Goal: Task Accomplishment & Management: Complete application form

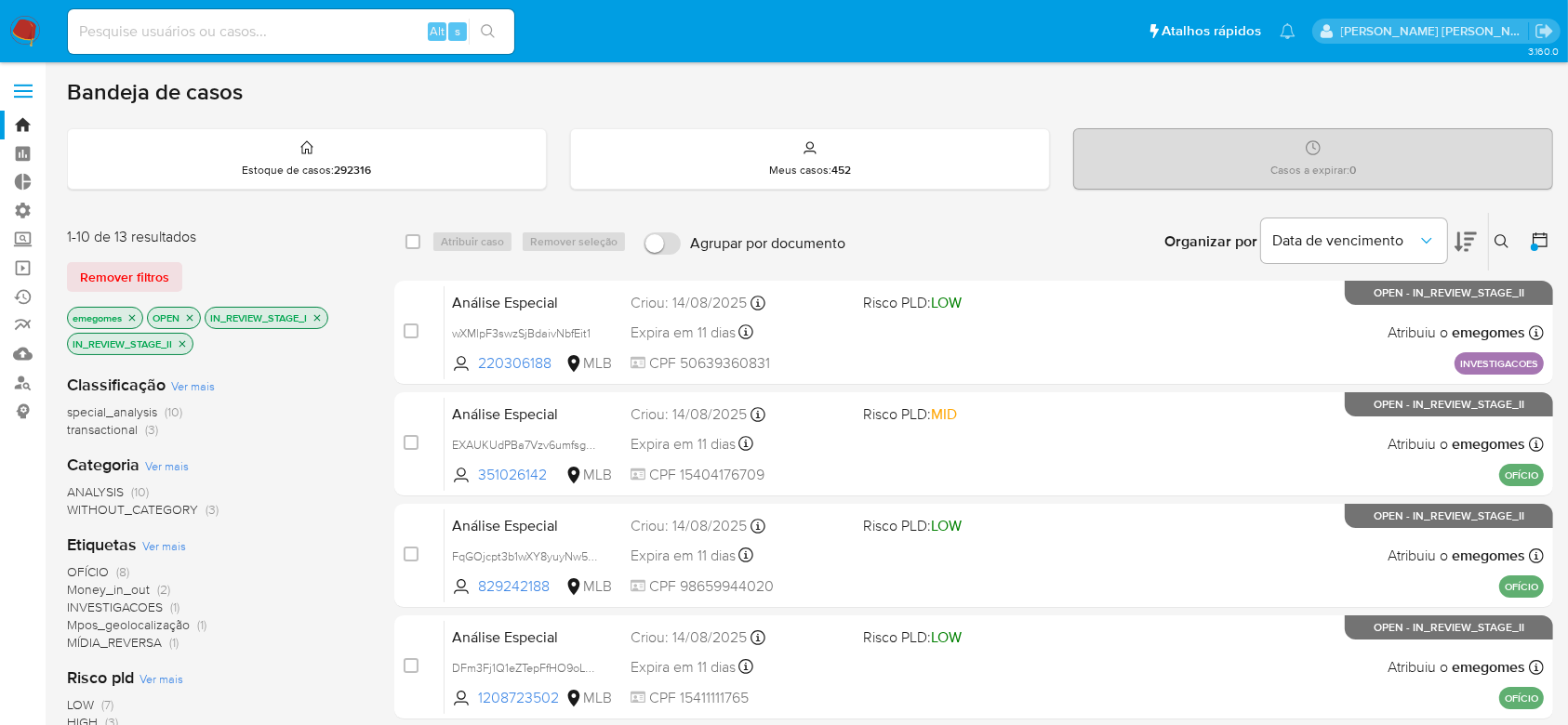
click at [196, 30] on input at bounding box center [291, 32] width 447 height 24
paste input "vzLXdDtdTk4C89j8wHYb1cUg"
type input "vzLXdDtdTk4C89j8wHYb1cUg"
click at [495, 30] on icon "search-icon" at bounding box center [488, 32] width 15 height 15
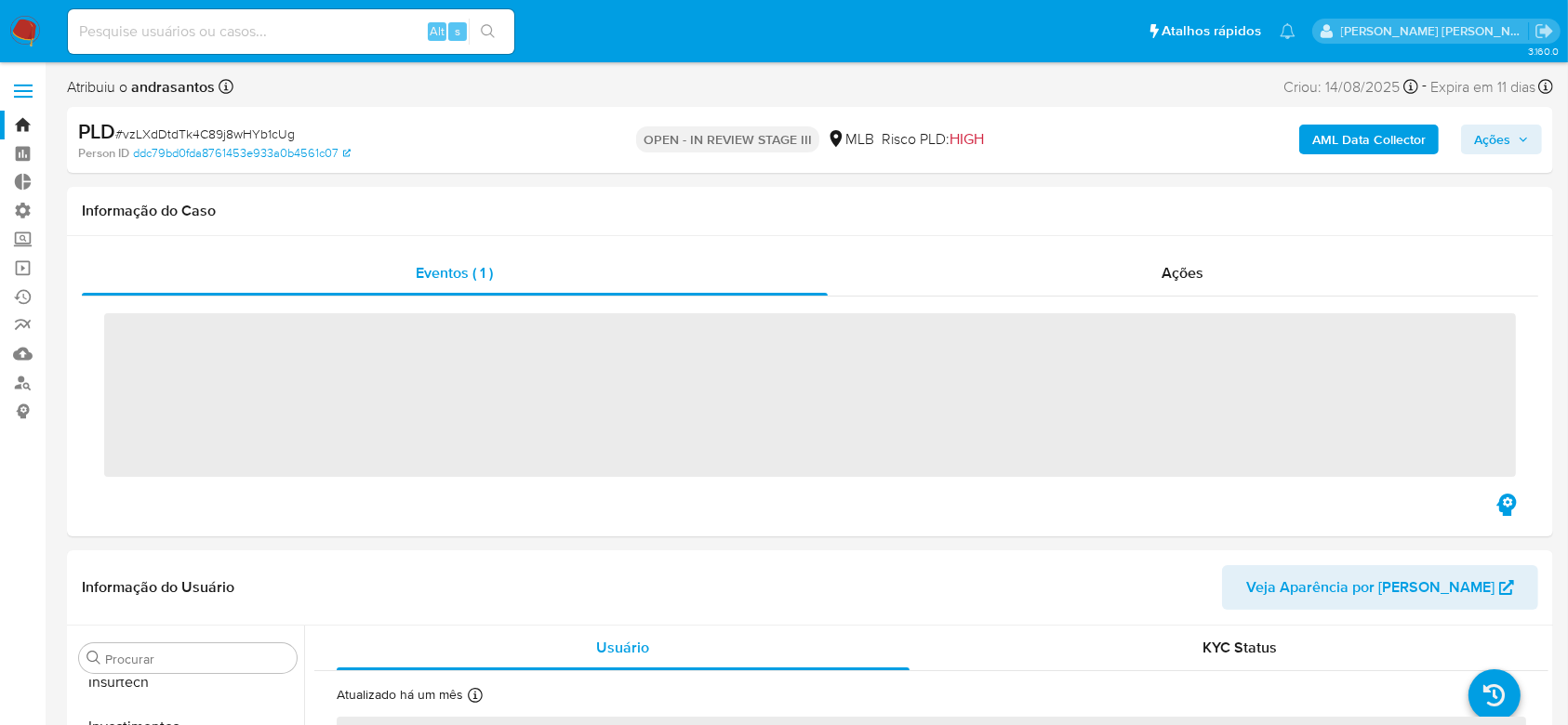
scroll to position [875, 0]
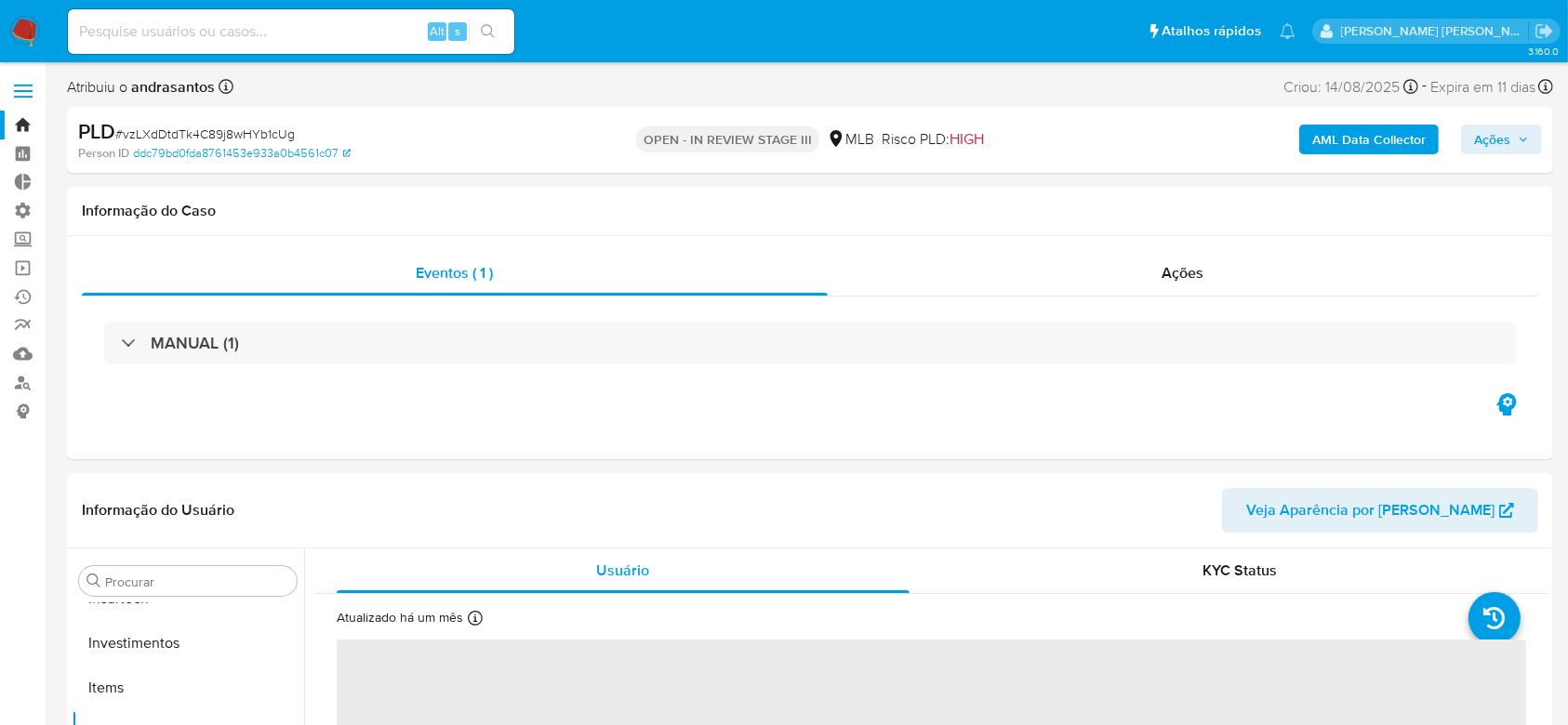
select select "10"
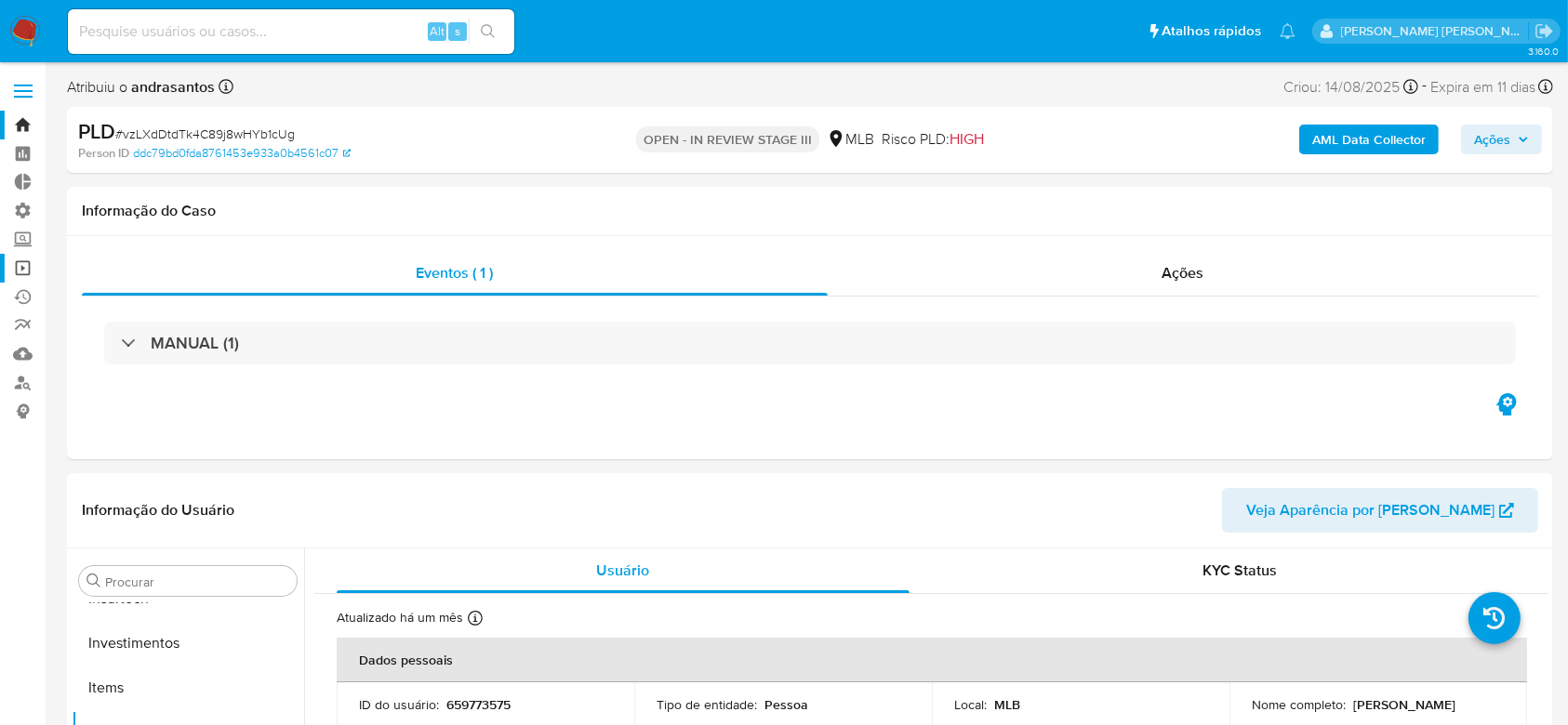
click at [25, 268] on link "Operações em massa" at bounding box center [110, 268] width 221 height 29
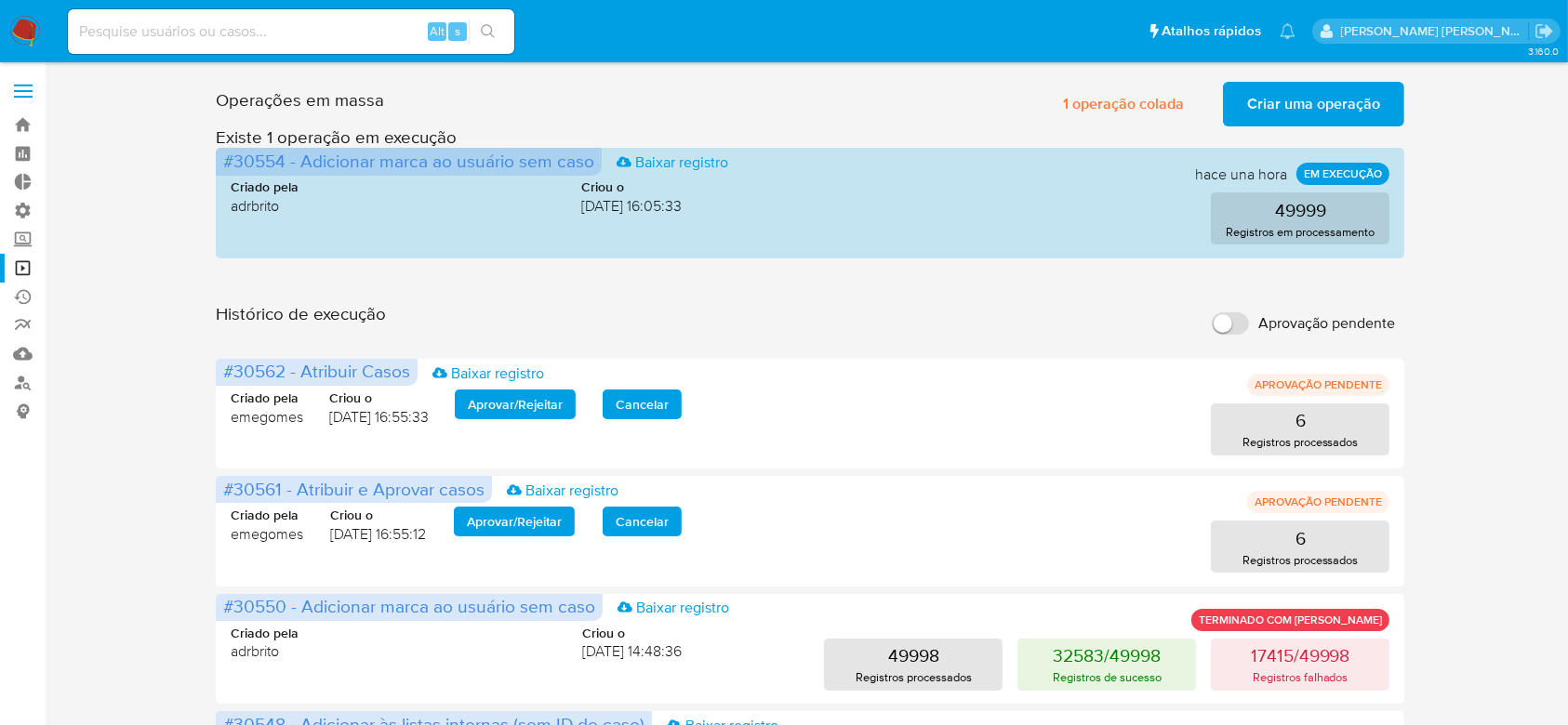
scroll to position [123, 0]
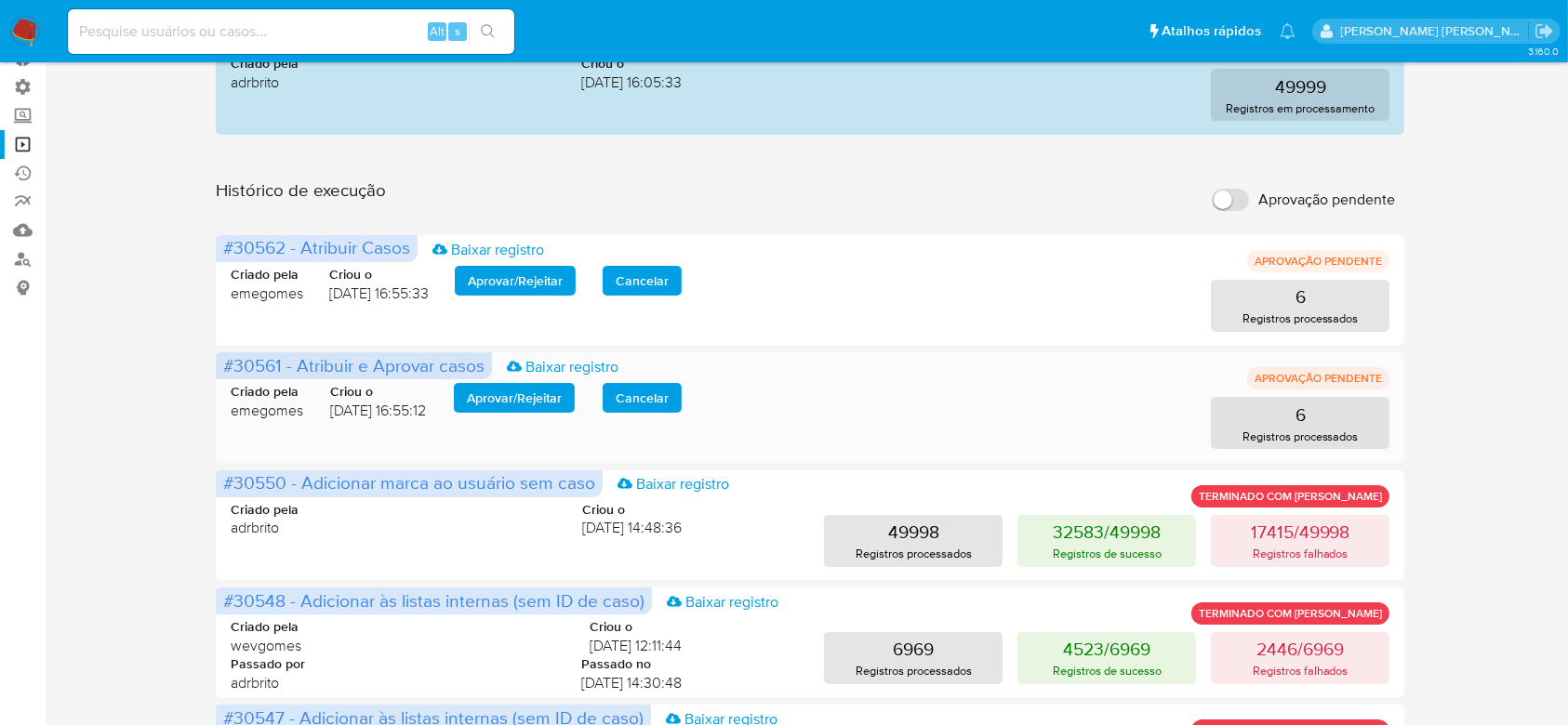
click at [556, 401] on span "Aprovar / Rejeitar" at bounding box center [514, 398] width 95 height 26
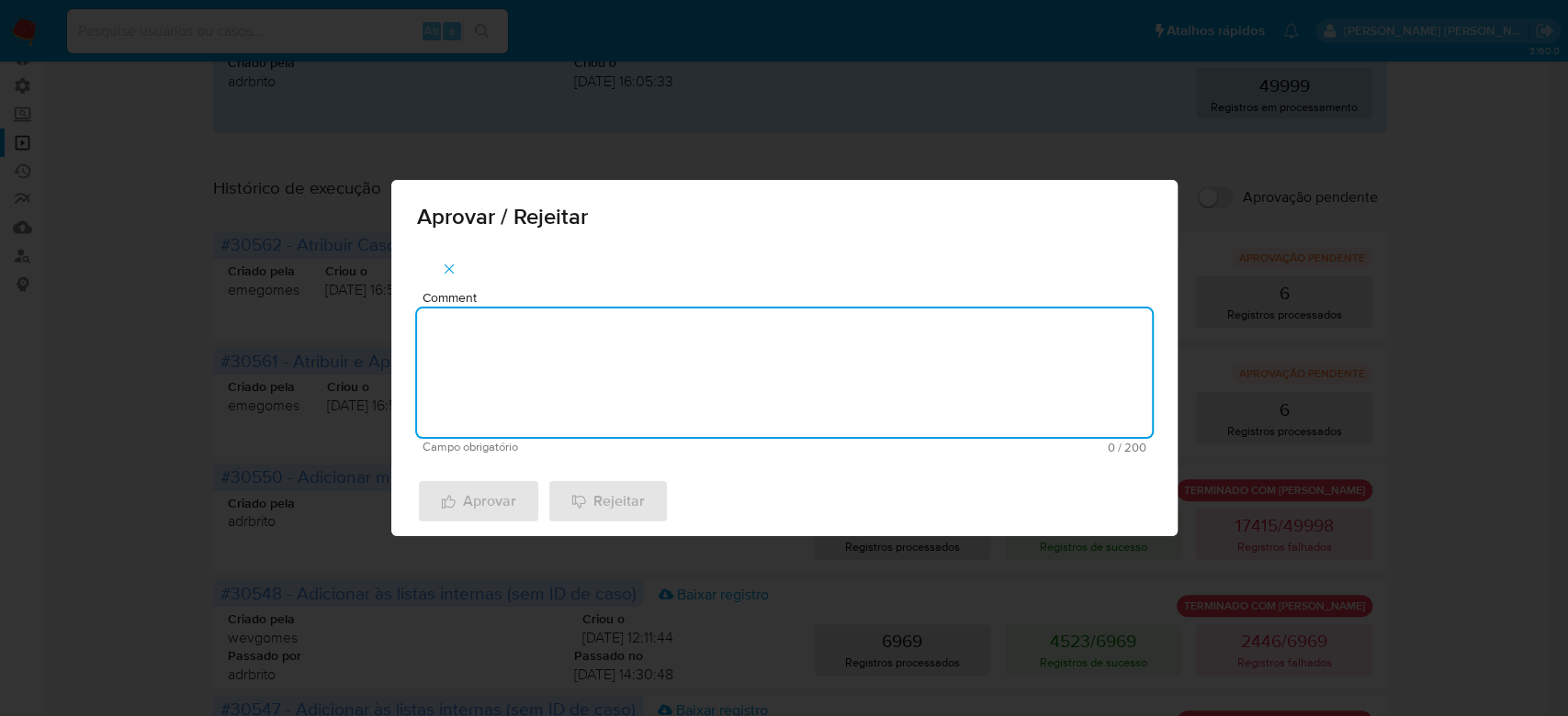
click at [588, 332] on textarea "Comment" at bounding box center [784, 372] width 735 height 128
drag, startPoint x: 573, startPoint y: 338, endPoint x: 353, endPoint y: 326, distance: 220.3
click at [353, 326] on div "Aprovar / Rejeitar Comment Para tratamento. Campo obrigatório 16 / 200 184 cara…" at bounding box center [784, 358] width 1568 height 716
click at [490, 358] on textarea "Para tratamento." at bounding box center [784, 372] width 735 height 128
type textarea "Para tratamento."
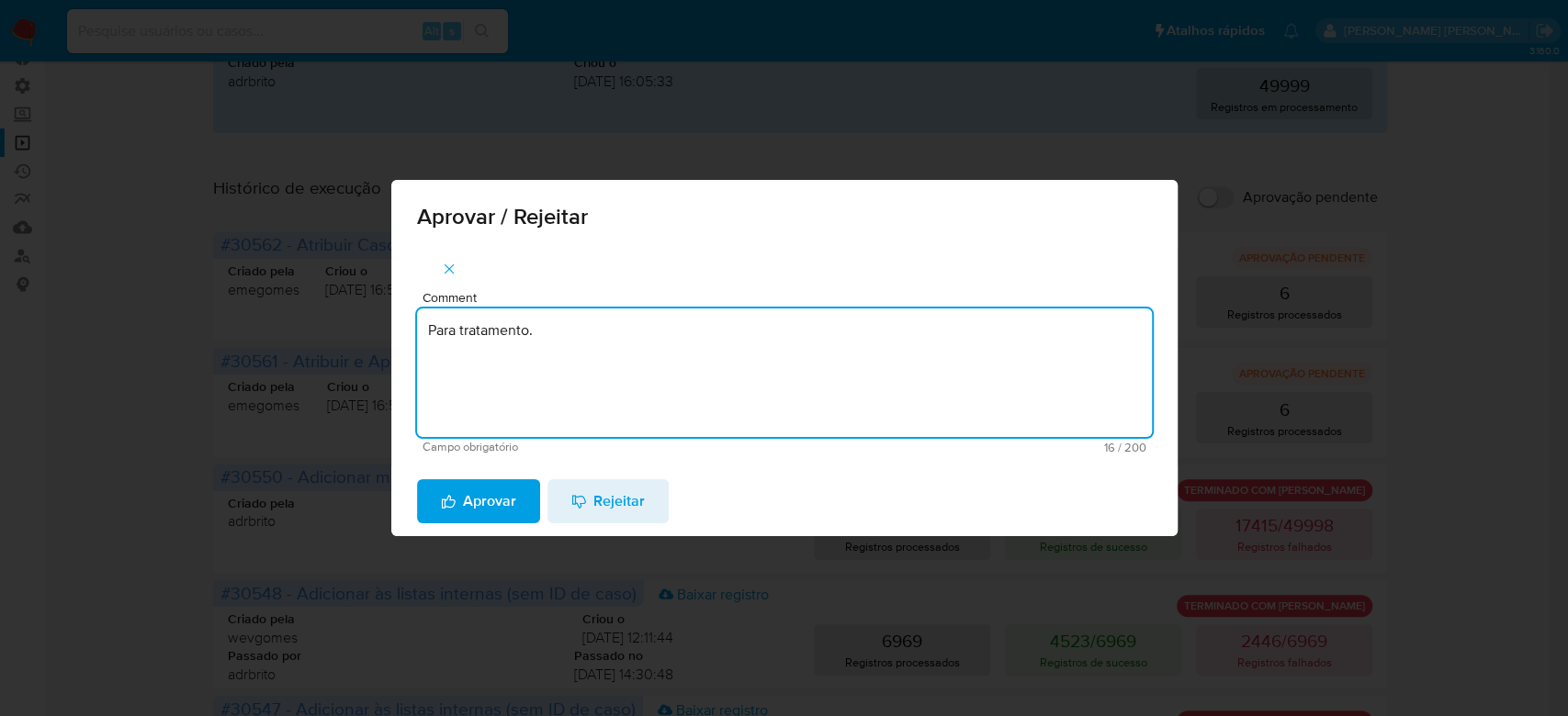
click at [477, 488] on span "Aprovar" at bounding box center [478, 501] width 75 height 41
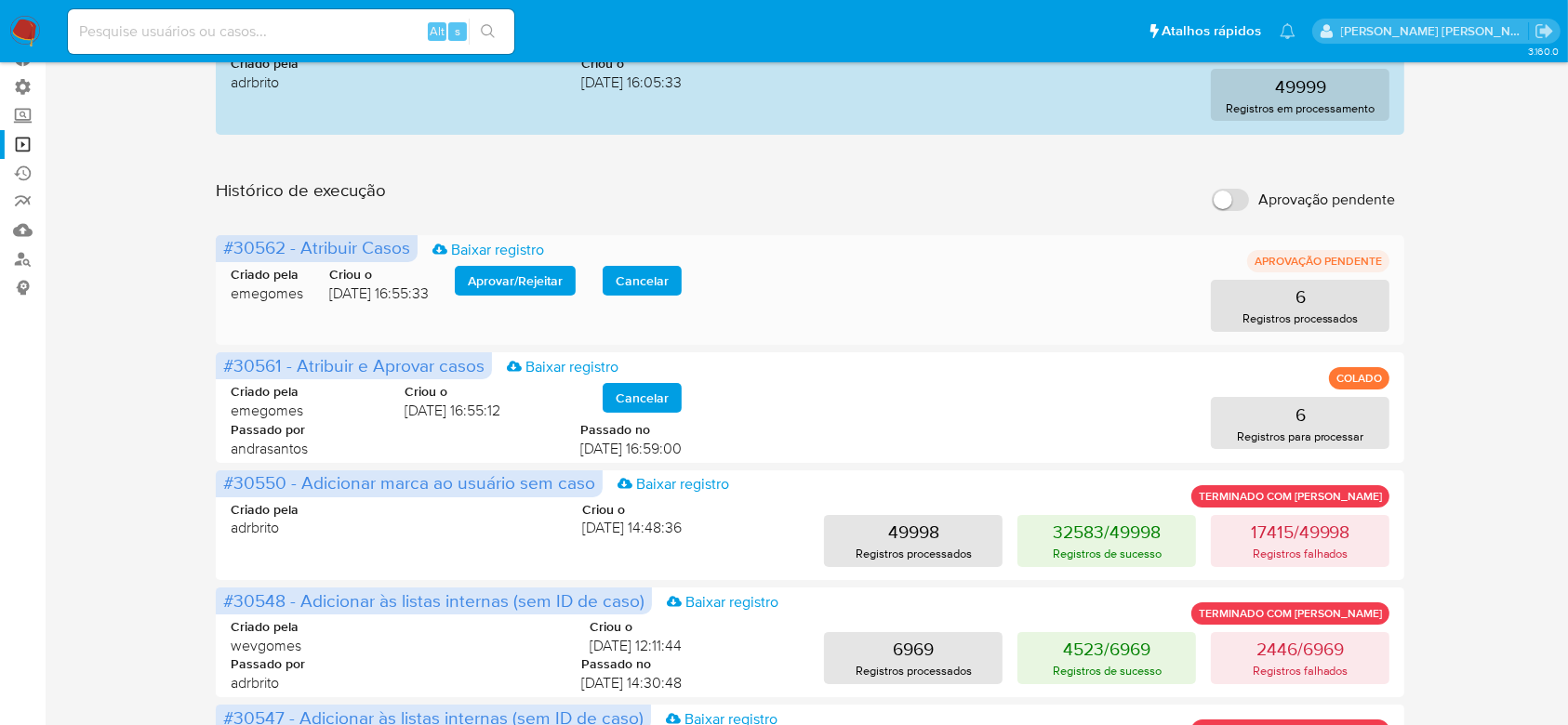
click at [516, 279] on span "Aprovar / Rejeitar" at bounding box center [515, 281] width 95 height 26
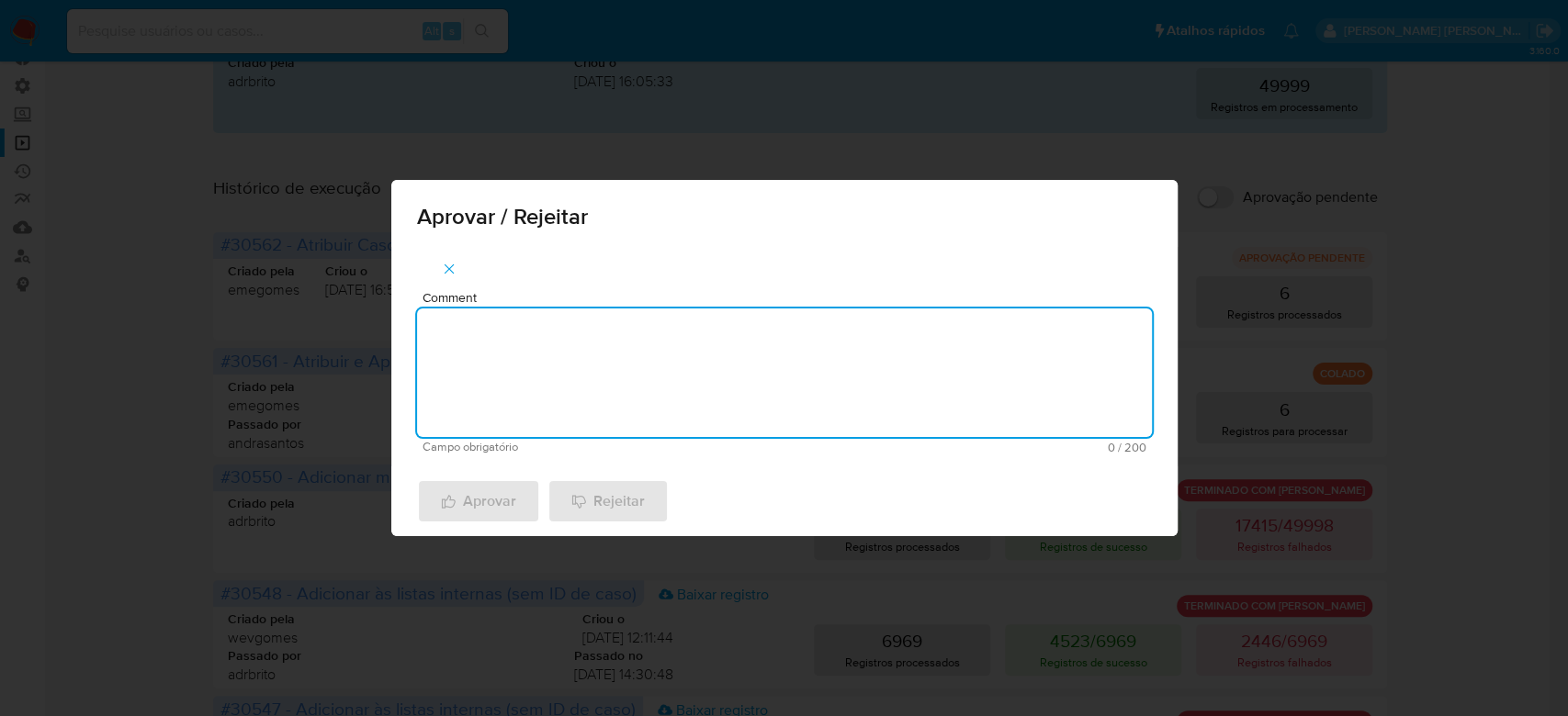
click at [511, 334] on textarea "Comment" at bounding box center [784, 372] width 735 height 128
paste textarea "Para tratamento."
type textarea "Para tratamento."
click at [500, 501] on span "Aprovar" at bounding box center [478, 501] width 75 height 41
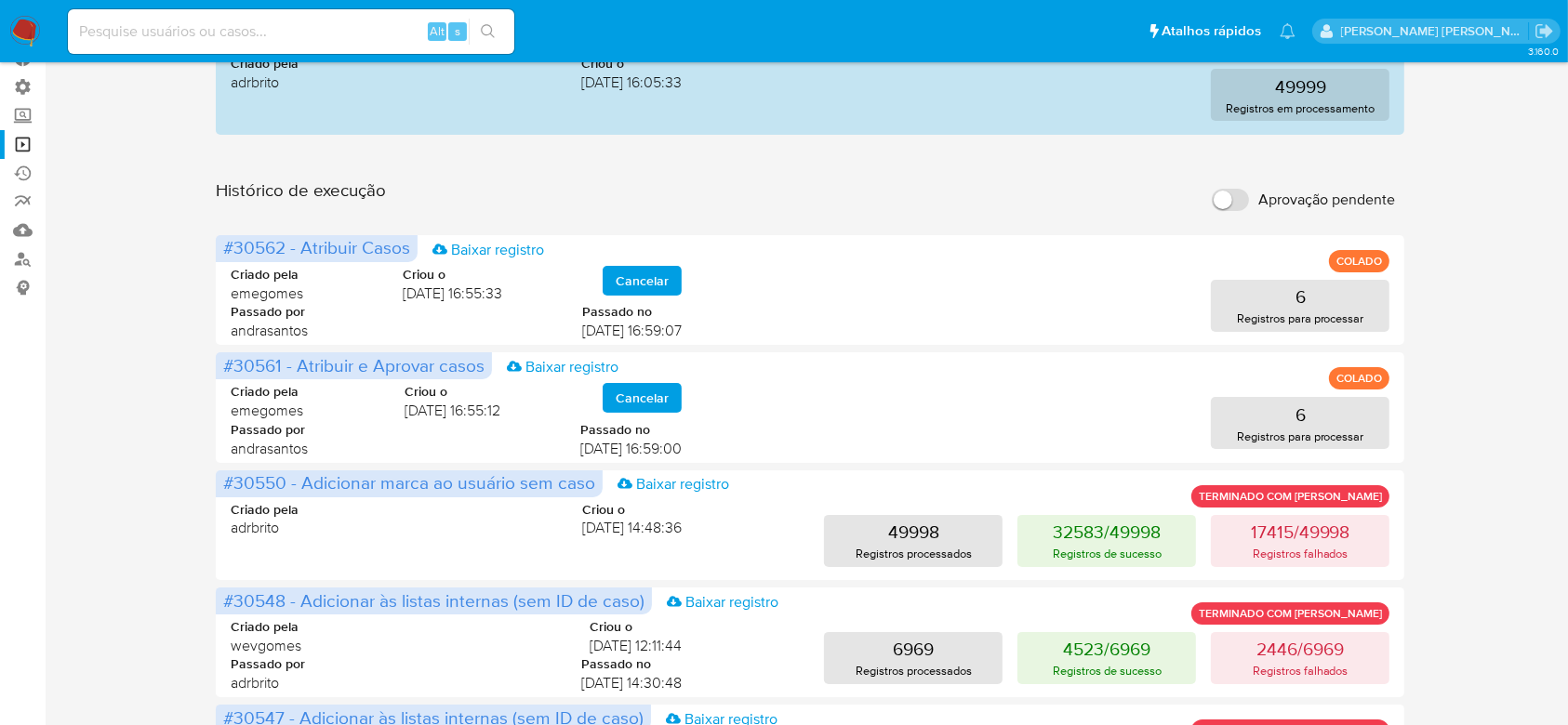
click at [320, 22] on input at bounding box center [291, 32] width 447 height 24
paste input "vzLXdDtdTk4C89j8wHYb1cUg"
type input "vzLXdDtdTk4C89j8wHYb1cUg"
click at [488, 34] on icon "search-icon" at bounding box center [487, 31] width 14 height 14
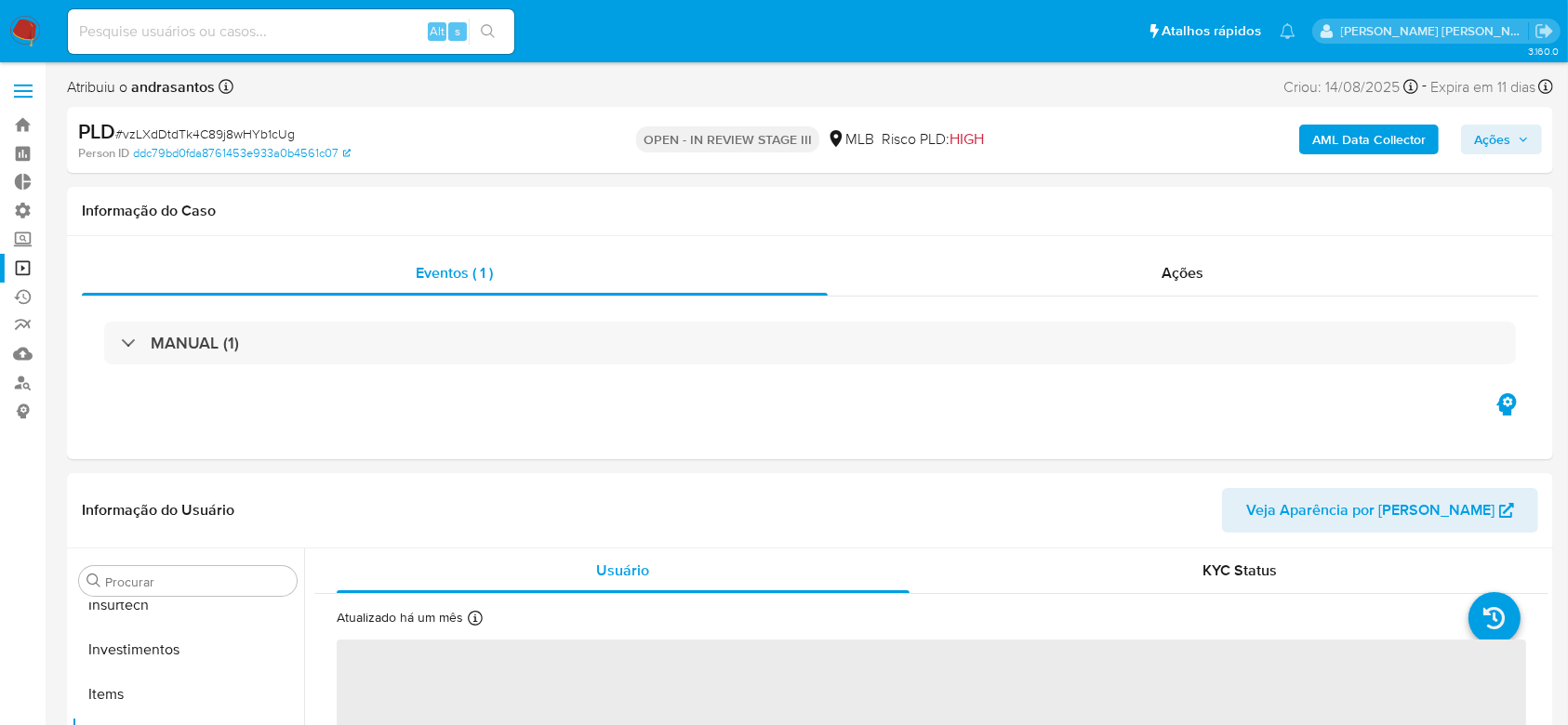
scroll to position [875, 0]
select select "10"
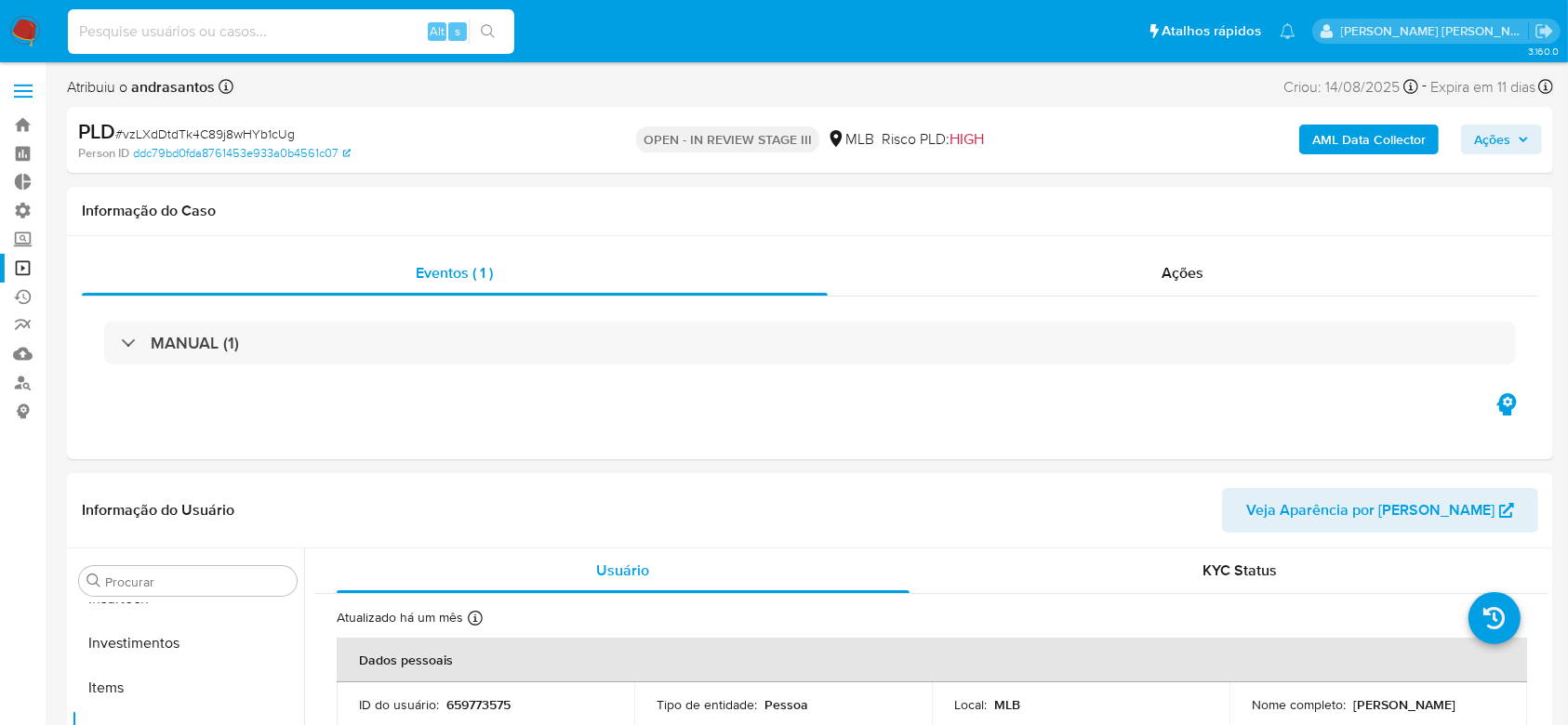
click at [286, 29] on input at bounding box center [291, 32] width 447 height 24
paste input "Axywj9pkevBt6HEnobaR0WE0"
type input "Axywj9pkevBt6HEnobaR0WE0"
click at [485, 38] on icon "search-icon" at bounding box center [488, 32] width 15 height 15
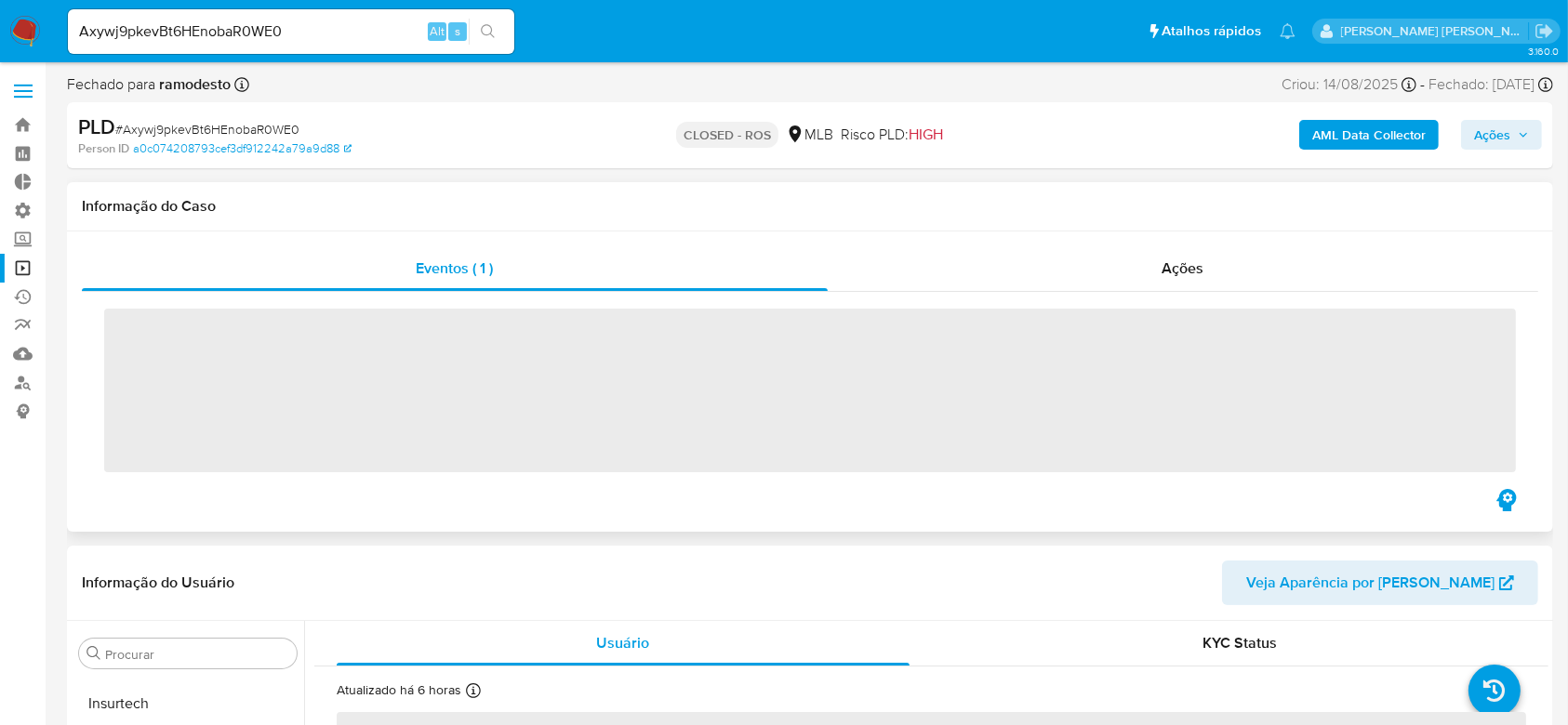
scroll to position [875, 0]
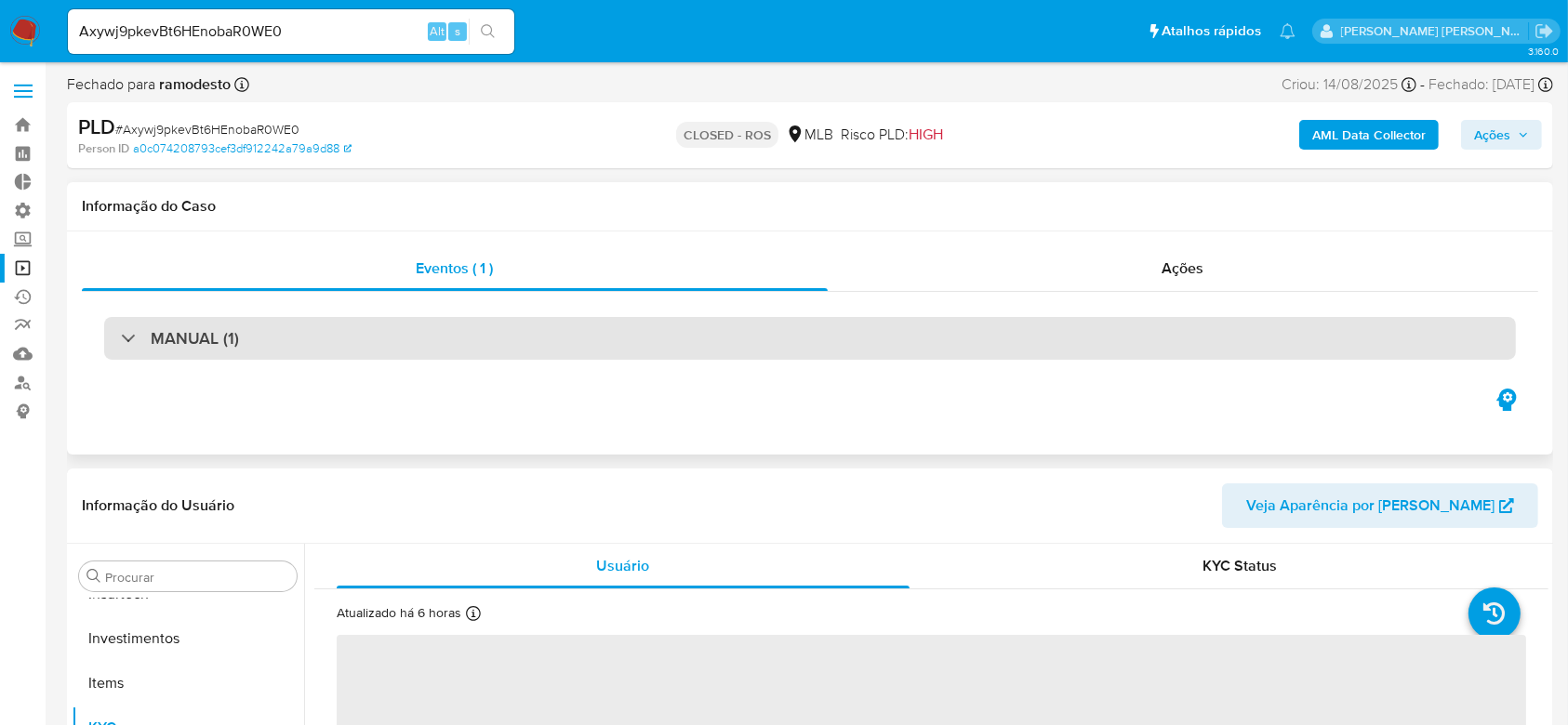
select select "10"
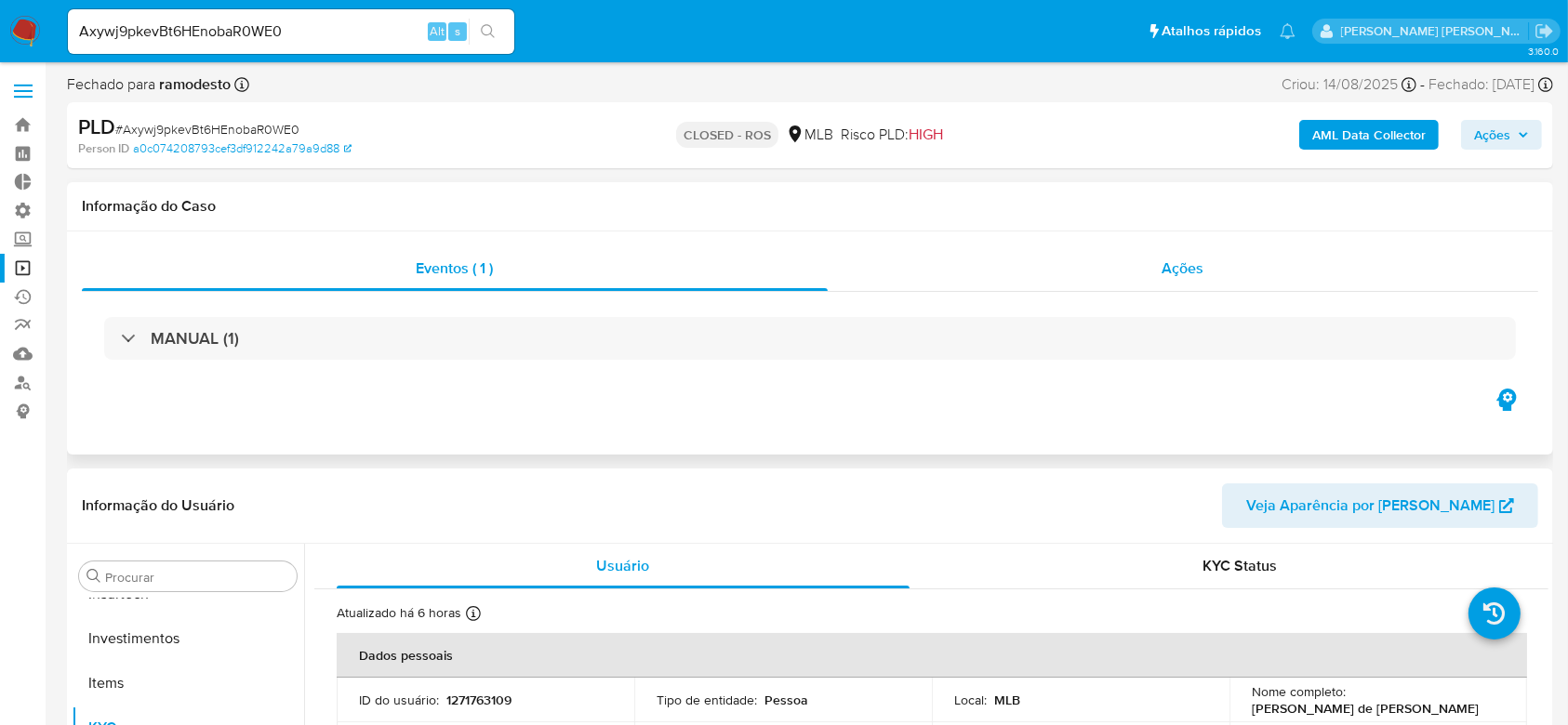
click at [1187, 269] on span "Ações" at bounding box center [1183, 268] width 41 height 22
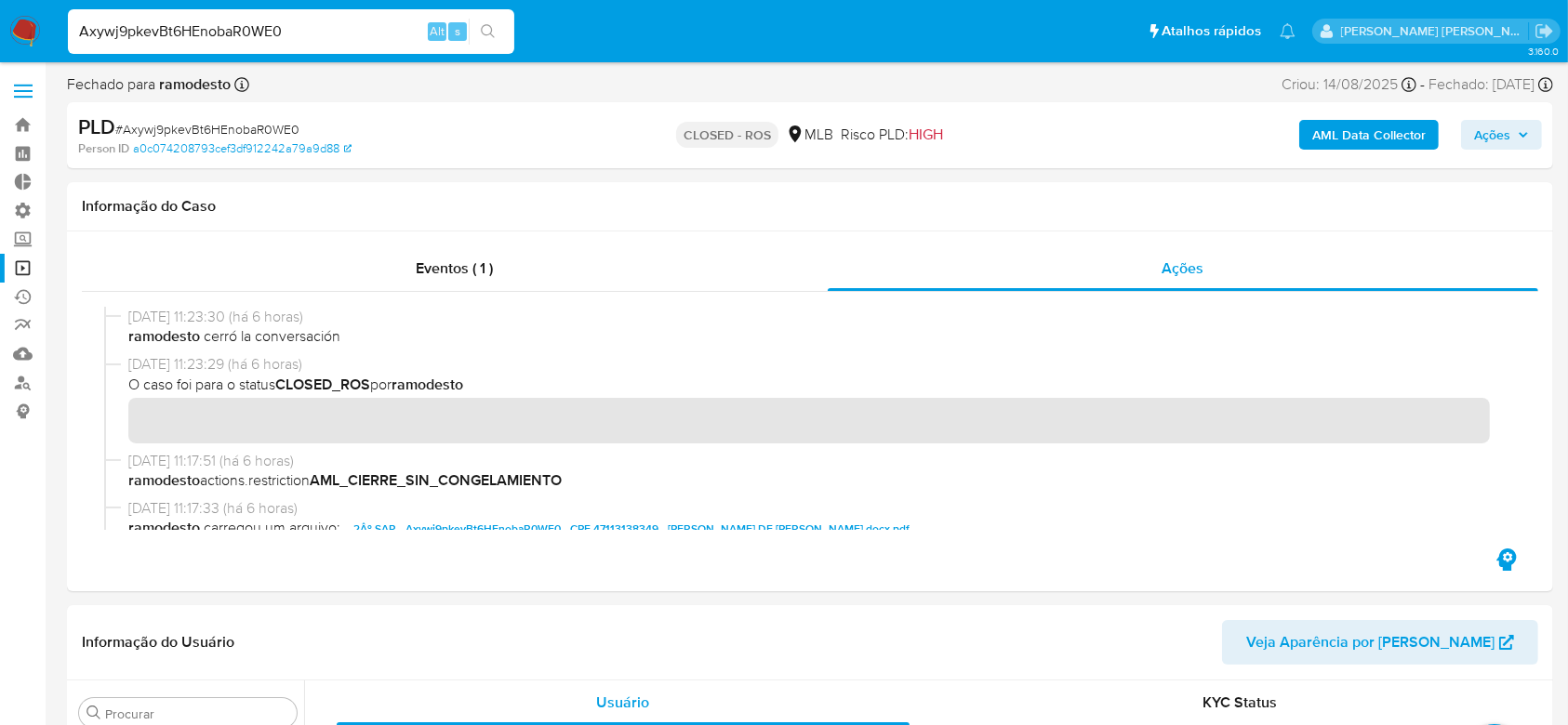
click at [191, 24] on input "Axywj9pkevBt6HEnobaR0WE0" at bounding box center [291, 32] width 447 height 24
click at [190, 27] on input "Axywj9pkevBt6HEnobaR0WE0" at bounding box center [291, 32] width 447 height 24
click at [189, 27] on input "Axywj9pkevBt6HEnobaR0WE0" at bounding box center [291, 32] width 447 height 24
paste input "vzLXdDtdTk4C89j8wHYb1cUg"
type input "vzLXdDtdTk4C89j8wHYb1cUg"
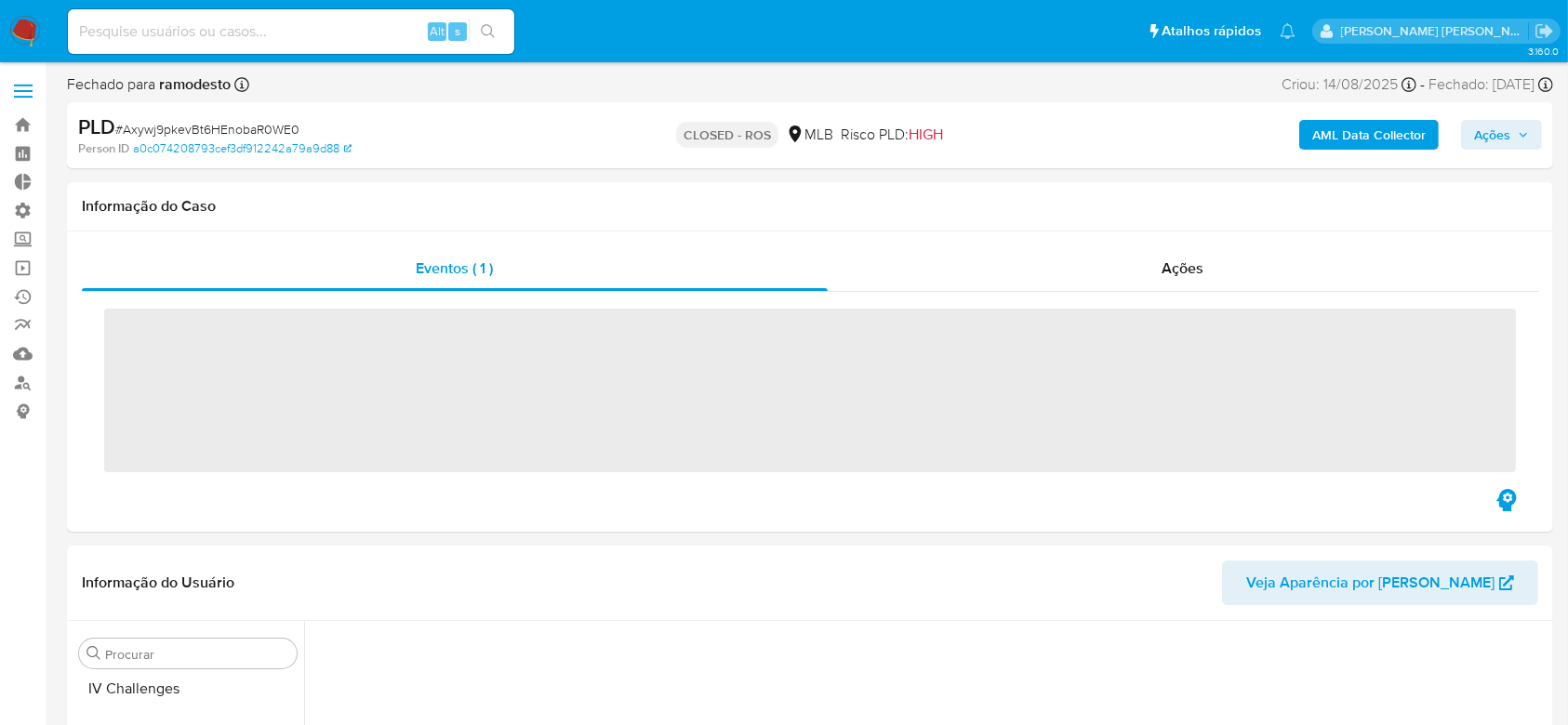
scroll to position [875, 0]
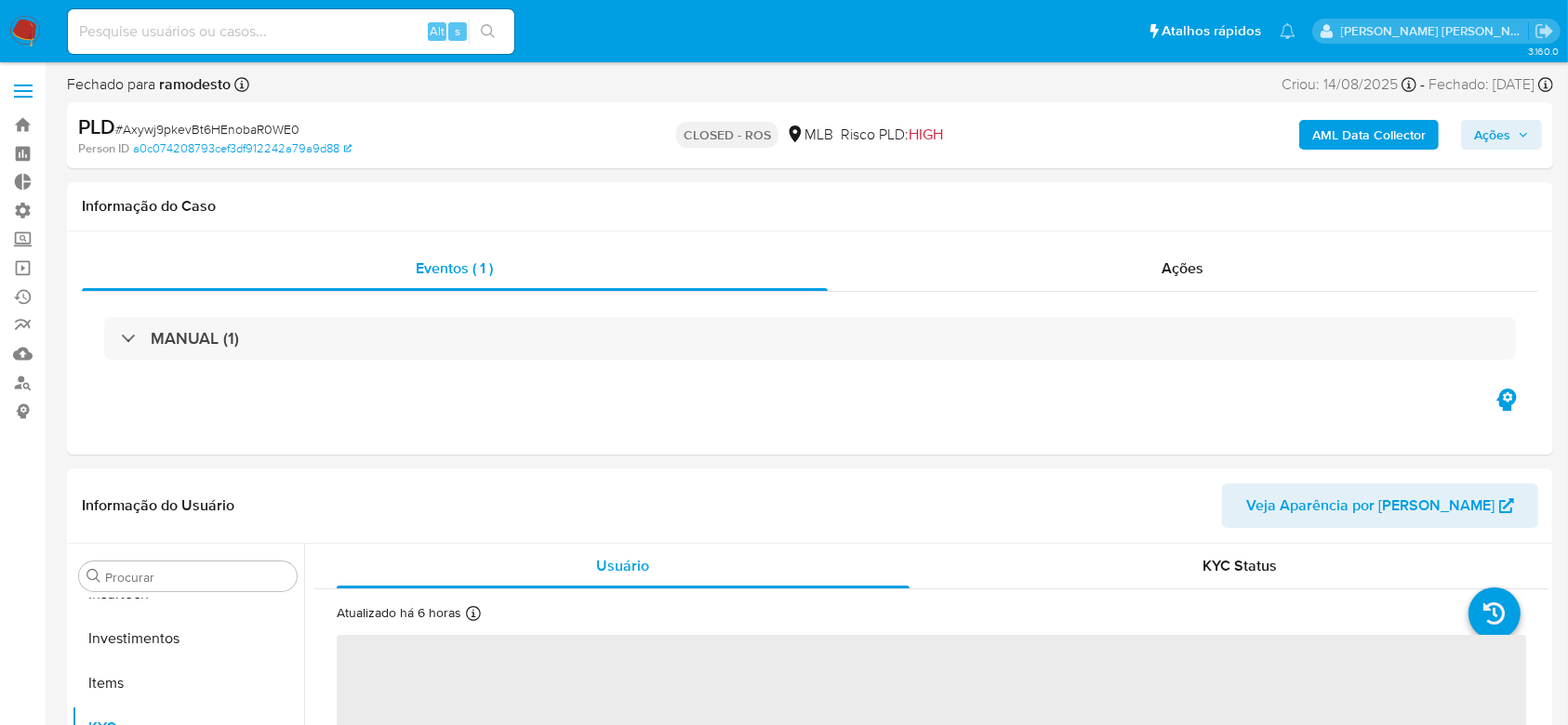
select select "10"
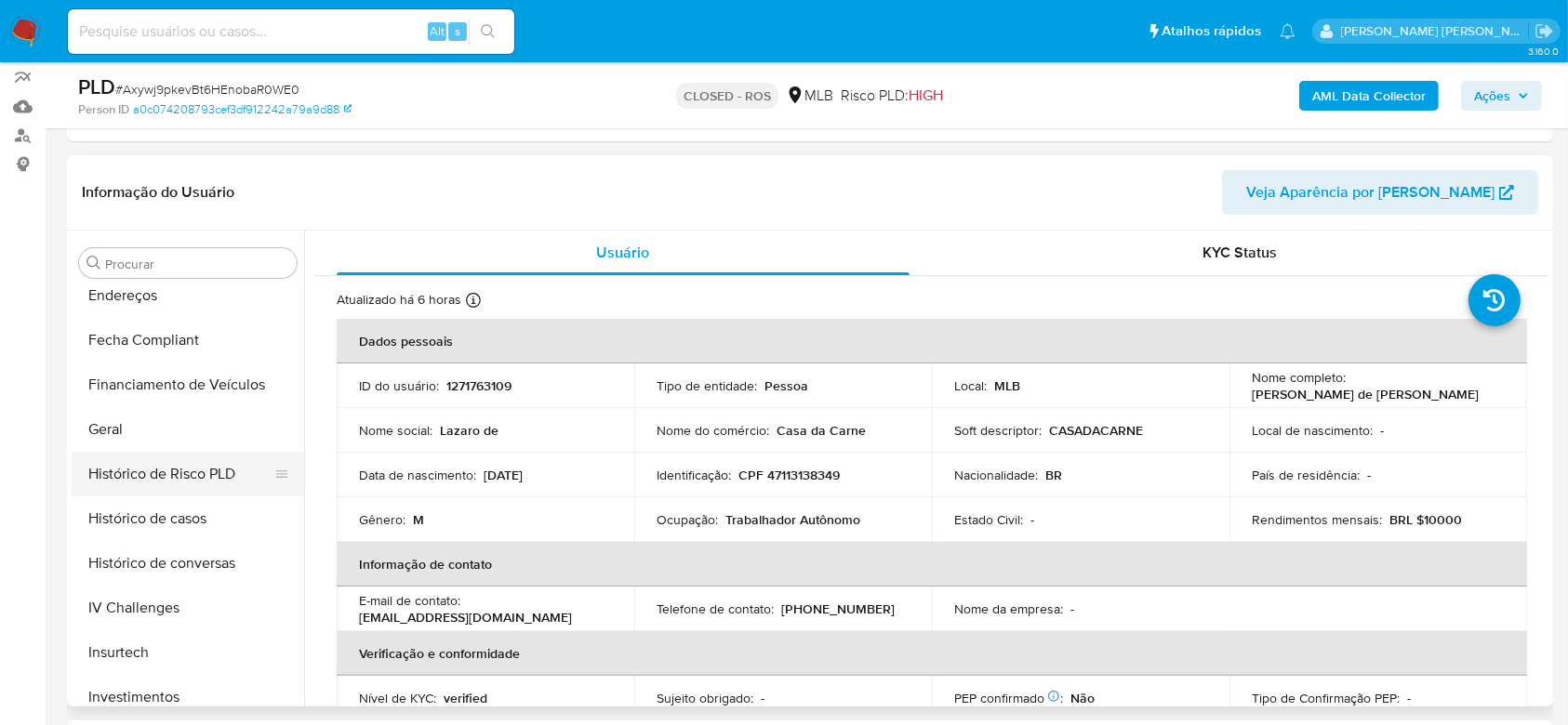
scroll to position [255, 0]
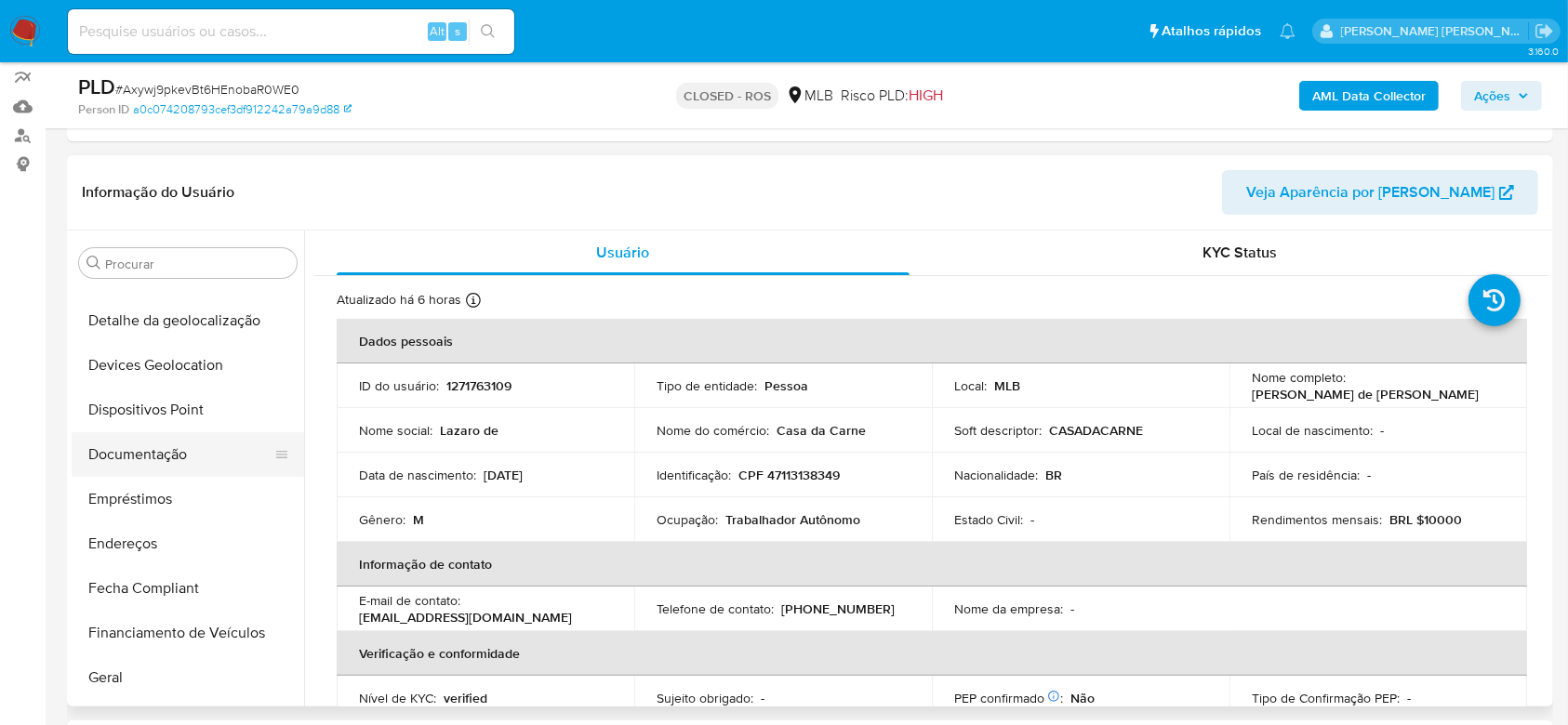
click at [155, 444] on button "Documentação" at bounding box center [180, 454] width 217 height 44
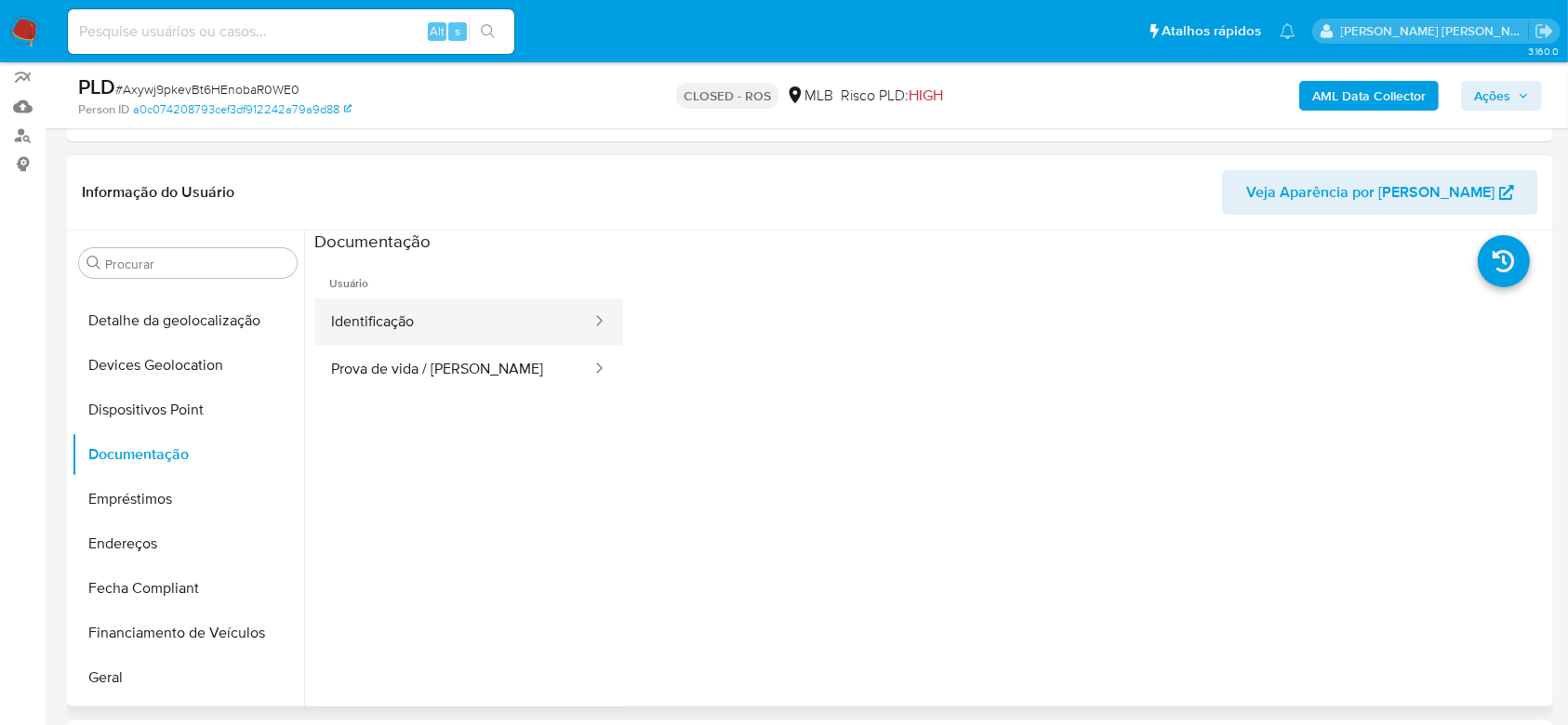
click at [420, 309] on button "Identificação" at bounding box center [453, 322] width 279 height 47
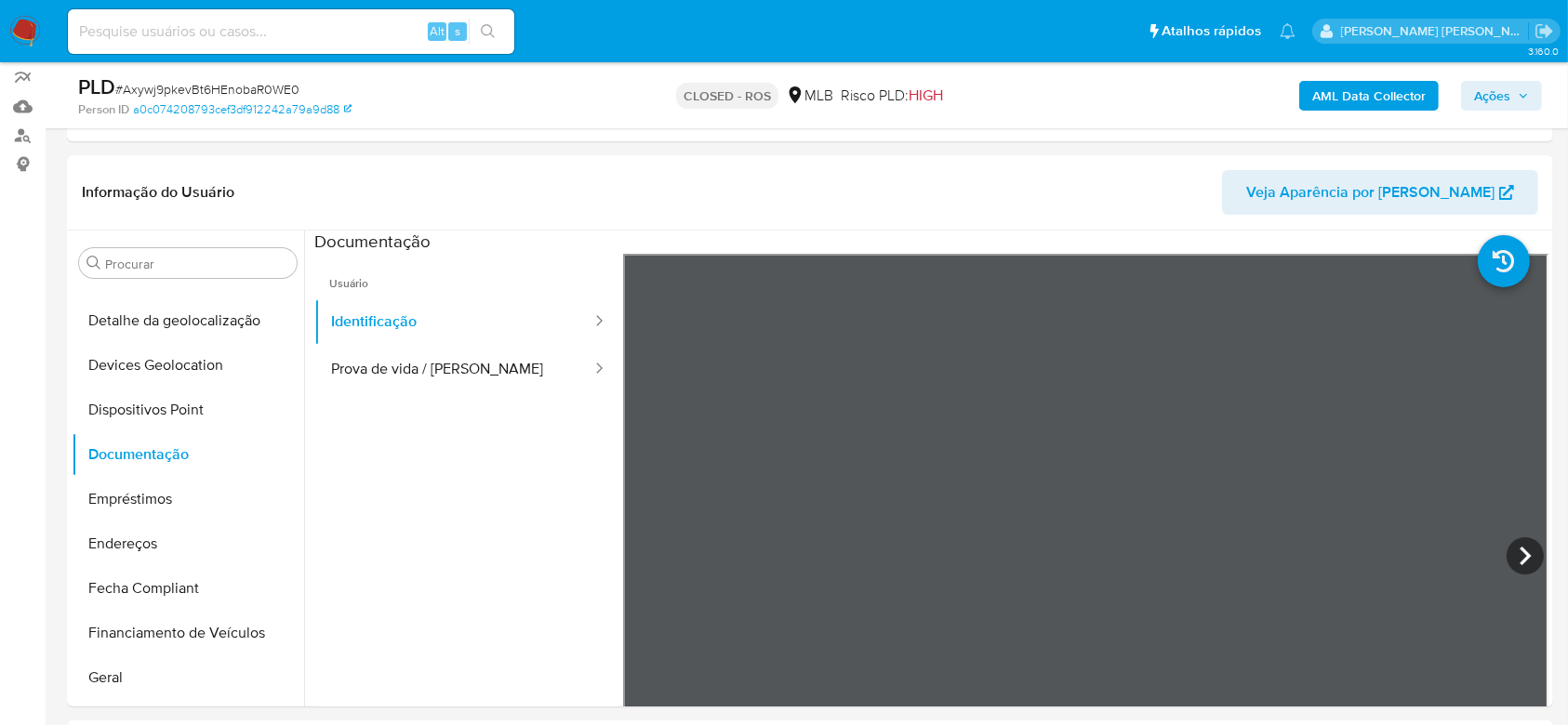
click at [192, 21] on input at bounding box center [291, 32] width 447 height 24
paste input "vzLXdDtdTk4C89j8wHYb1cUg"
type input "vzLXdDtdTk4C89j8wHYb1cUg"
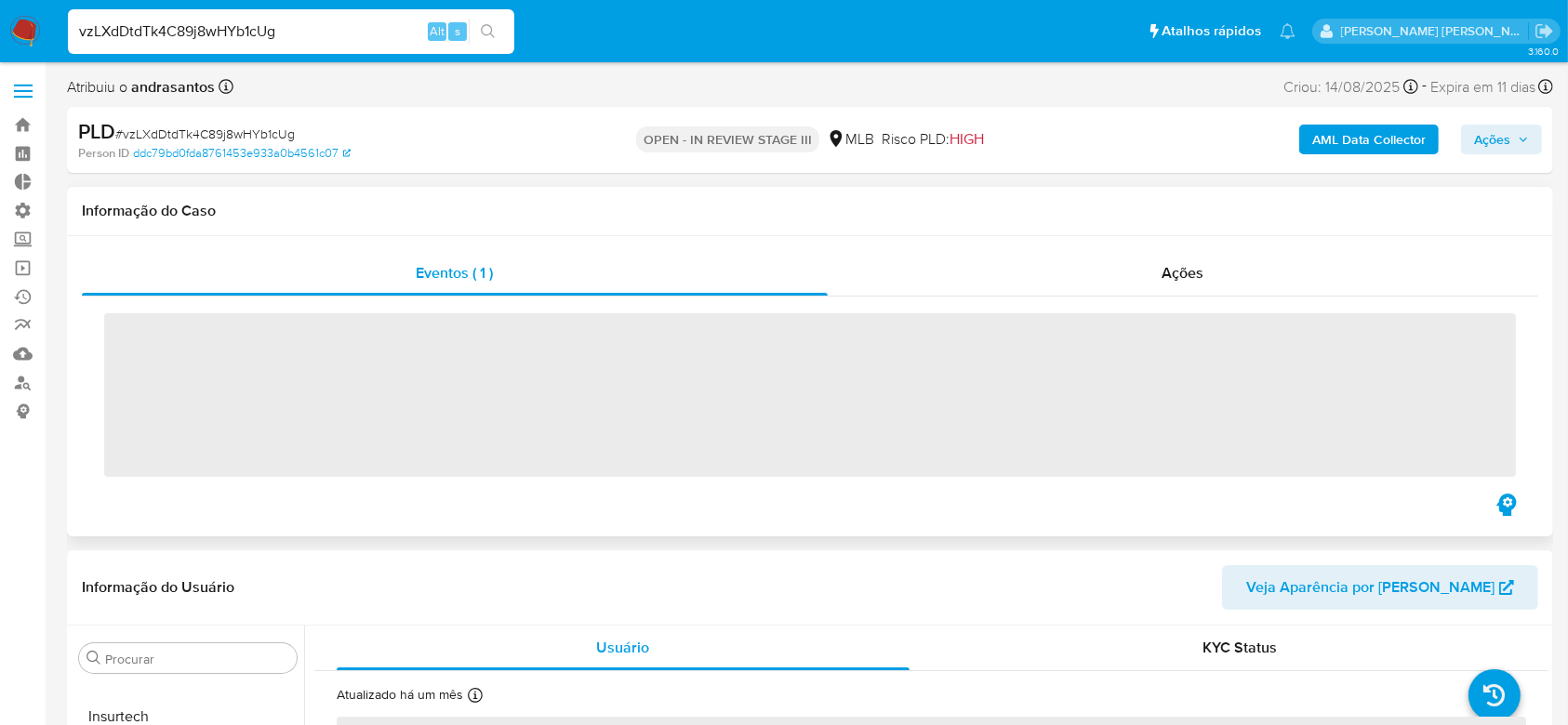
scroll to position [875, 0]
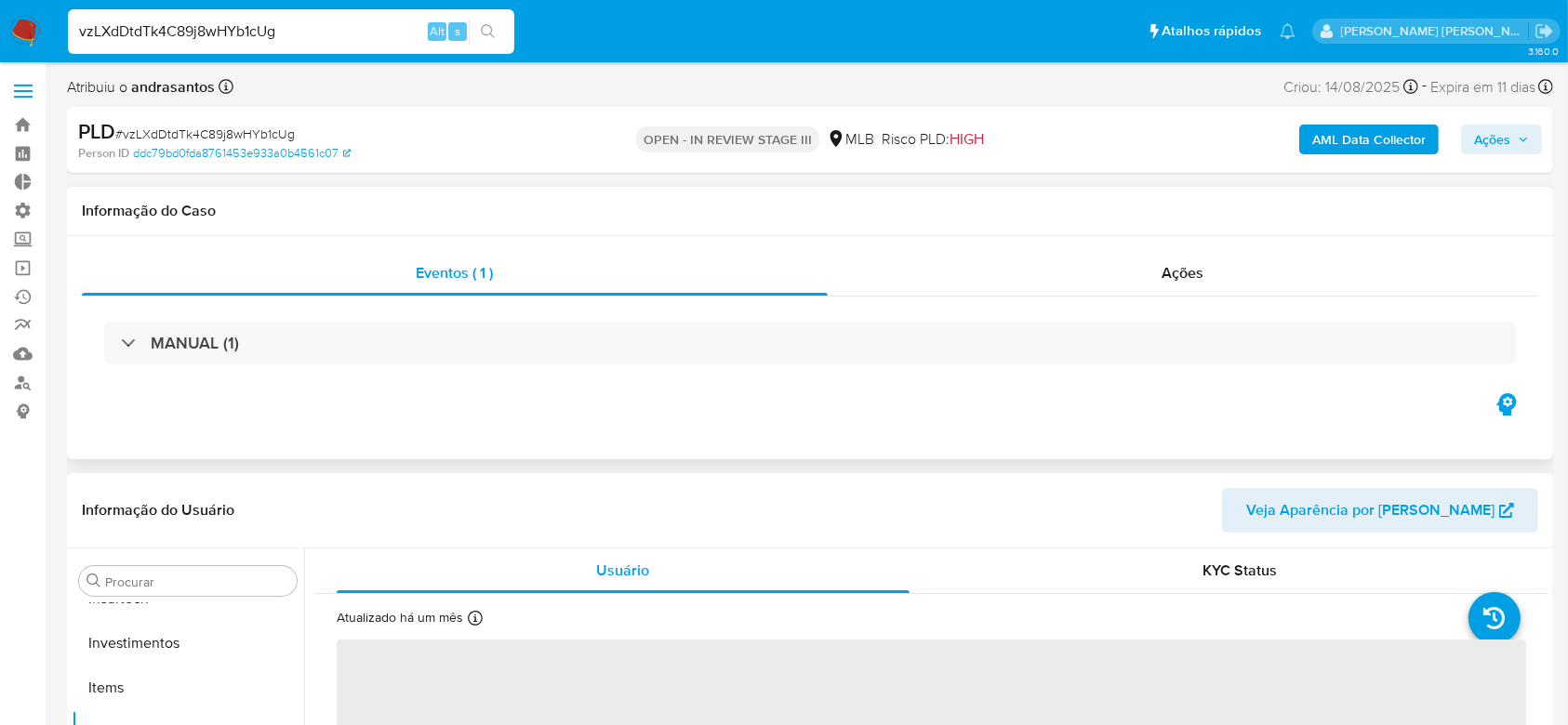
select select "10"
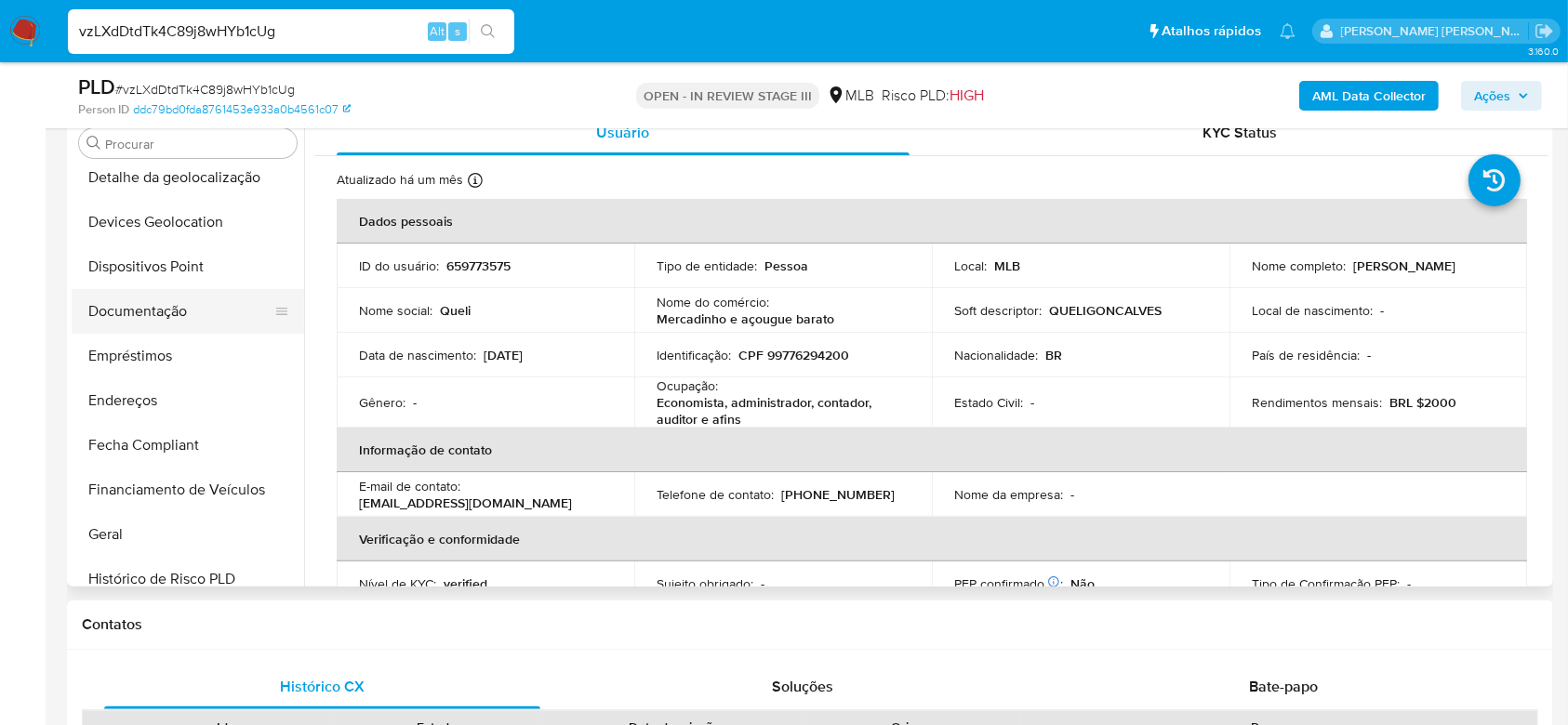
scroll to position [255, 0]
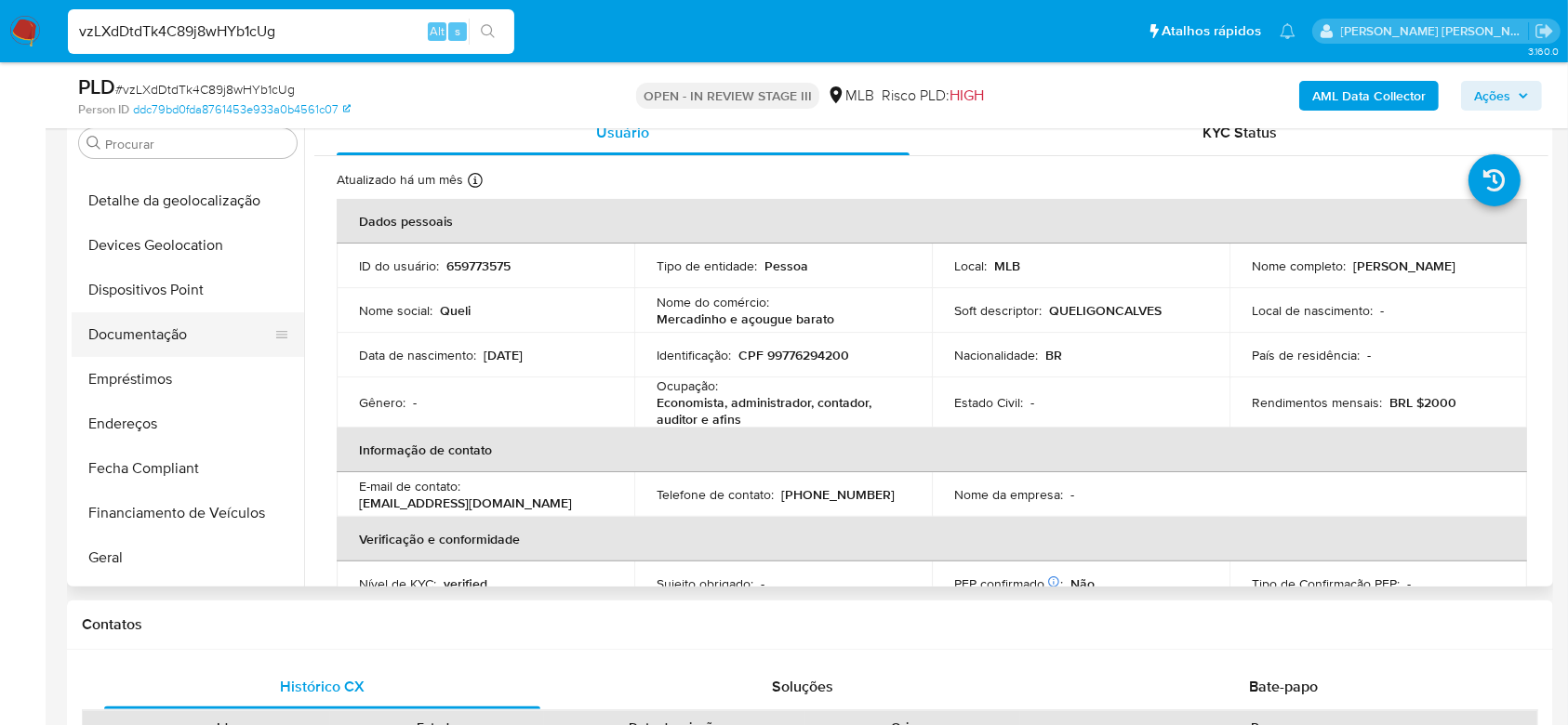
click at [188, 336] on button "Documentação" at bounding box center [180, 334] width 217 height 44
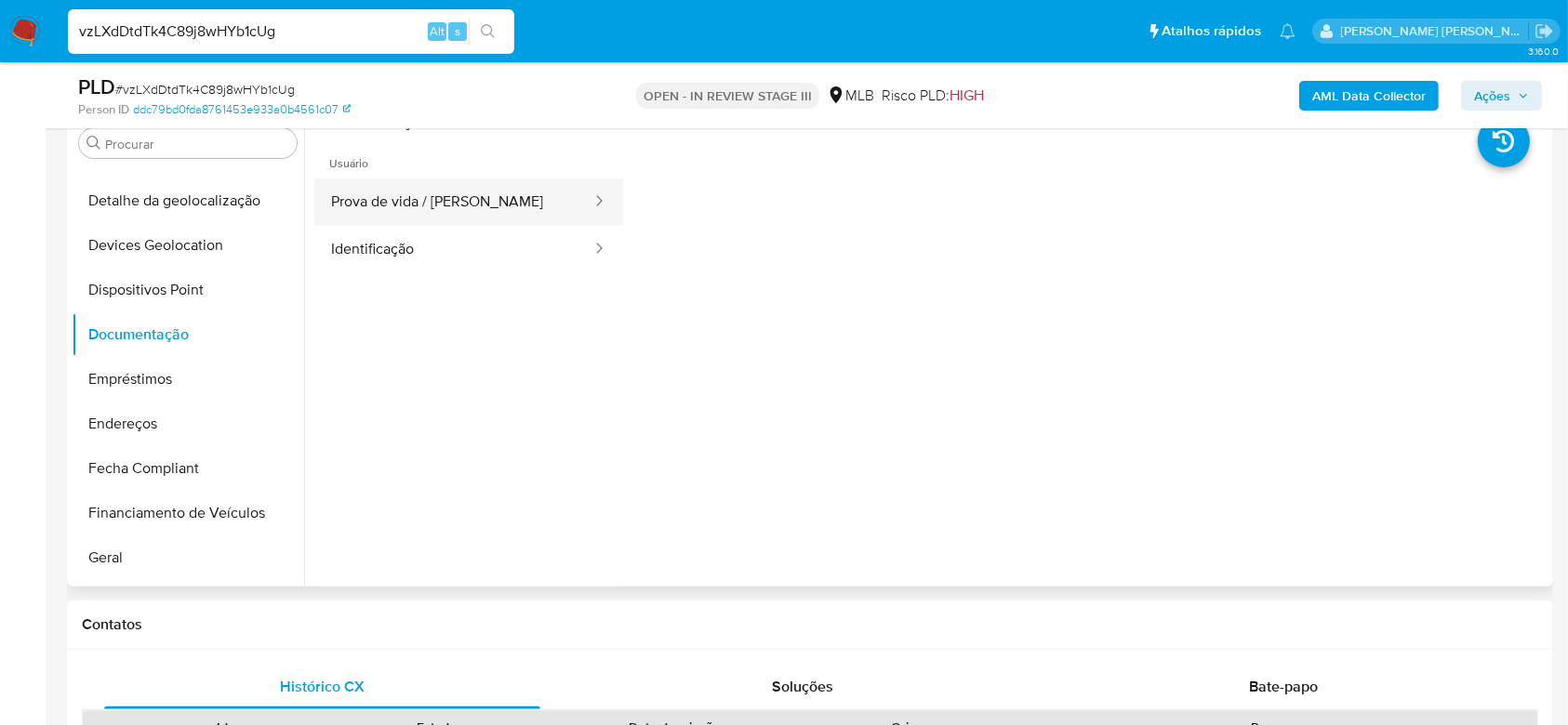
click at [387, 190] on button "Prova de vida / [PERSON_NAME]" at bounding box center [453, 202] width 279 height 47
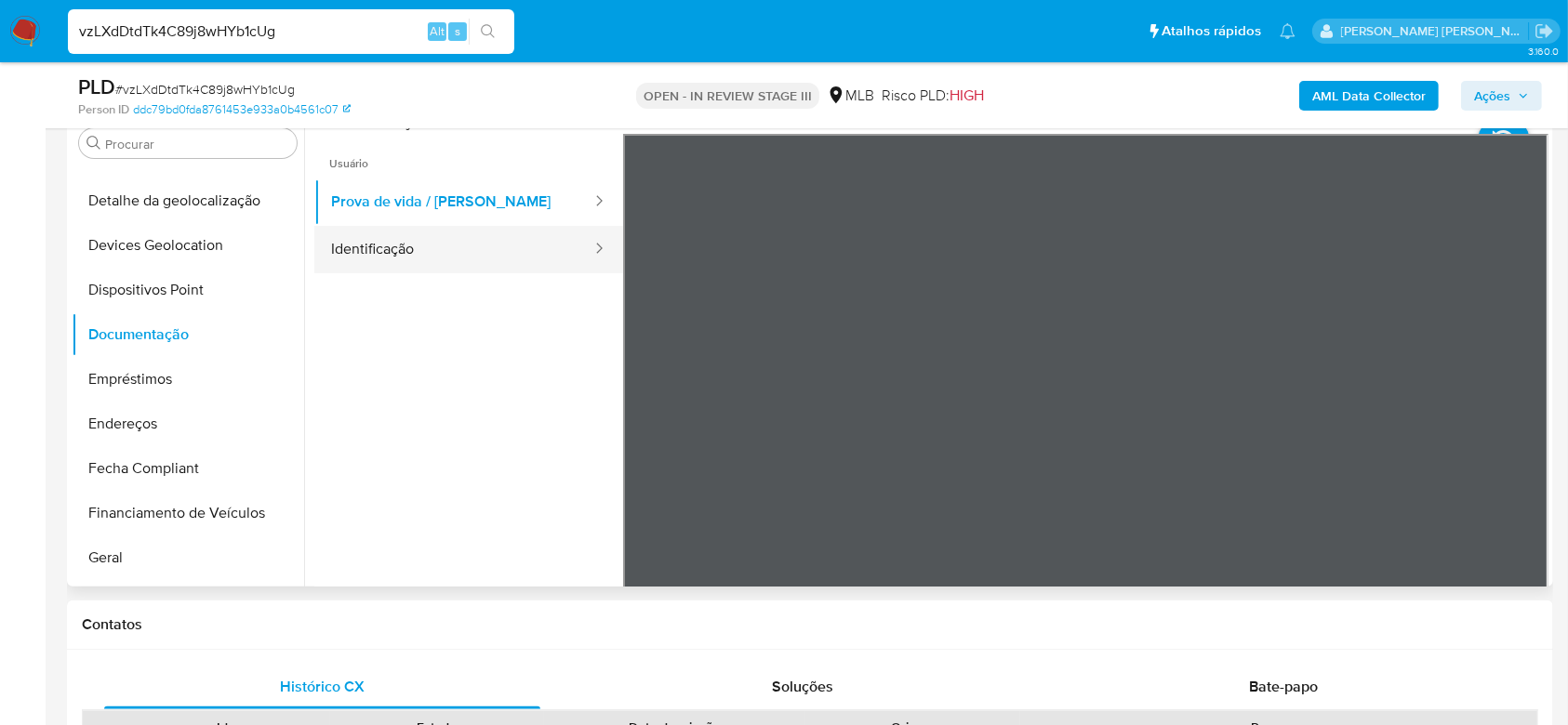
click at [452, 249] on button "Identificação" at bounding box center [453, 249] width 279 height 47
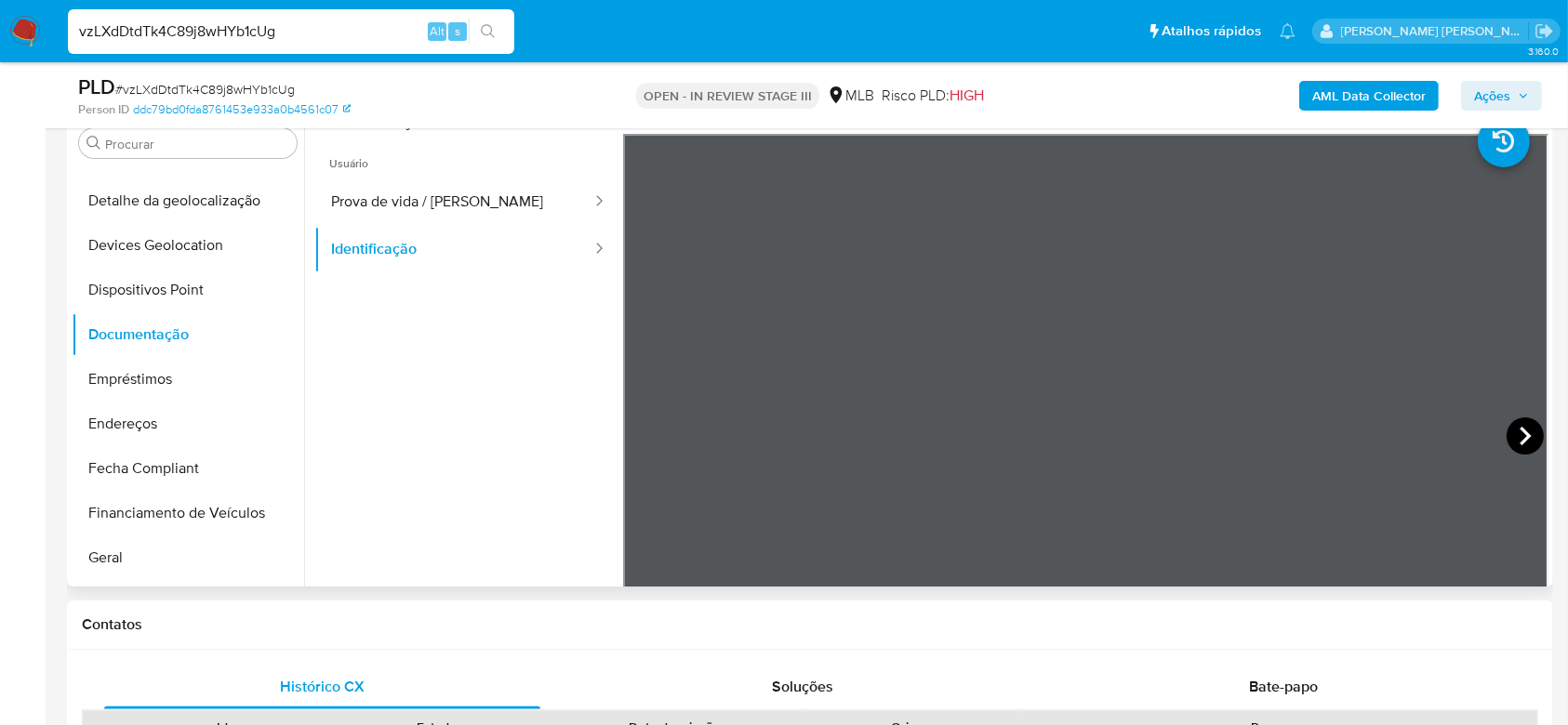
click at [1516, 435] on icon at bounding box center [1526, 436] width 38 height 38
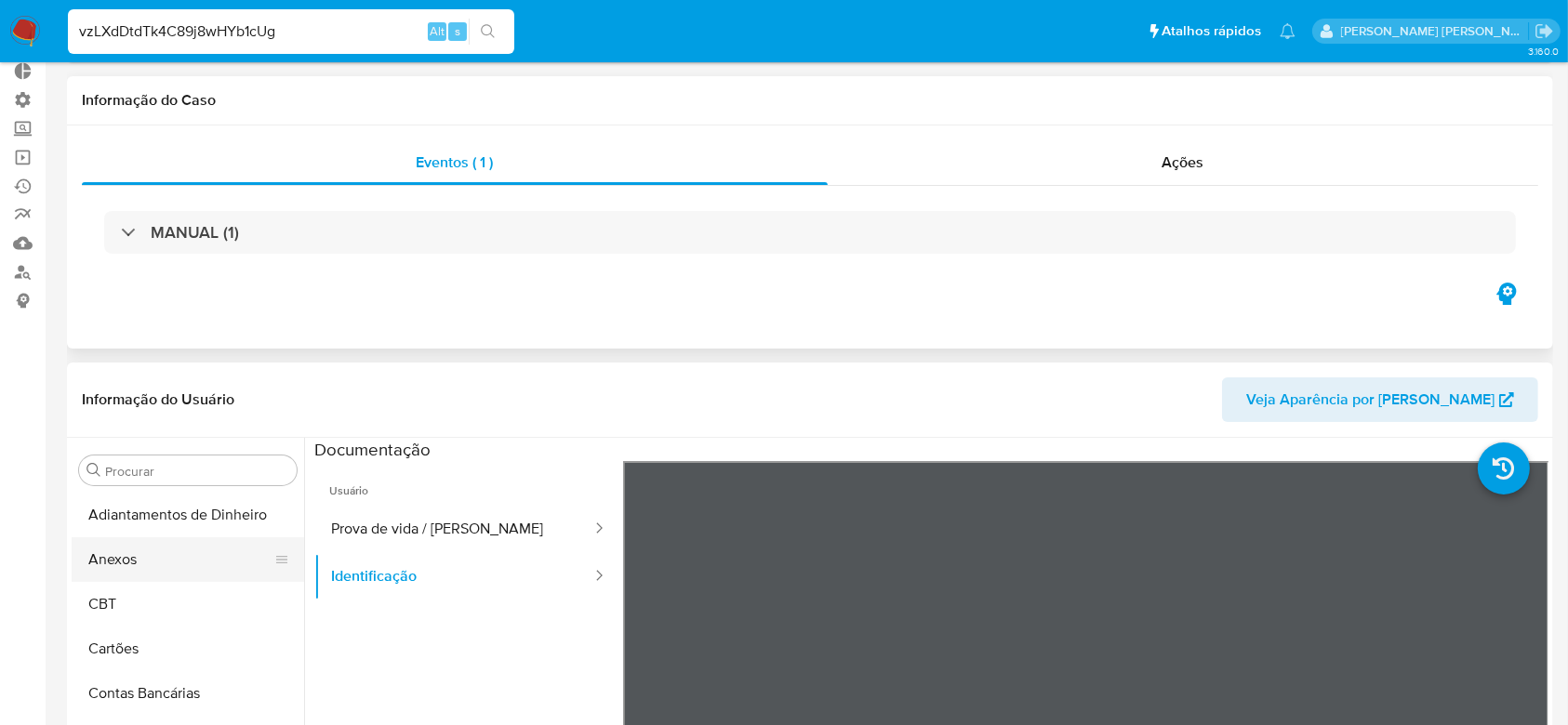
scroll to position [0, 0]
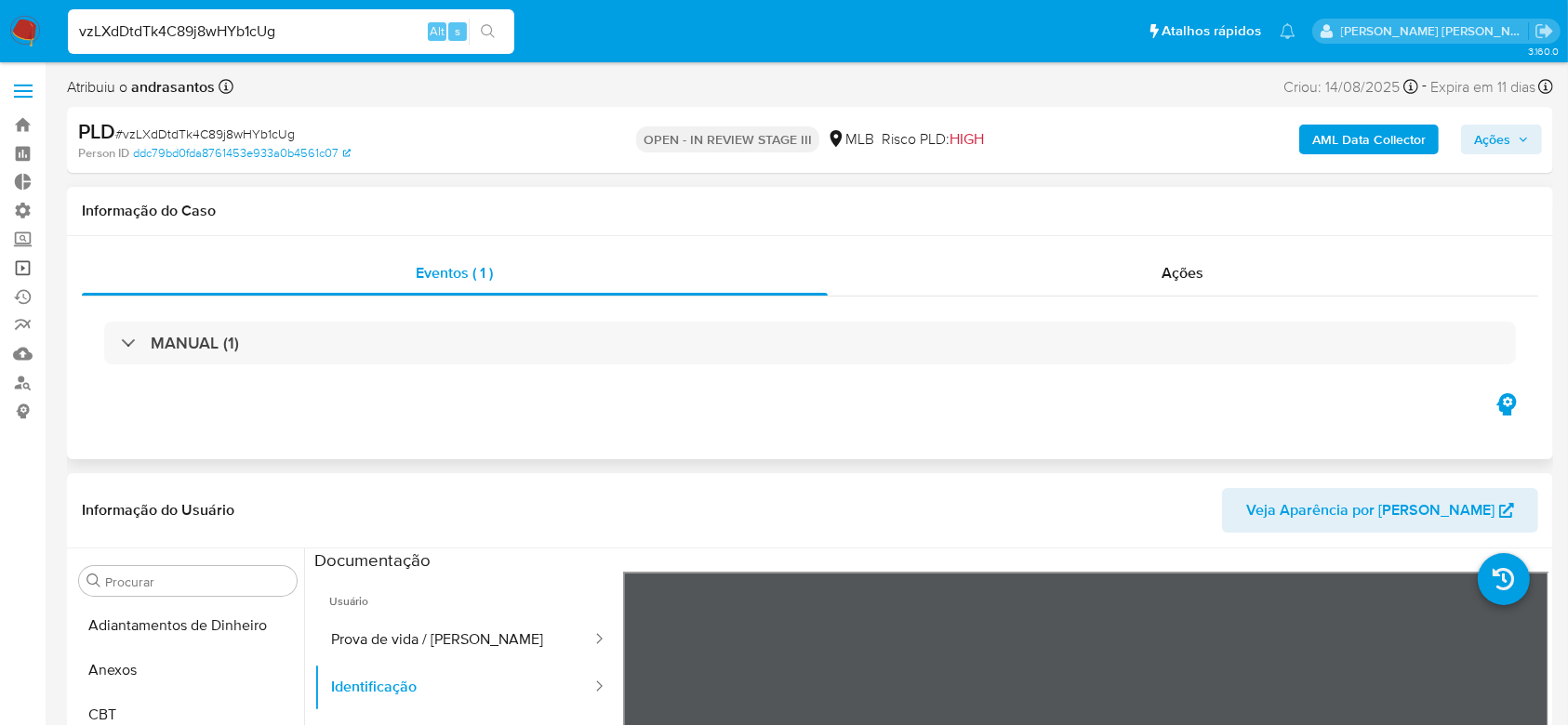
click at [32, 265] on link "Operações em massa" at bounding box center [110, 268] width 221 height 29
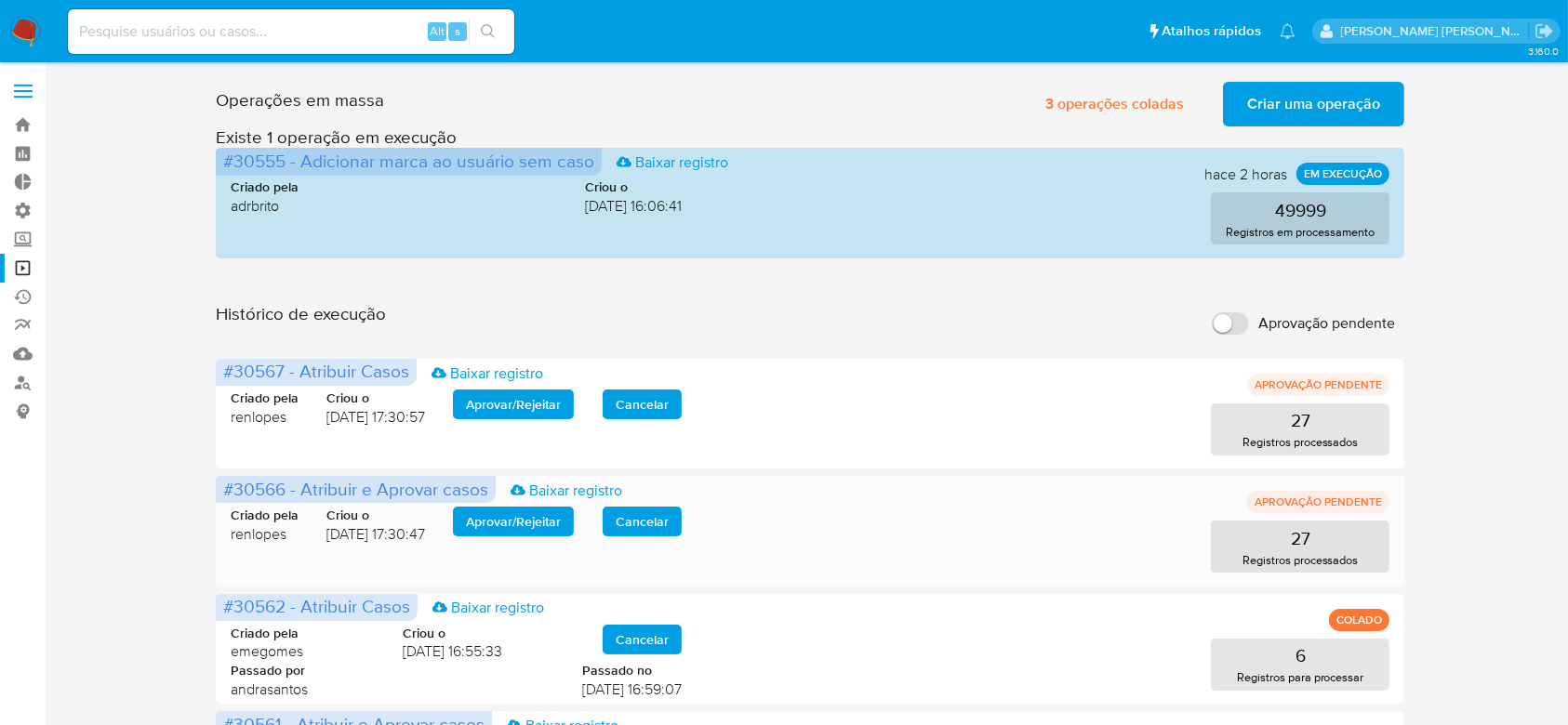
click at [512, 516] on span "Aprovar / Rejeitar" at bounding box center [513, 522] width 95 height 26
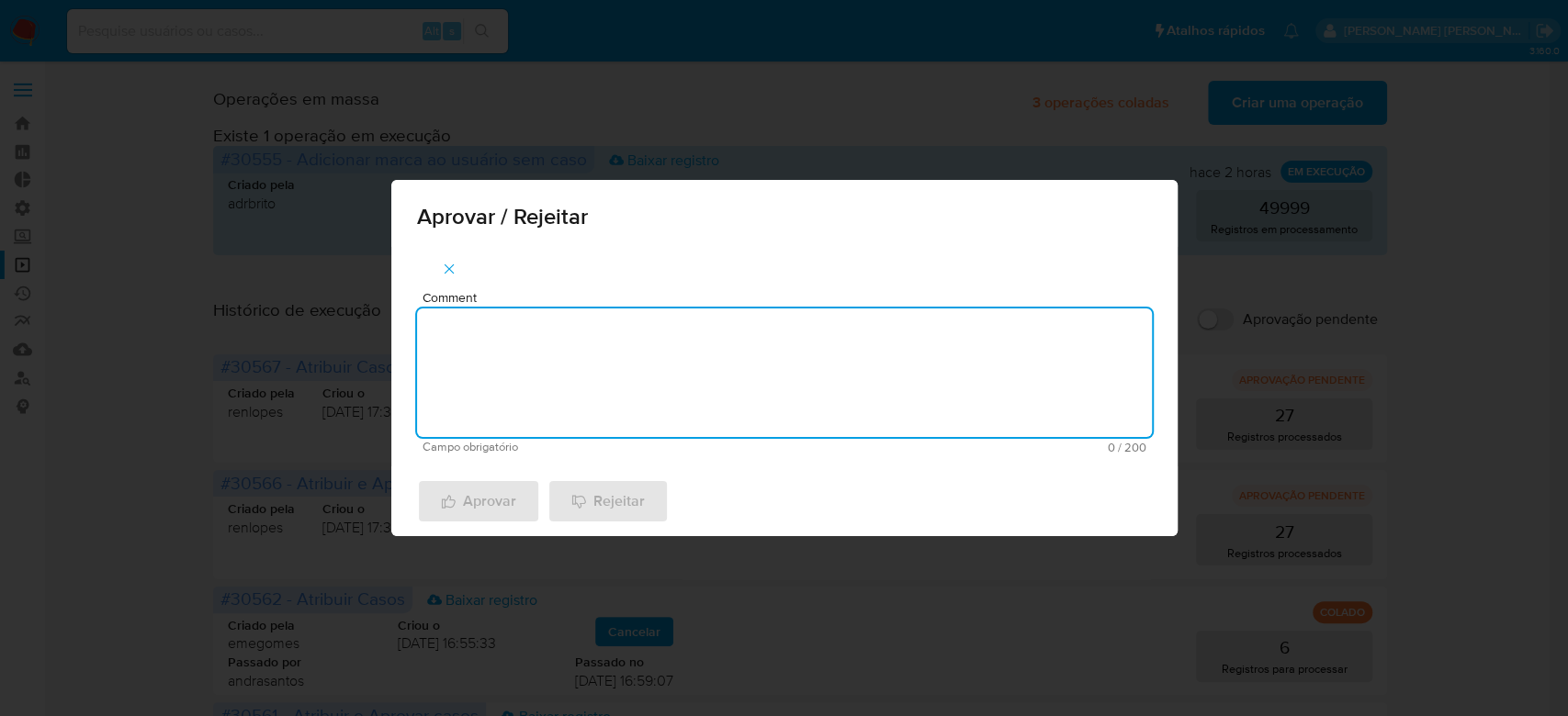
click at [573, 385] on textarea "Comment" at bounding box center [784, 372] width 735 height 128
drag, startPoint x: 573, startPoint y: 343, endPoint x: 407, endPoint y: 322, distance: 167.3
click at [407, 322] on div "Comment Para tratamento. Campo obrigatório 16 / 200 184 caracteres restantes" at bounding box center [784, 357] width 786 height 219
click at [503, 370] on textarea "Para tratamento." at bounding box center [784, 372] width 735 height 128
type textarea "Para tratamento."
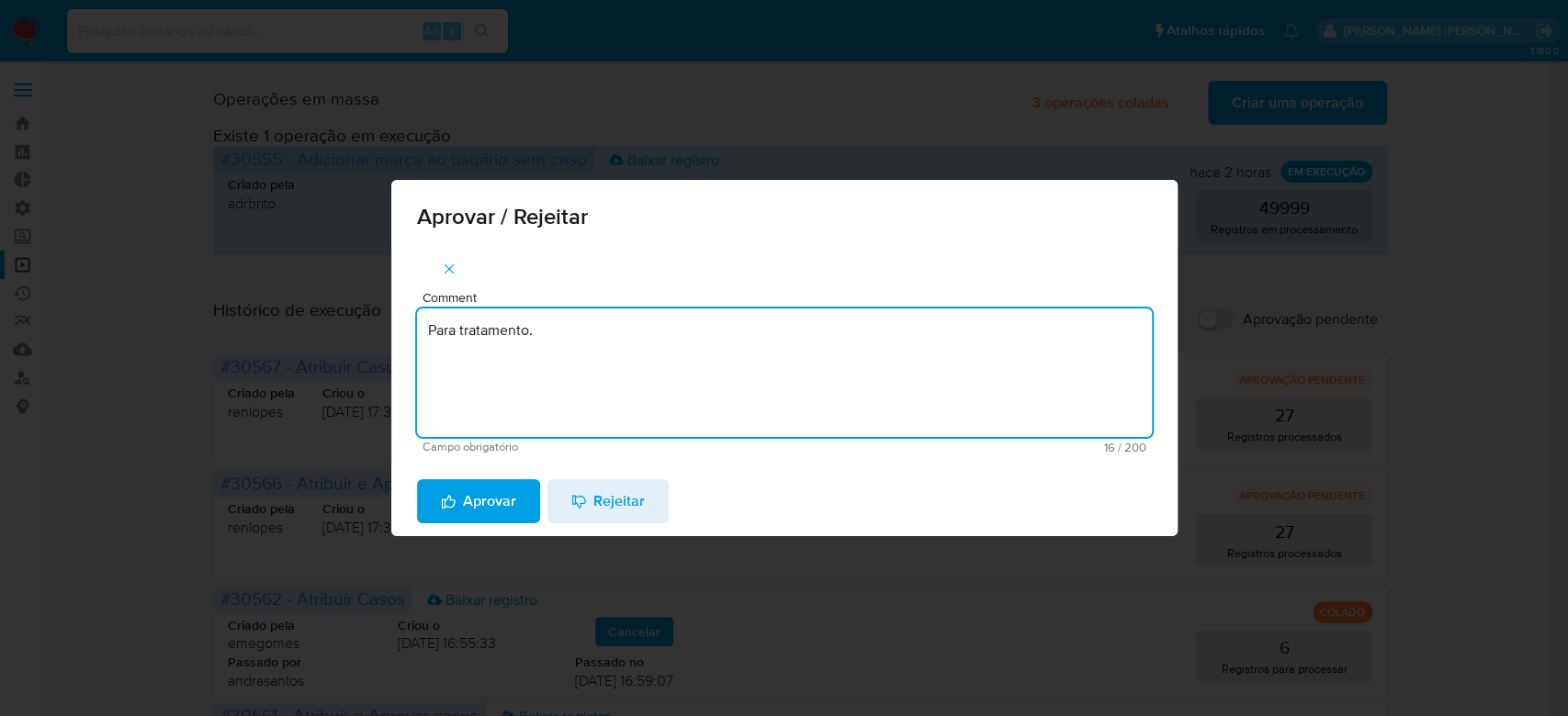
click at [486, 501] on span "Aprovar" at bounding box center [478, 501] width 75 height 41
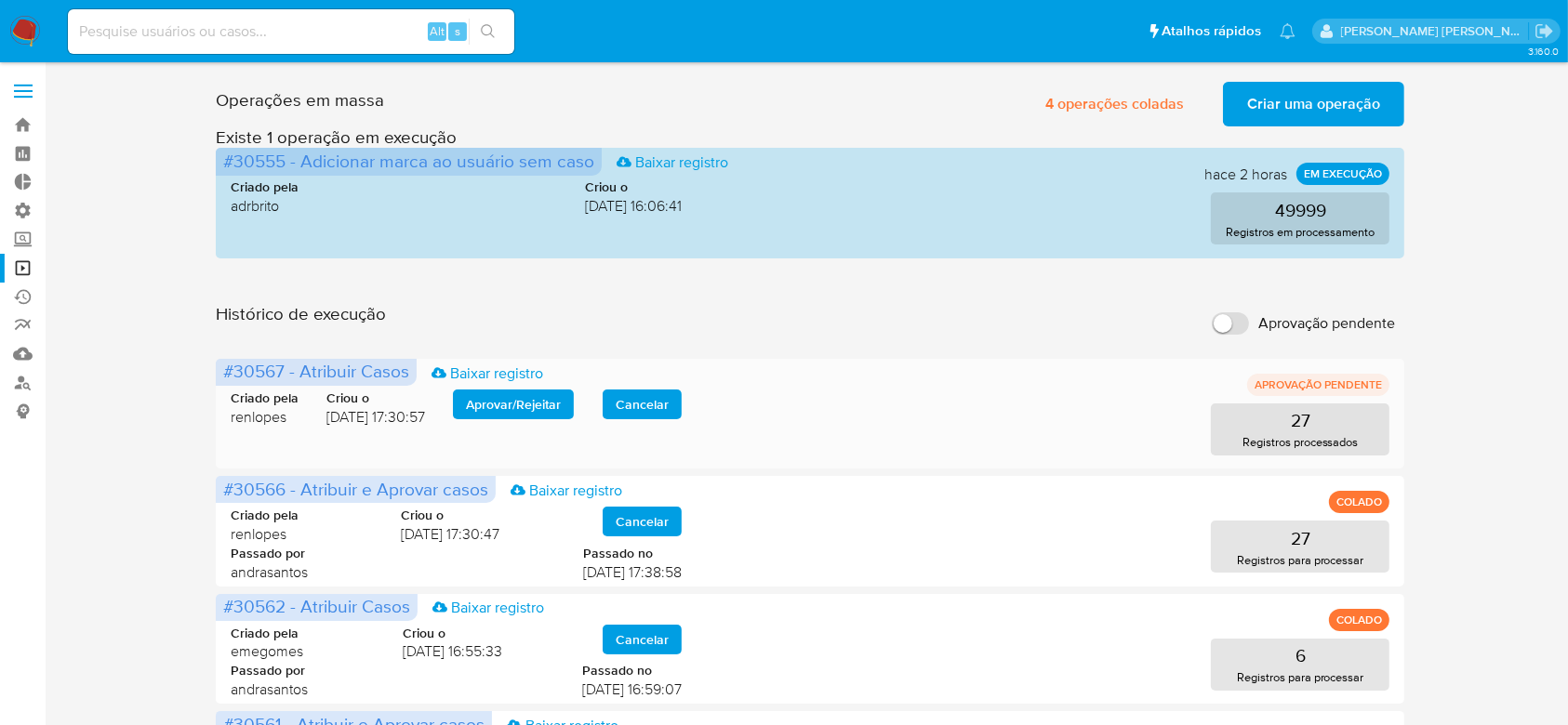
click at [510, 408] on span "Aprovar / Rejeitar" at bounding box center [513, 404] width 95 height 26
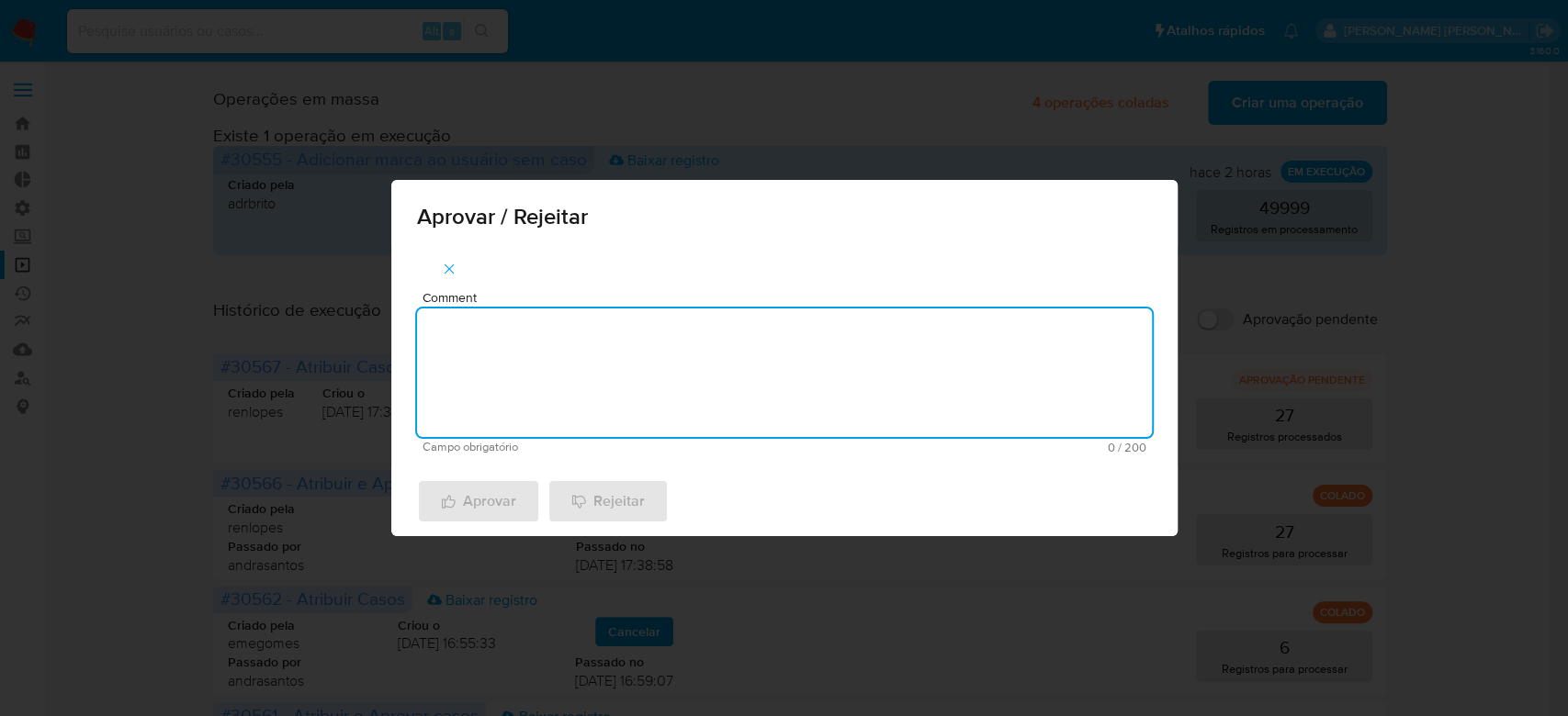
click at [499, 425] on textarea "Comment" at bounding box center [784, 372] width 735 height 128
paste textarea "Para tratamento."
type textarea "Para tratamento."
click at [463, 496] on span "Aprovar" at bounding box center [478, 501] width 75 height 41
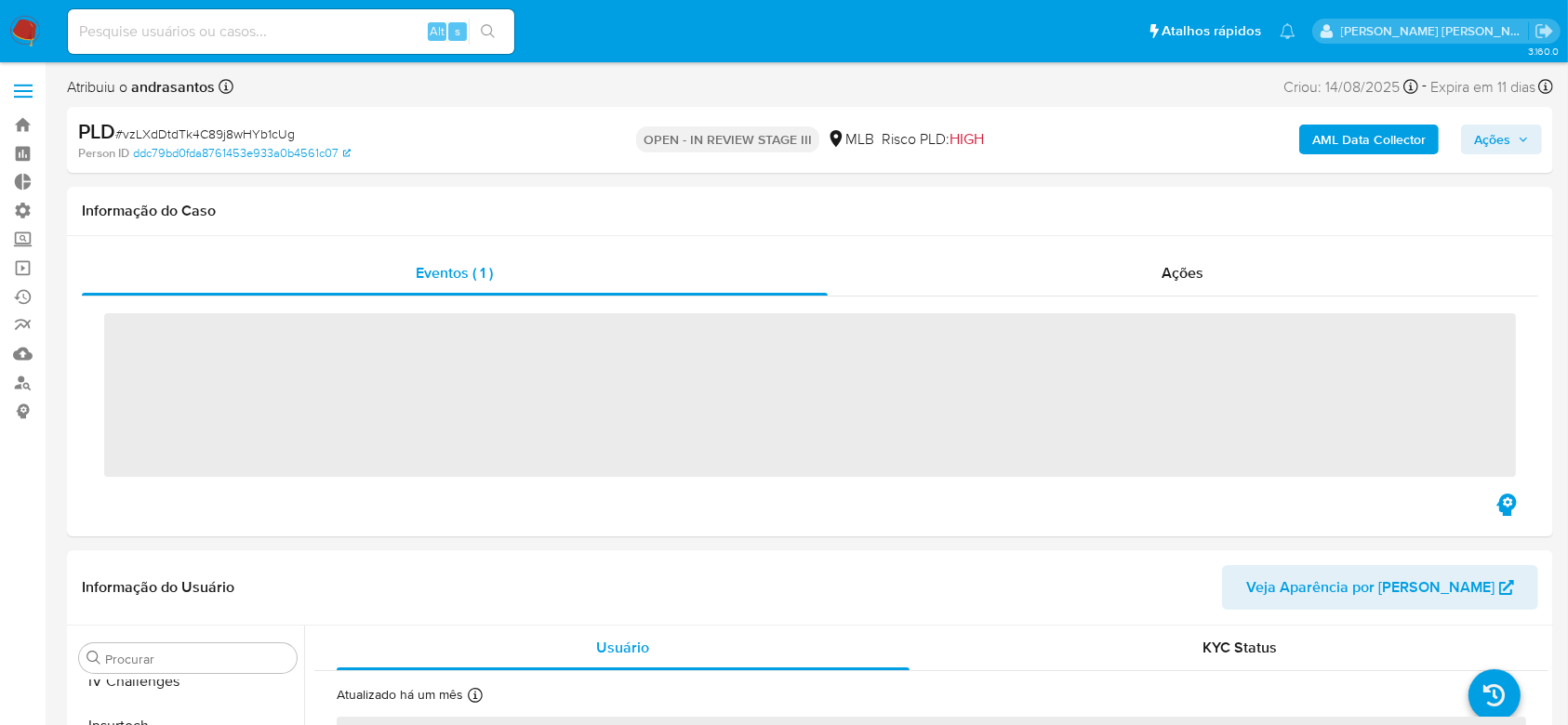
scroll to position [875, 0]
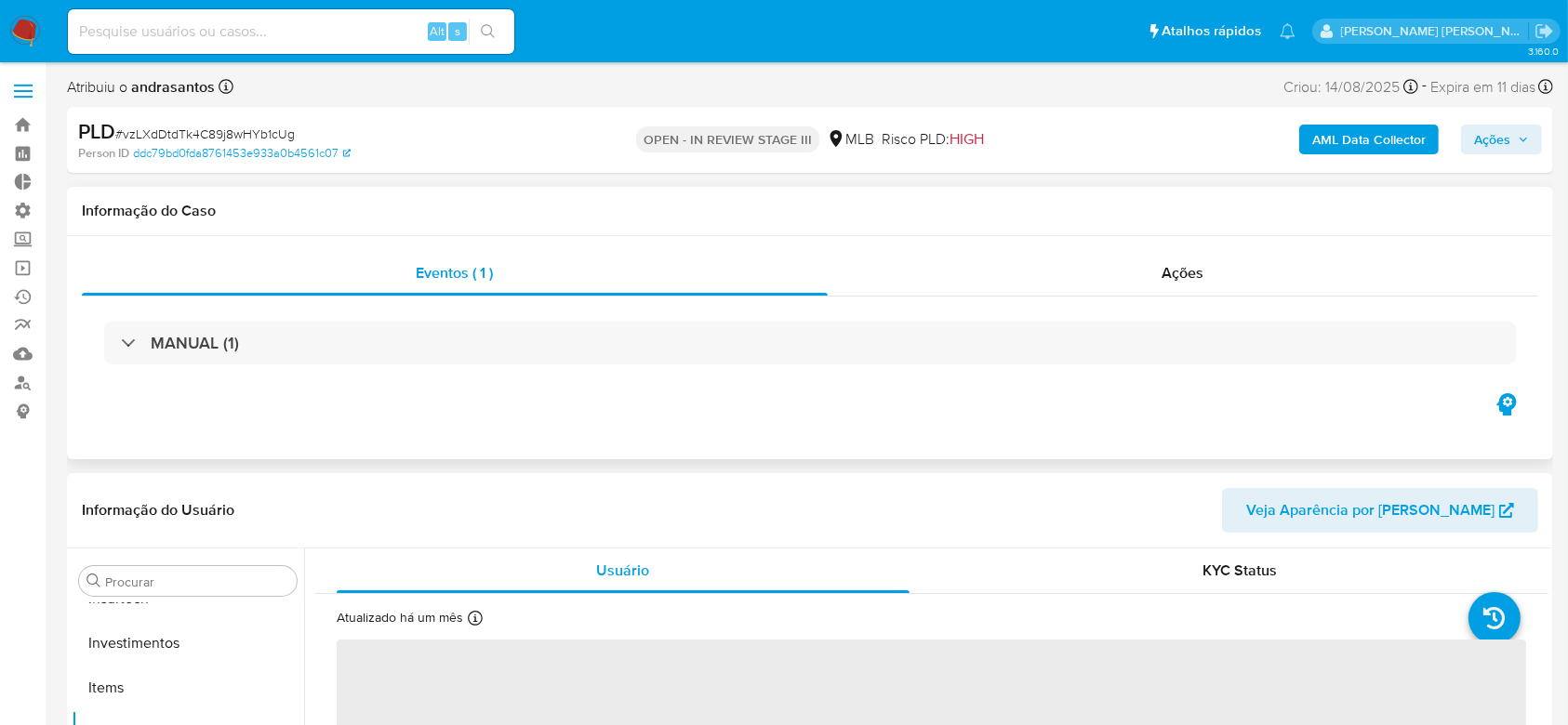
select select "10"
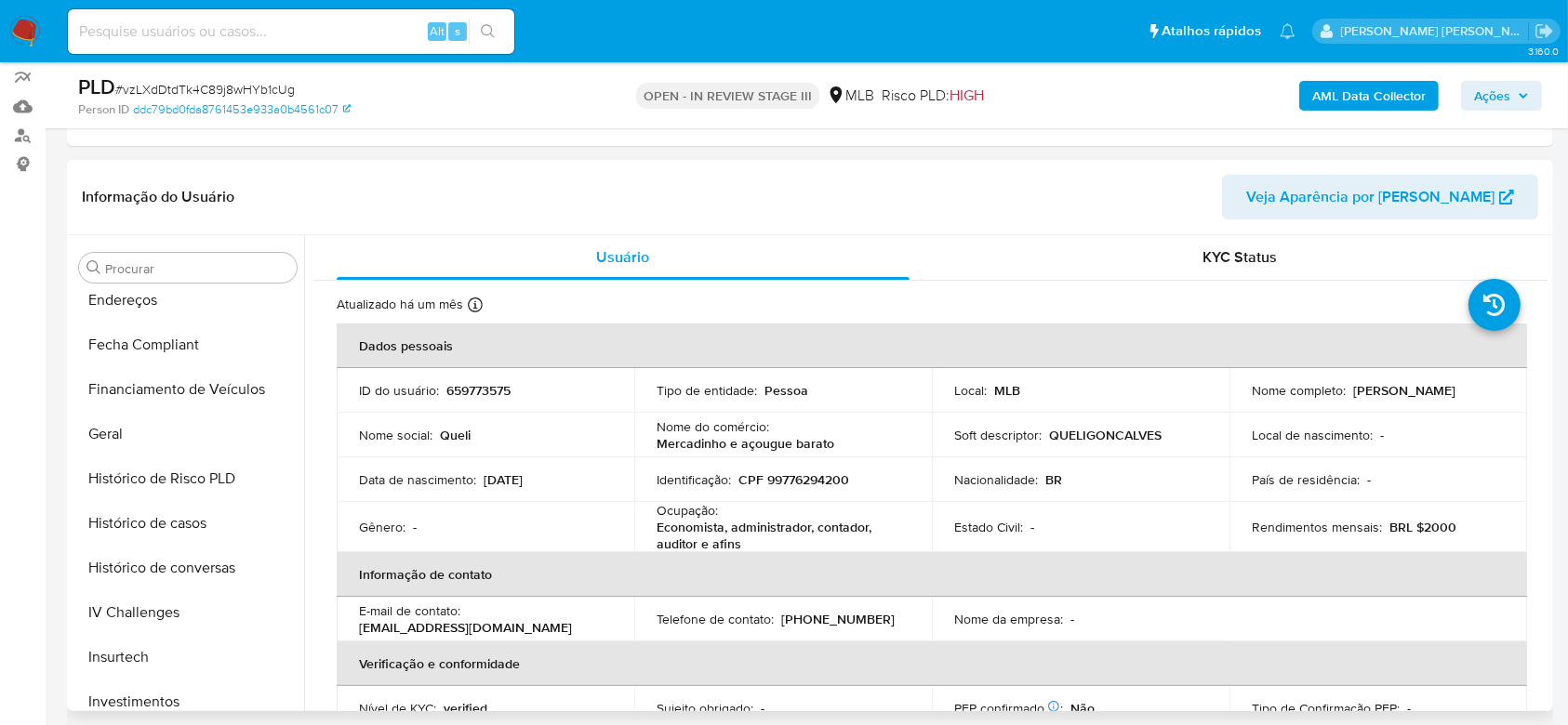
scroll to position [379, 0]
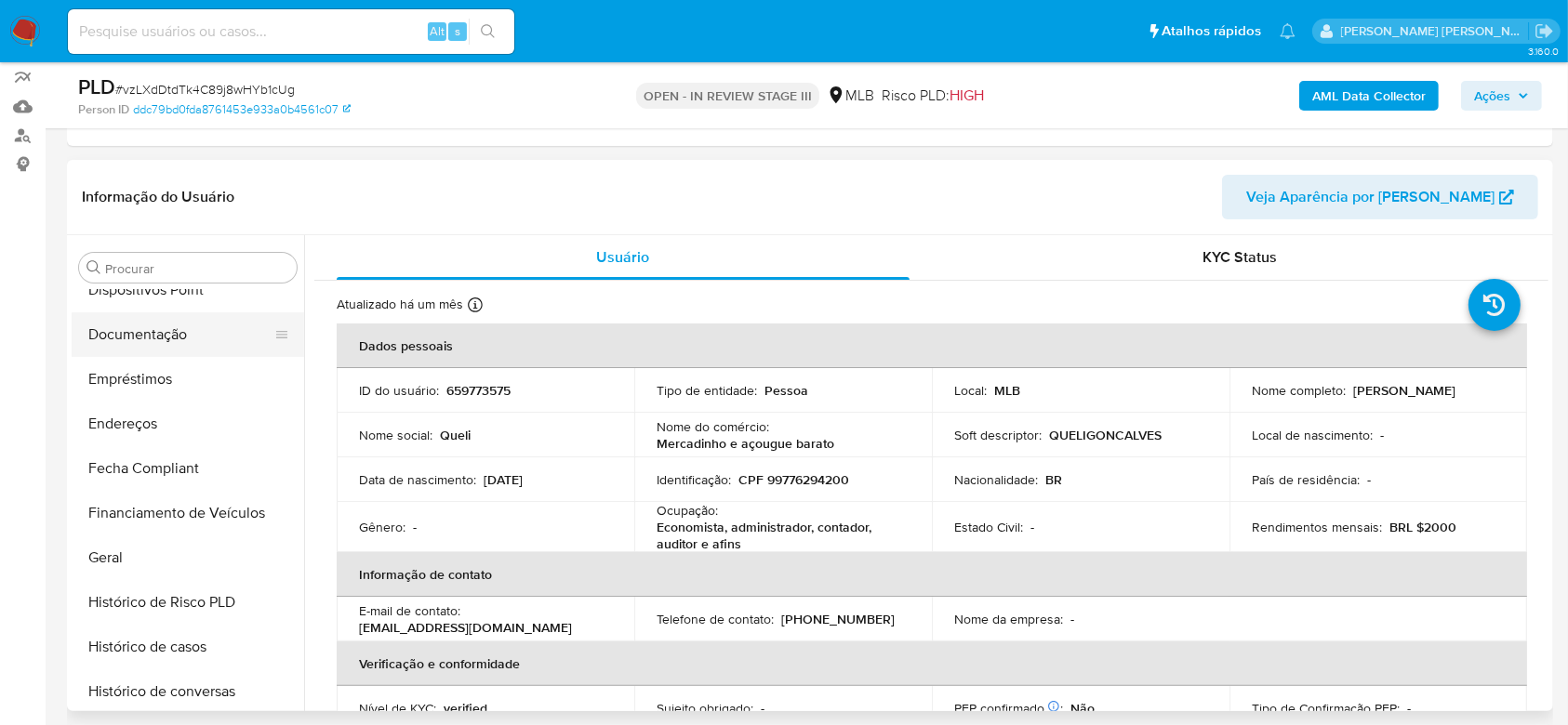
click at [178, 345] on button "Documentação" at bounding box center [180, 334] width 217 height 44
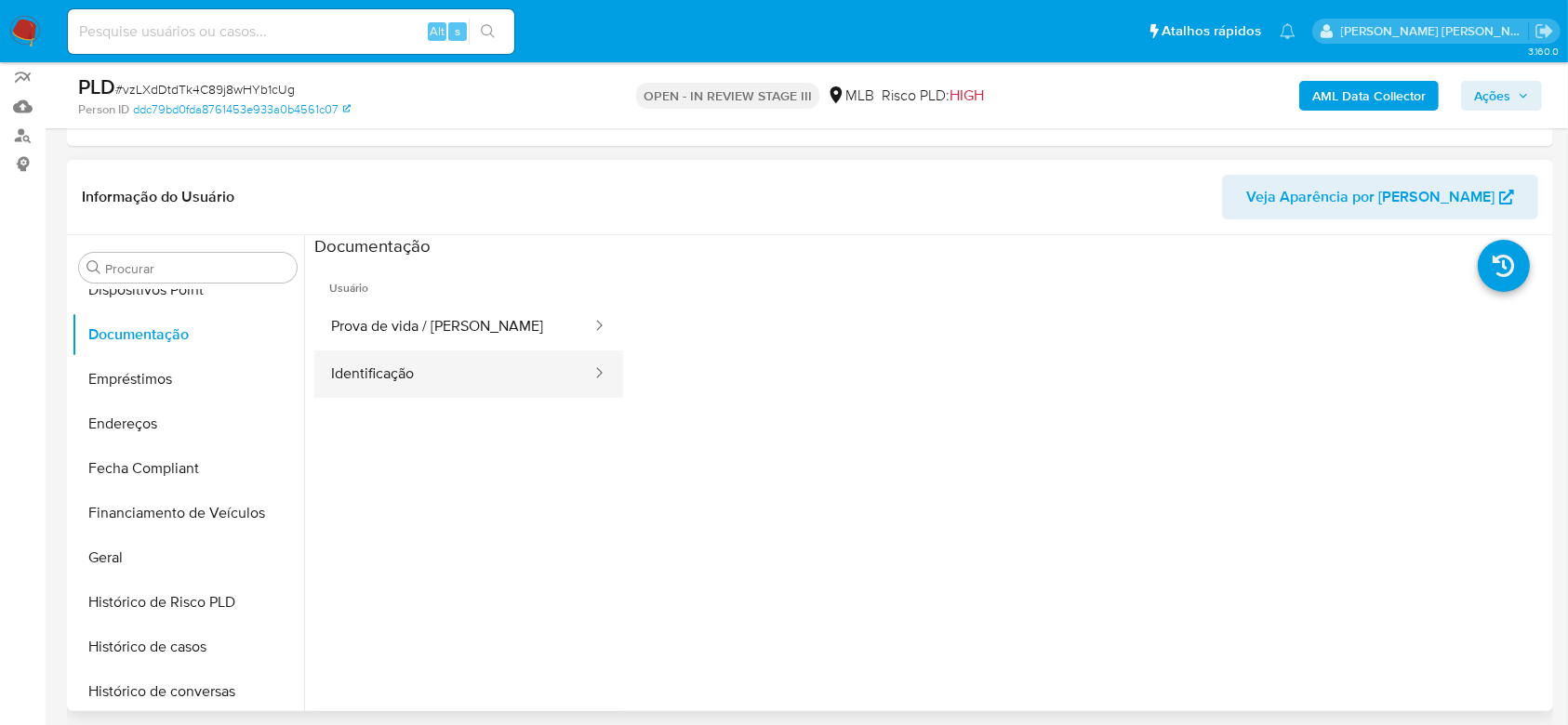
click at [466, 371] on button "Identificação" at bounding box center [453, 374] width 279 height 47
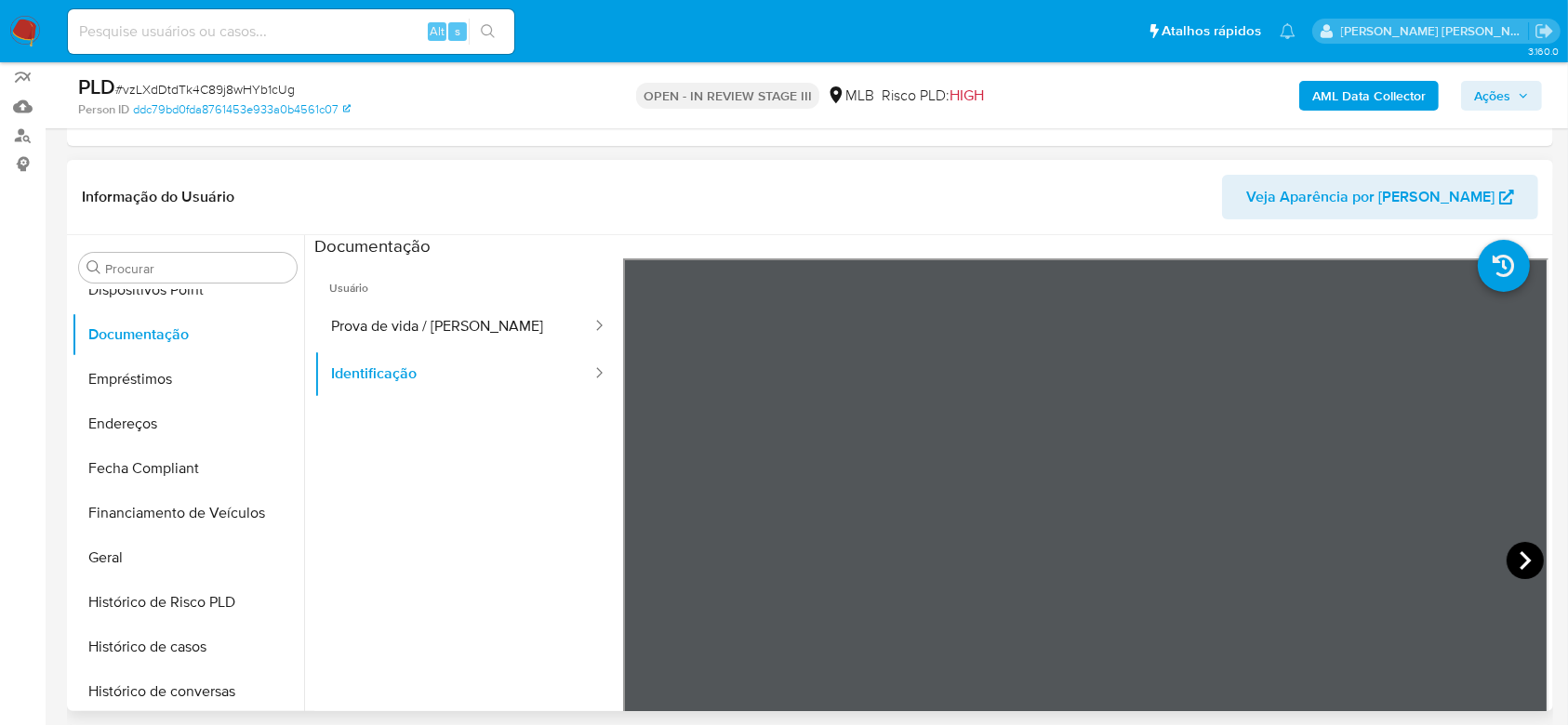
click at [1525, 561] on icon at bounding box center [1526, 560] width 38 height 38
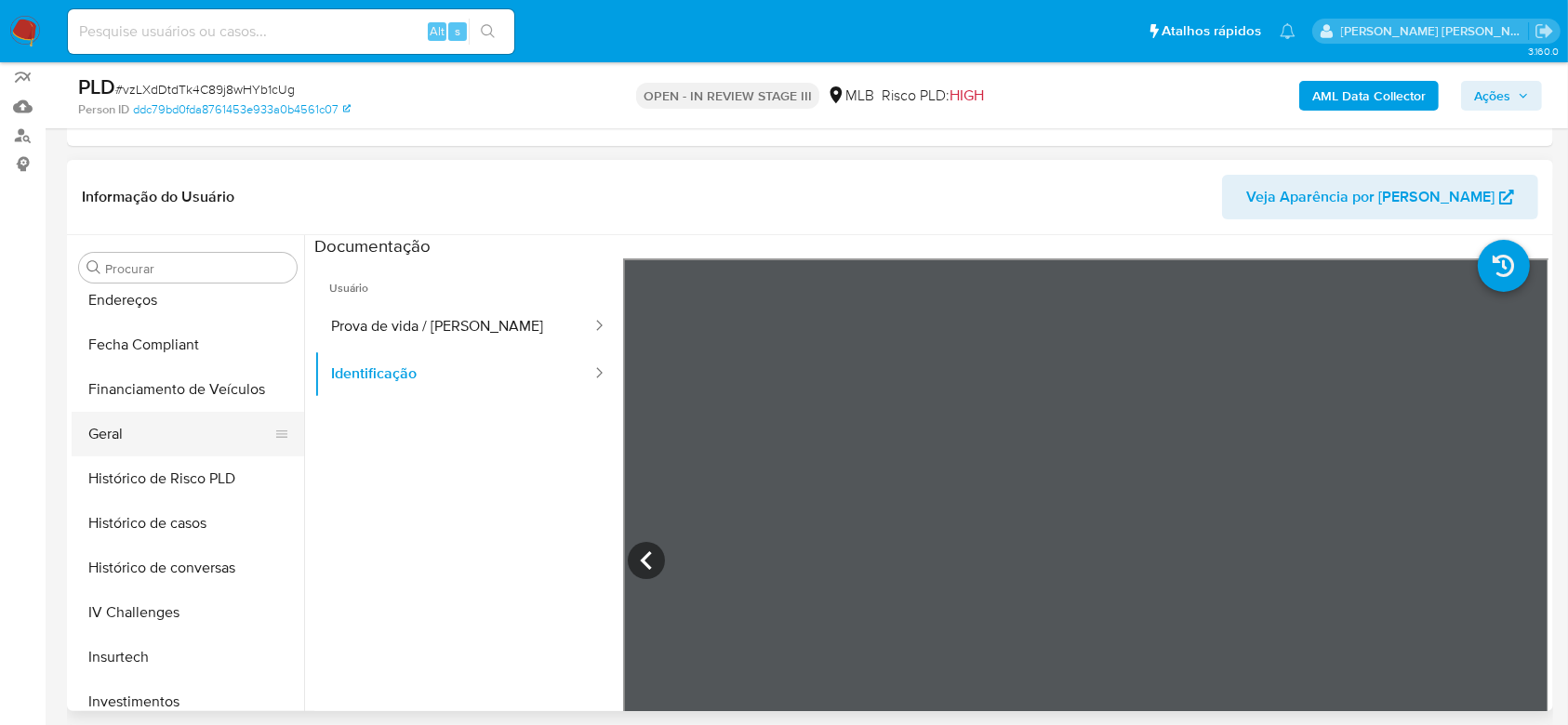
click at [128, 435] on button "Geral" at bounding box center [180, 433] width 217 height 44
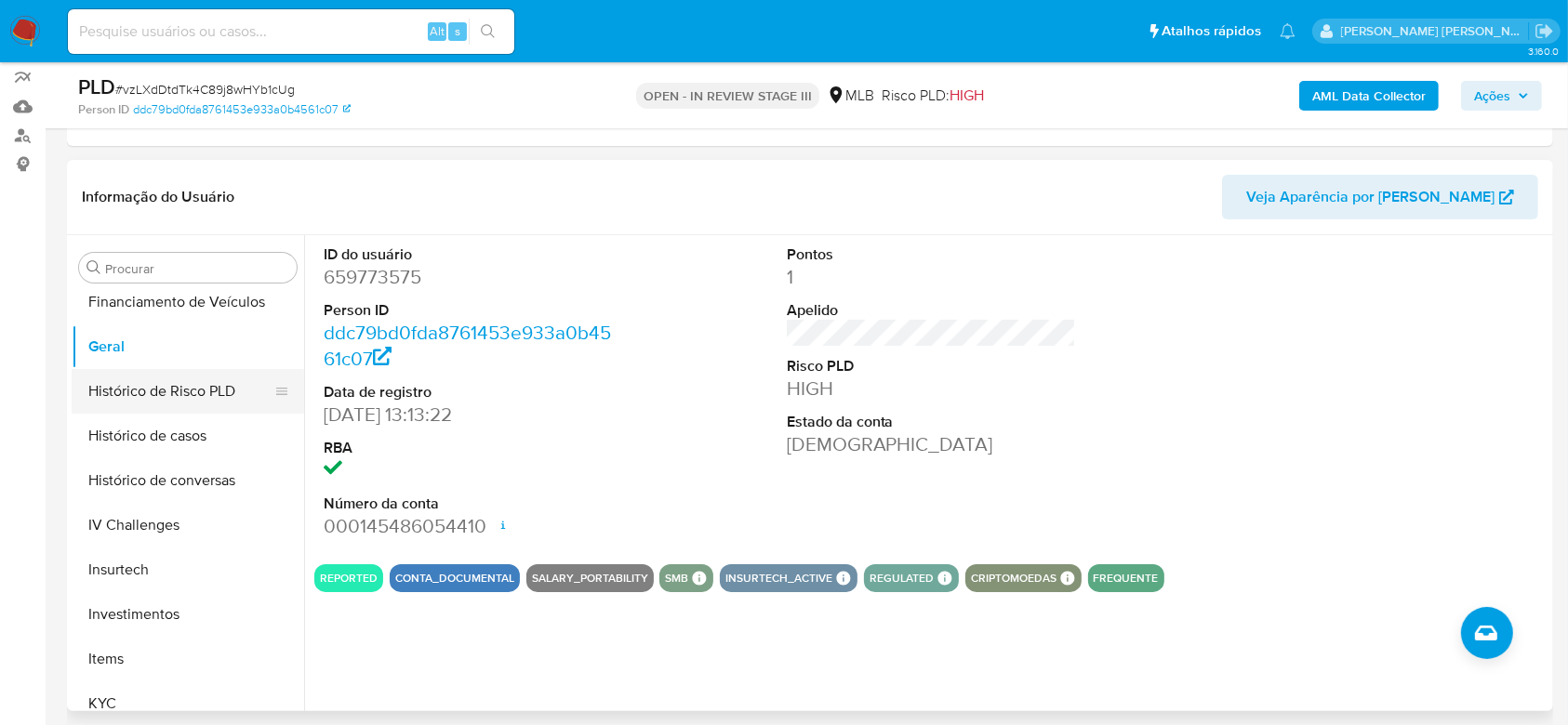
scroll to position [626, 0]
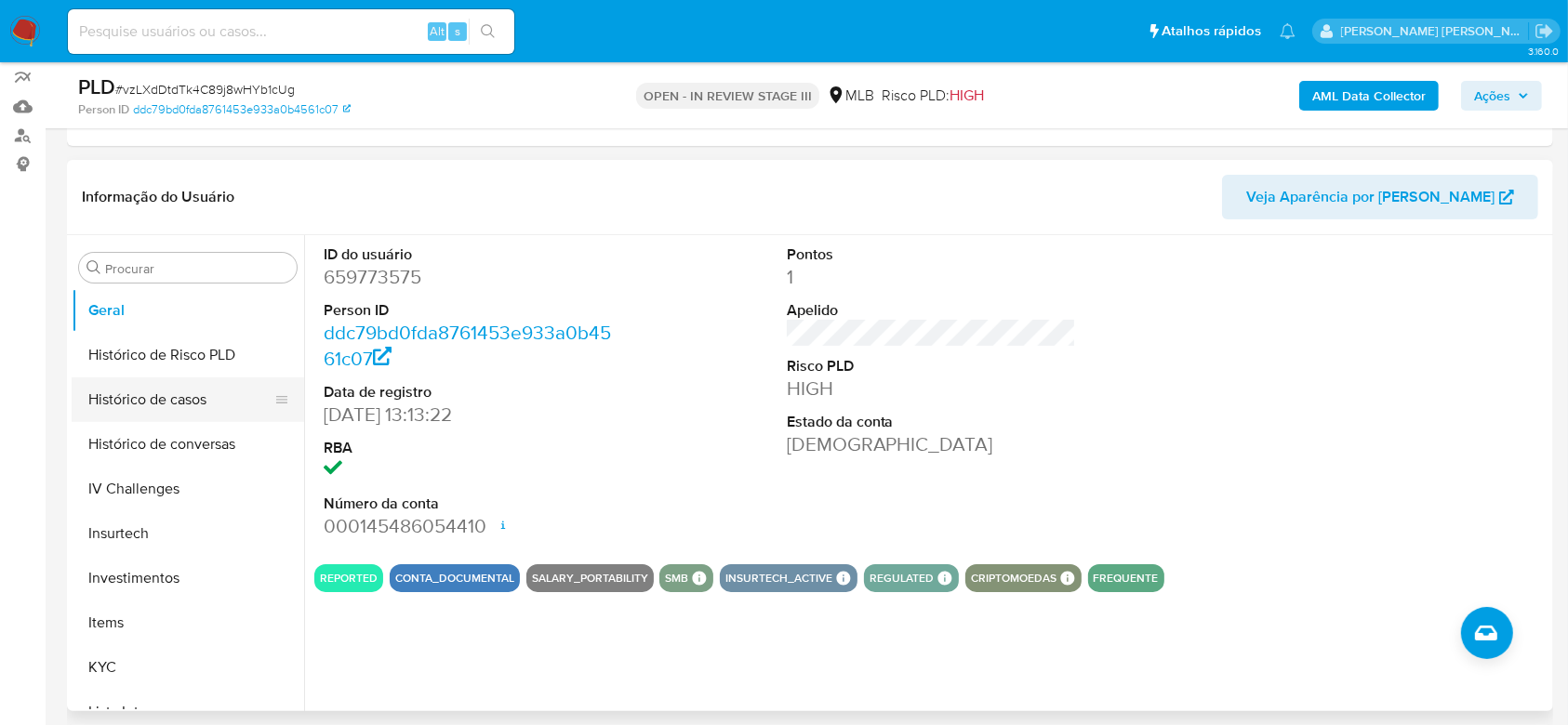
click at [156, 395] on button "Histórico de casos" at bounding box center [180, 399] width 217 height 44
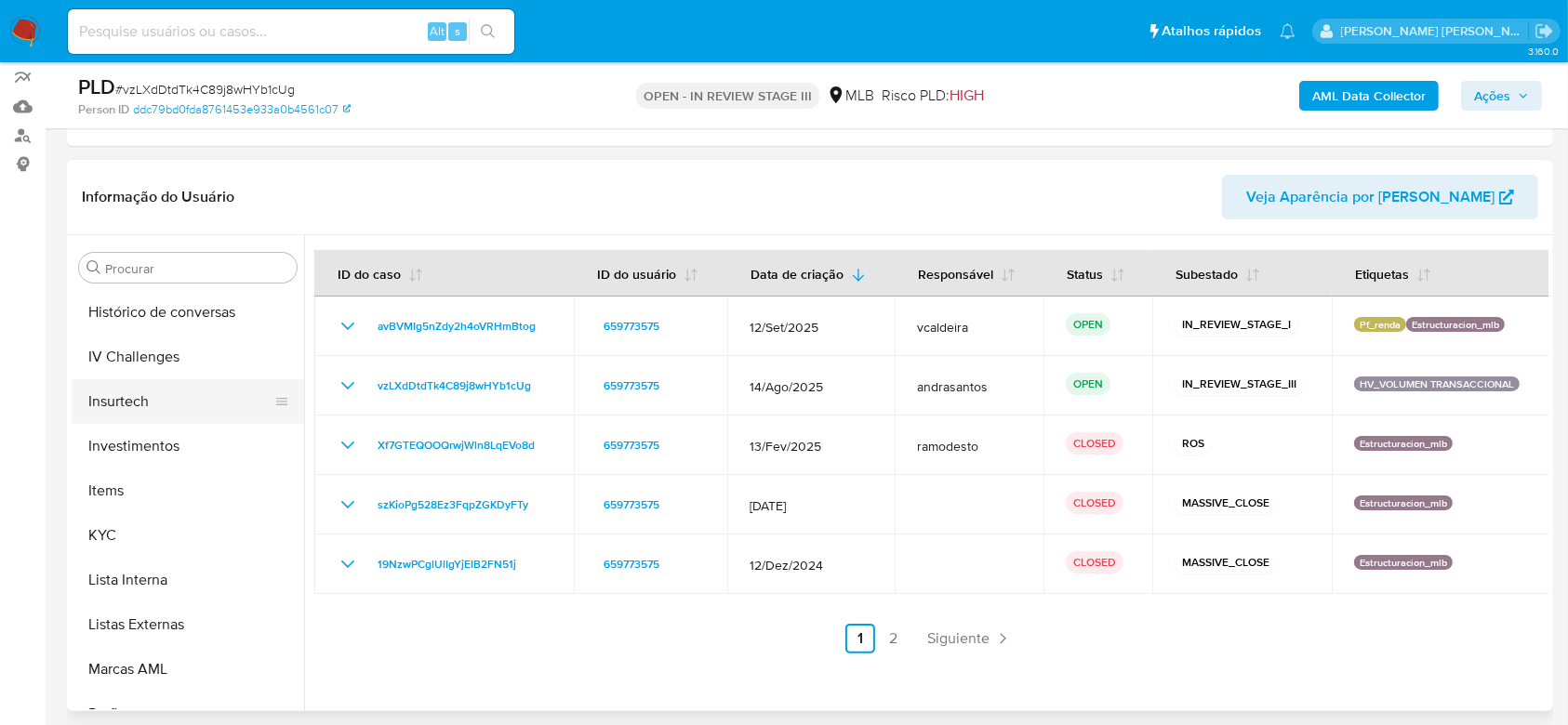
scroll to position [875, 0]
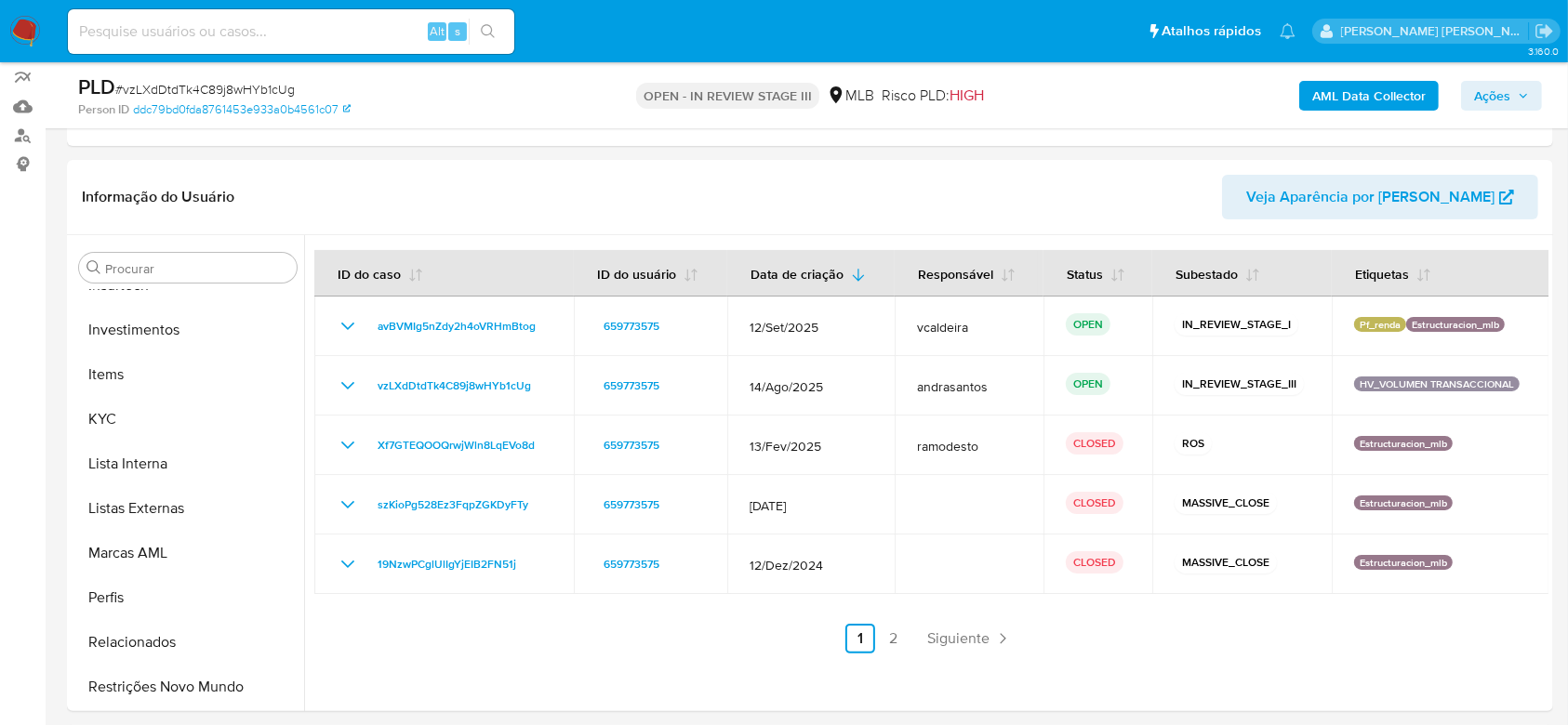
click at [214, 30] on input at bounding box center [291, 32] width 447 height 24
paste input "eWP75t7A8AEwCoQLjKI1BaI7"
type input "eWP75t7A8AEwCoQLjKI1BaI7"
click at [495, 28] on icon "search-icon" at bounding box center [488, 32] width 15 height 15
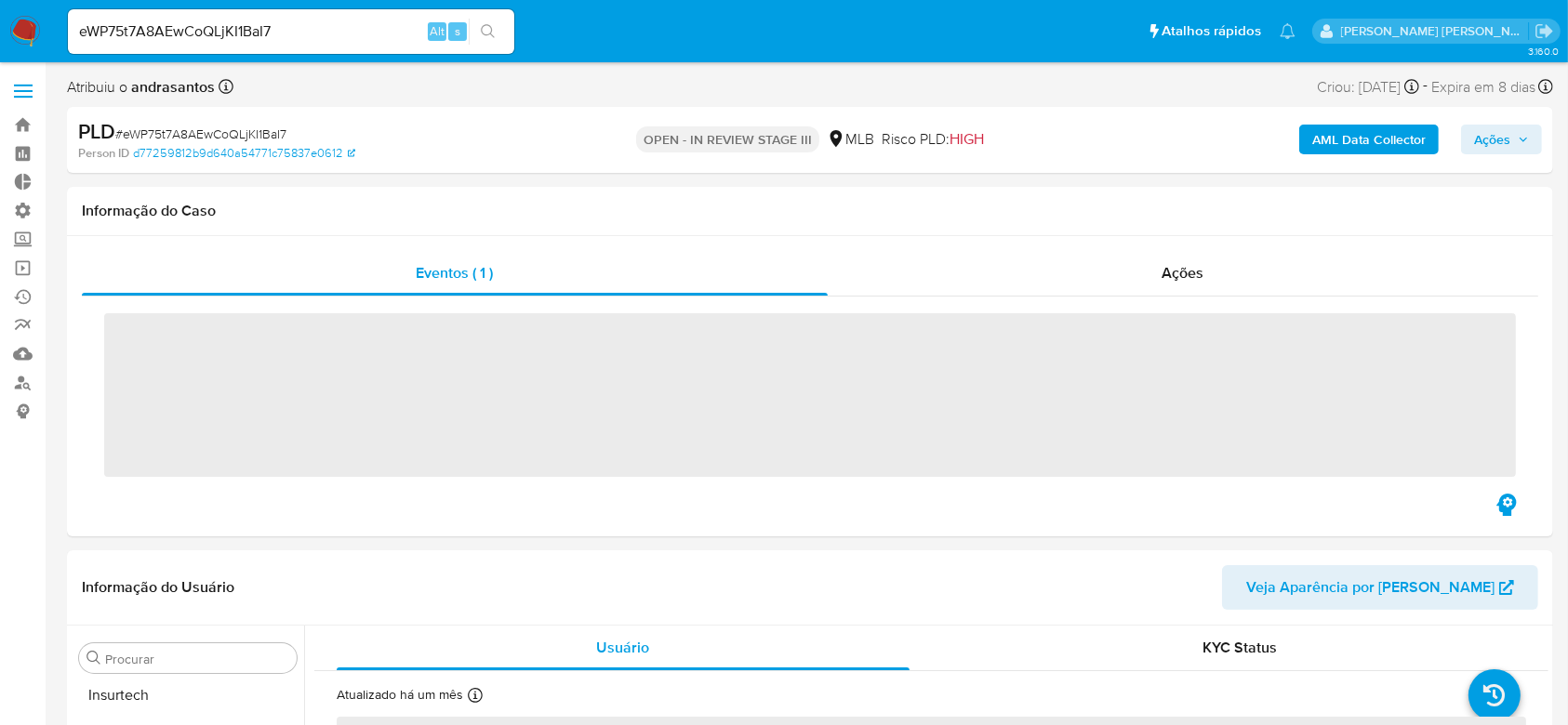
scroll to position [875, 0]
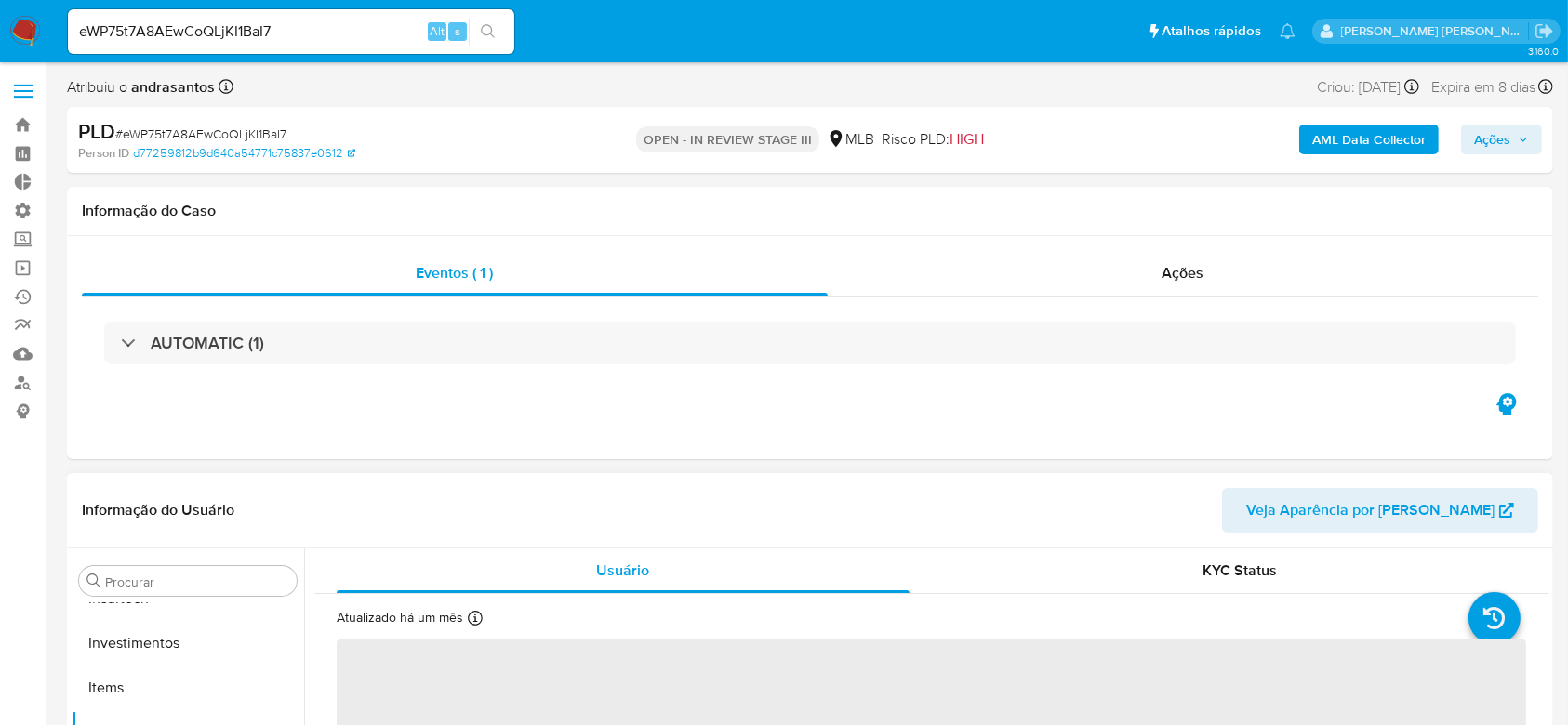
select select "10"
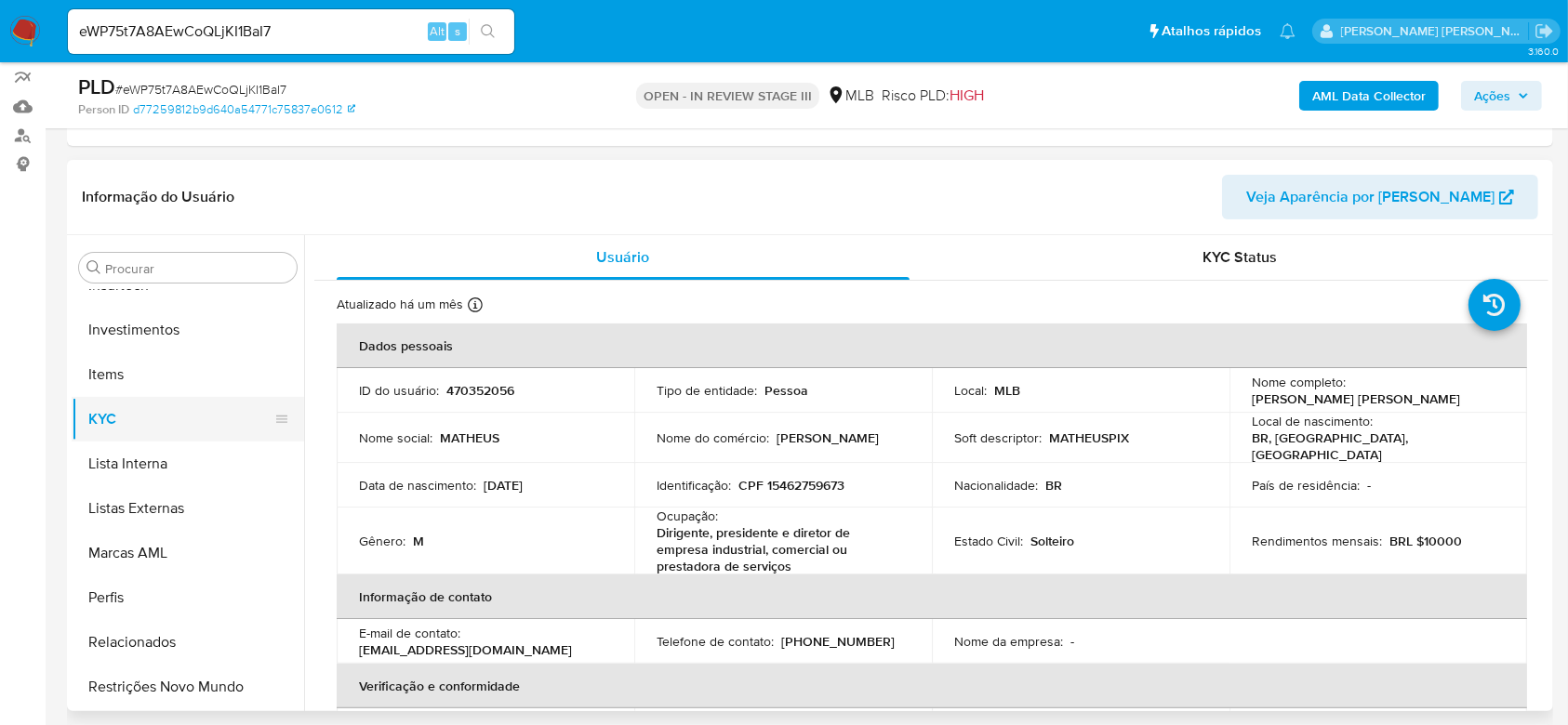
scroll to position [379, 0]
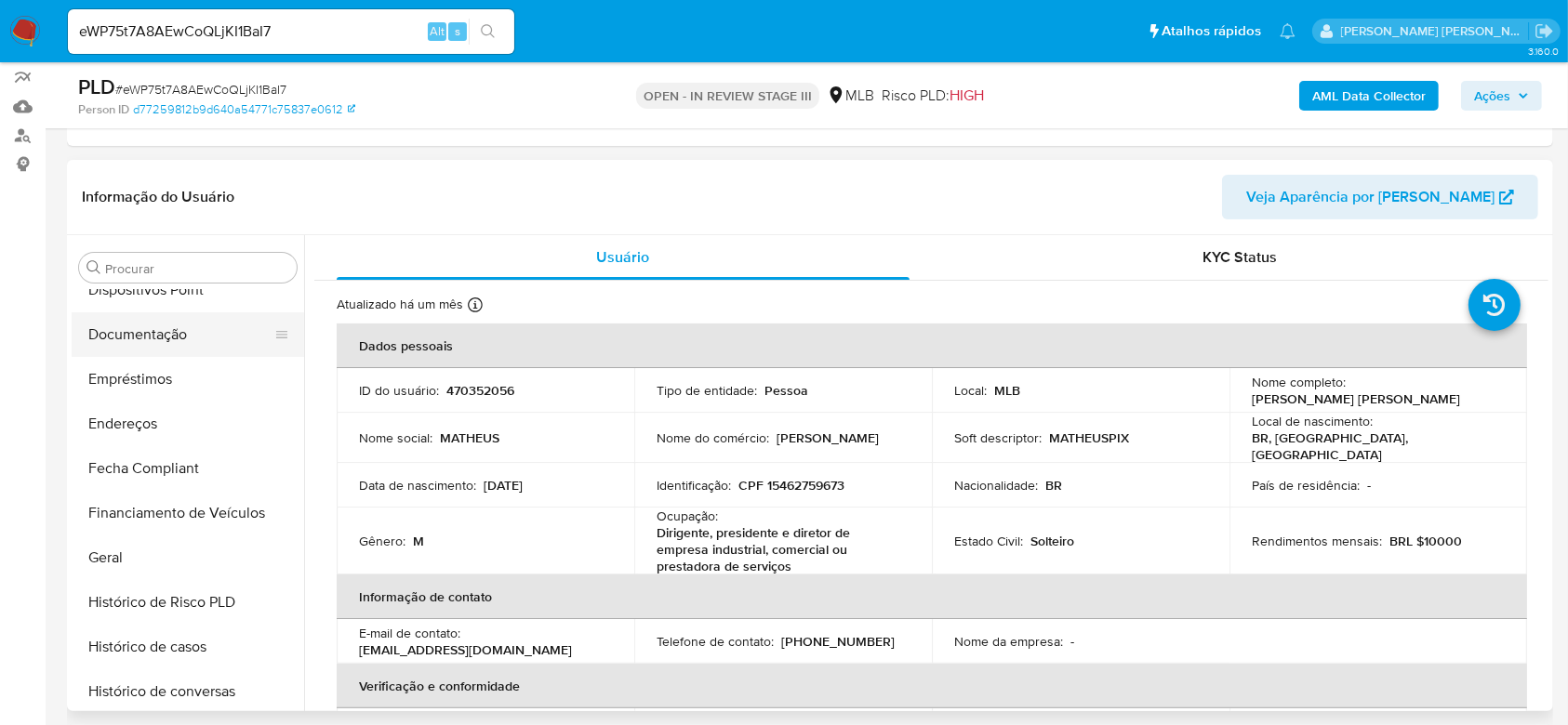
click at [164, 325] on button "Documentação" at bounding box center [180, 334] width 217 height 44
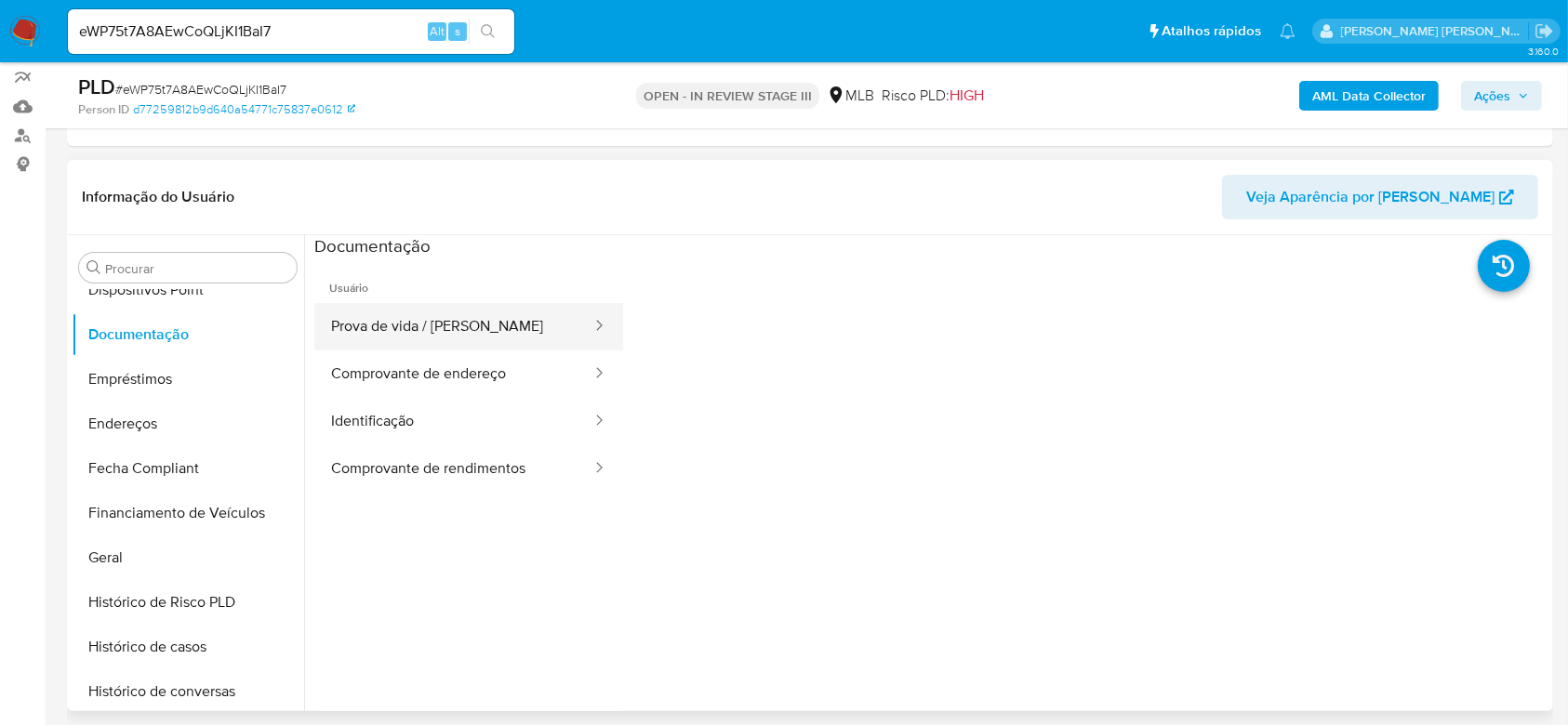
click at [435, 322] on button "Prova de vida / [PERSON_NAME]" at bounding box center [453, 326] width 279 height 47
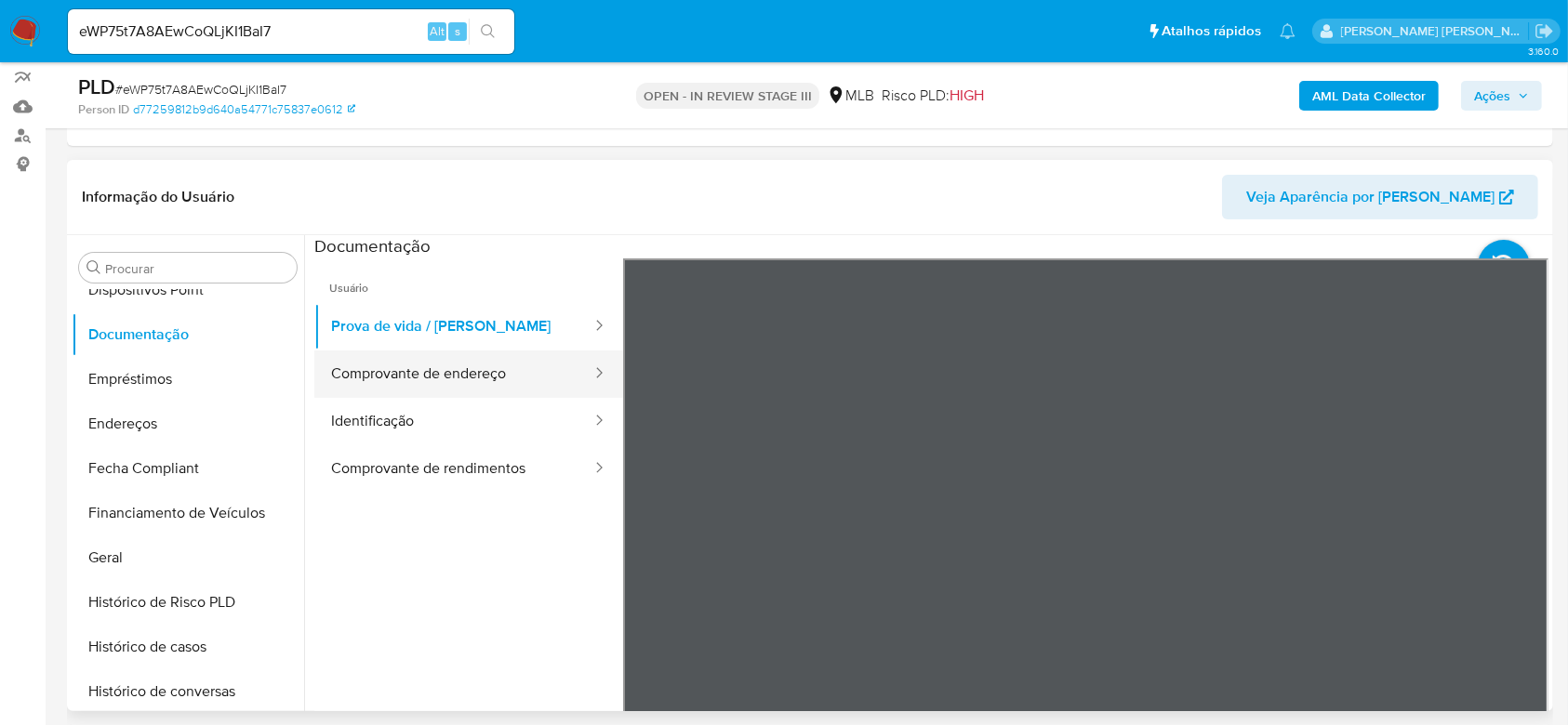
click at [403, 380] on button "Comprovante de endereço" at bounding box center [453, 374] width 279 height 47
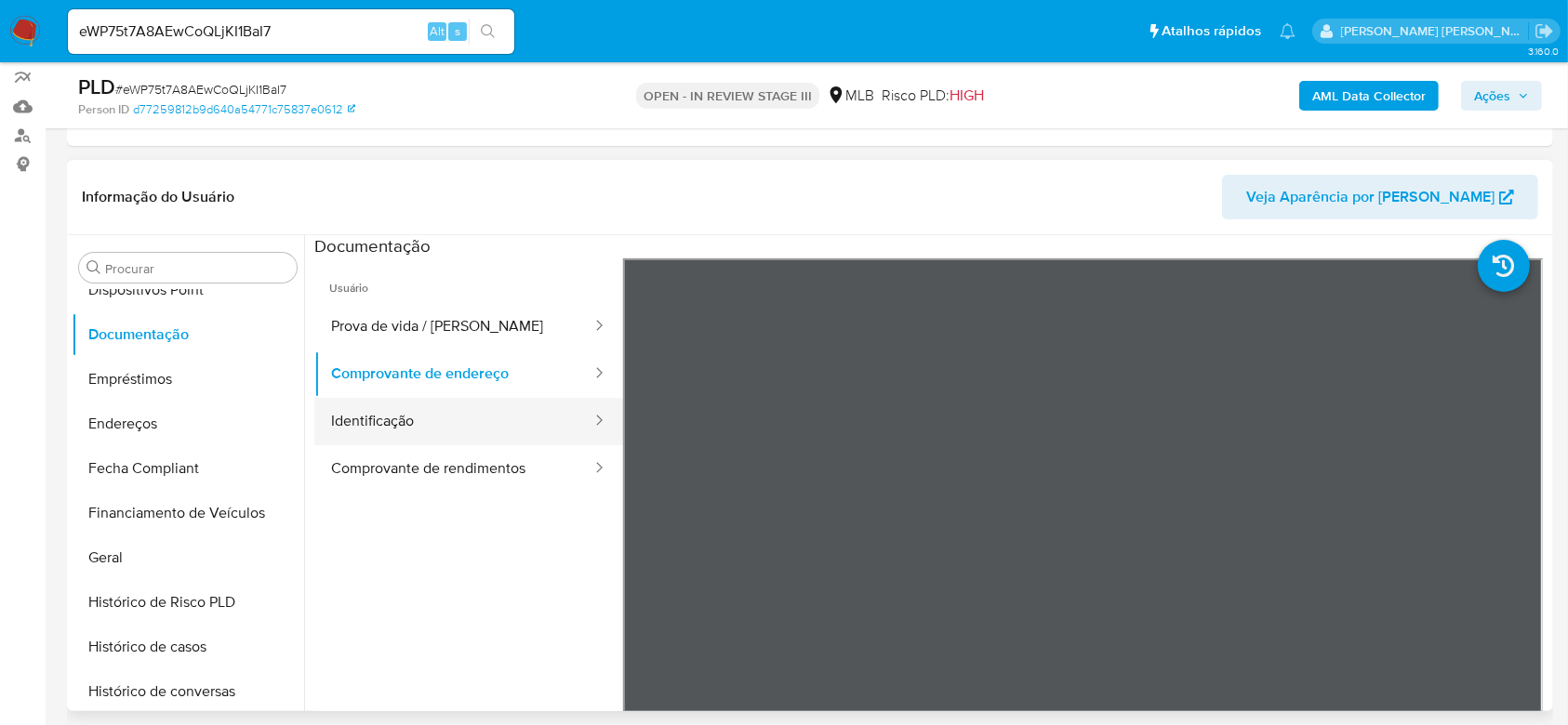
click at [425, 421] on button "Identificação" at bounding box center [453, 421] width 279 height 47
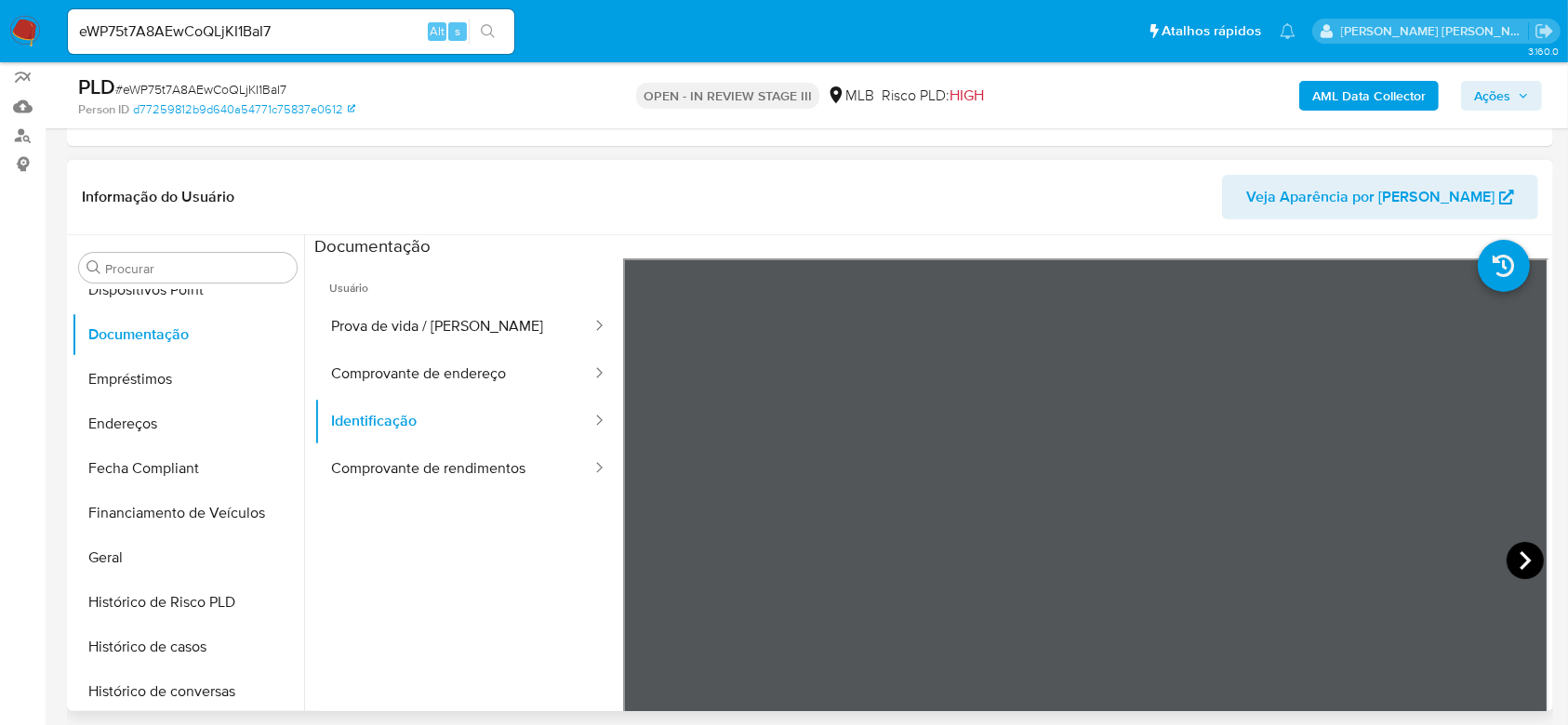
click at [1533, 555] on icon at bounding box center [1526, 560] width 38 height 38
click at [379, 462] on button "Comprovante de rendimentos" at bounding box center [453, 469] width 279 height 47
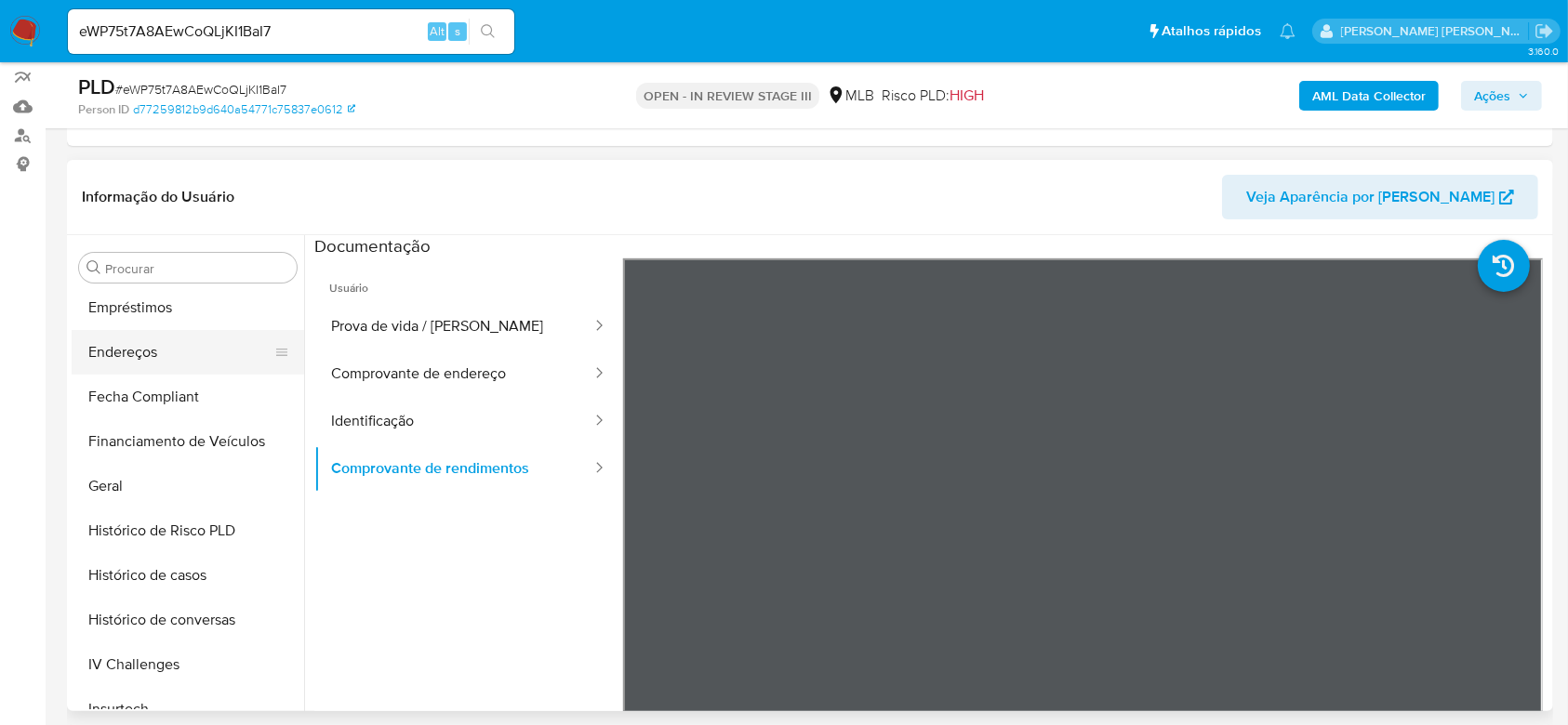
scroll to position [503, 0]
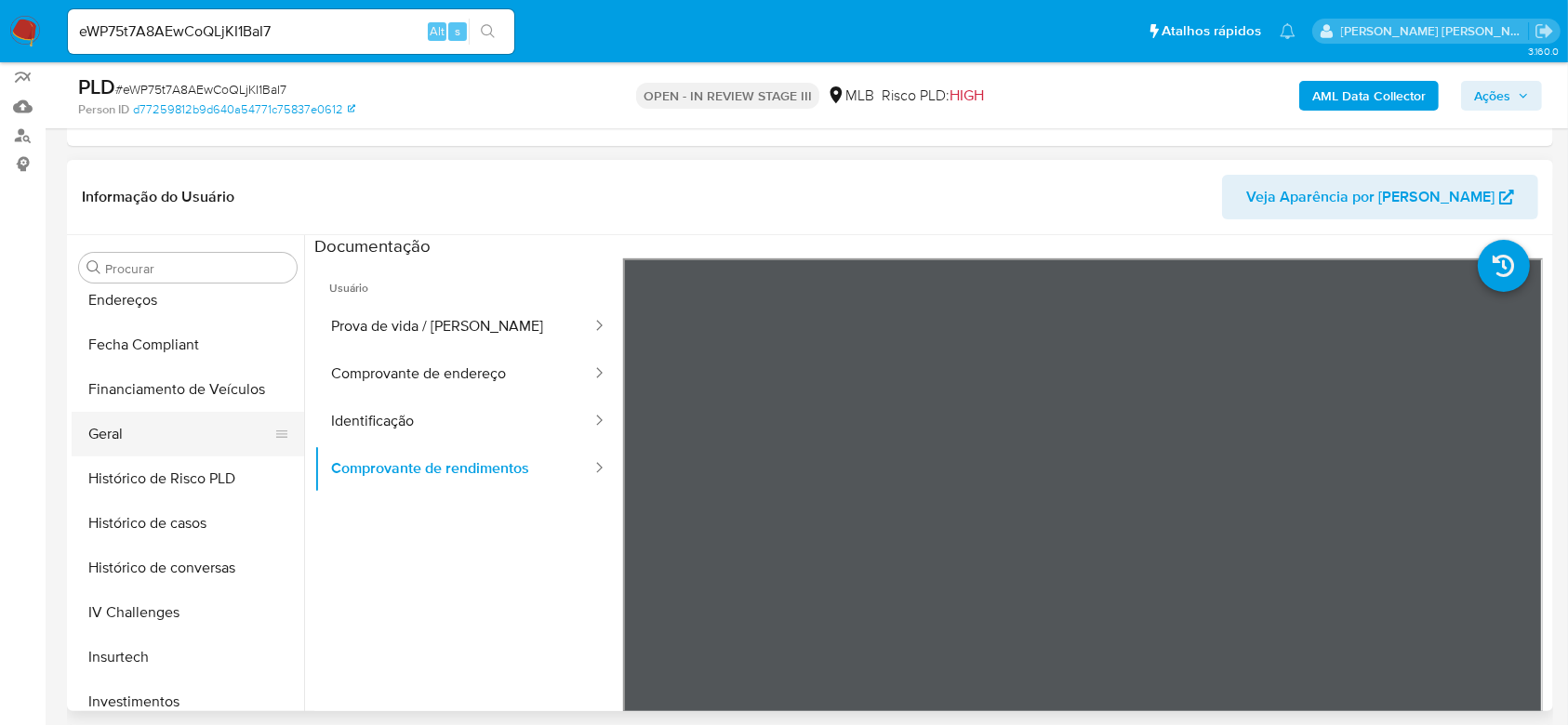
click at [120, 428] on button "Geral" at bounding box center [180, 433] width 217 height 44
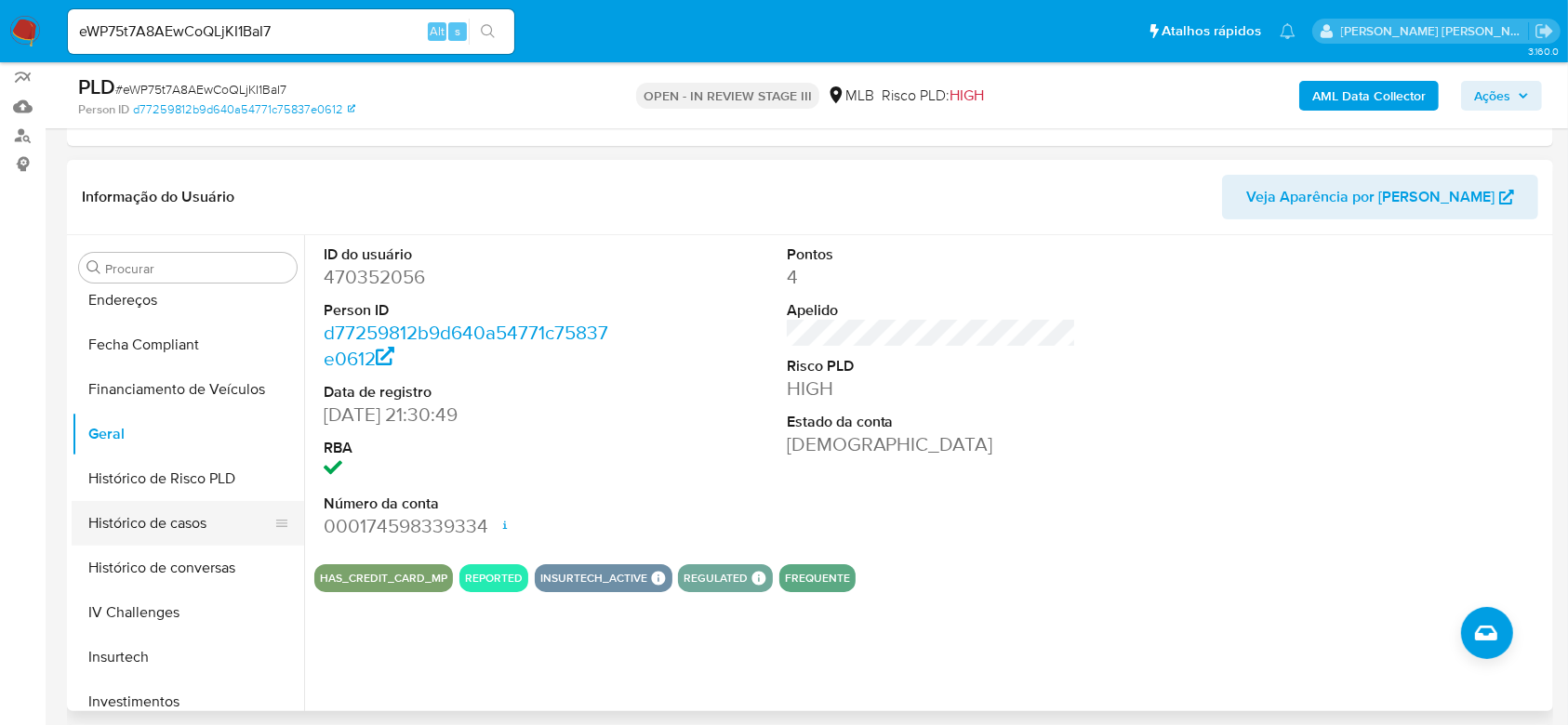
click at [164, 519] on button "Histórico de casos" at bounding box center [180, 523] width 217 height 44
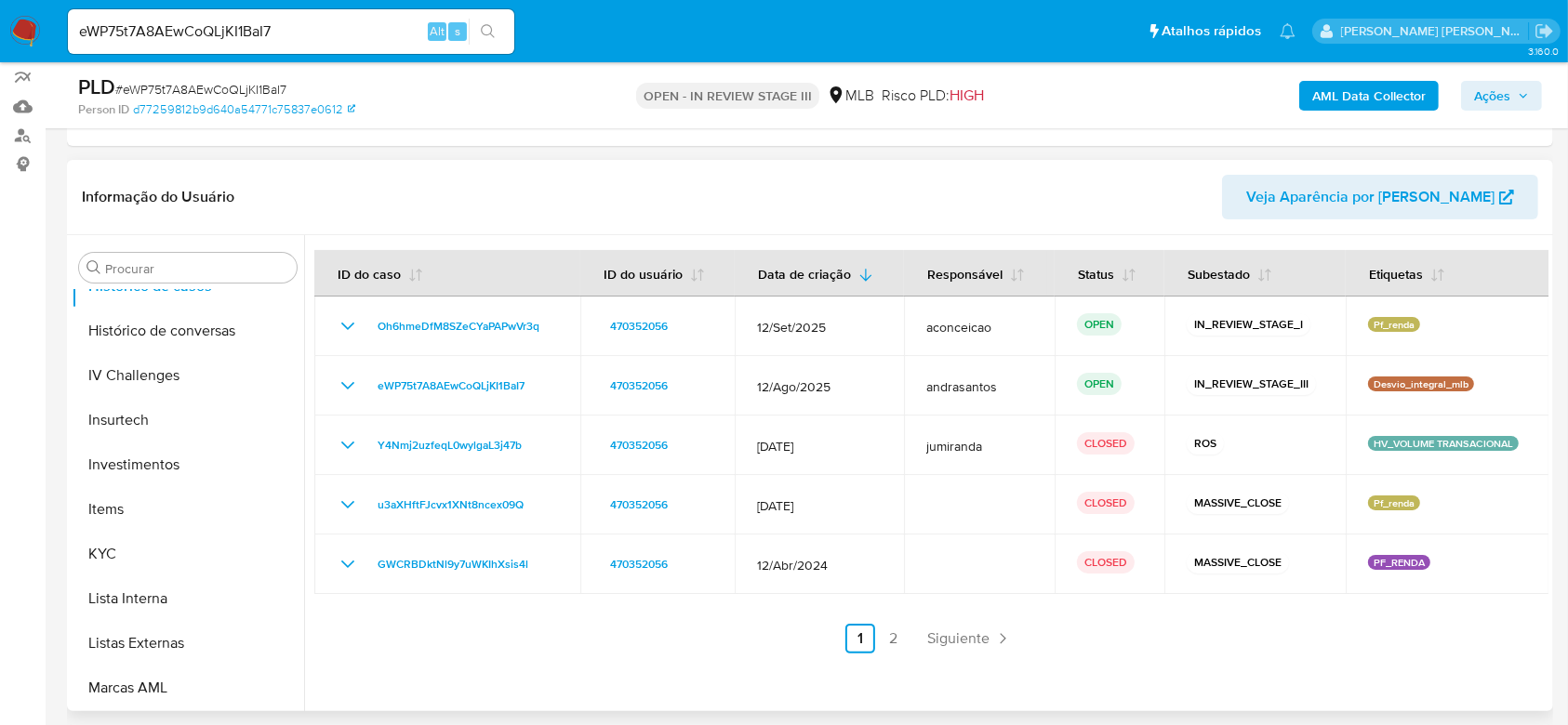
scroll to position [751, 0]
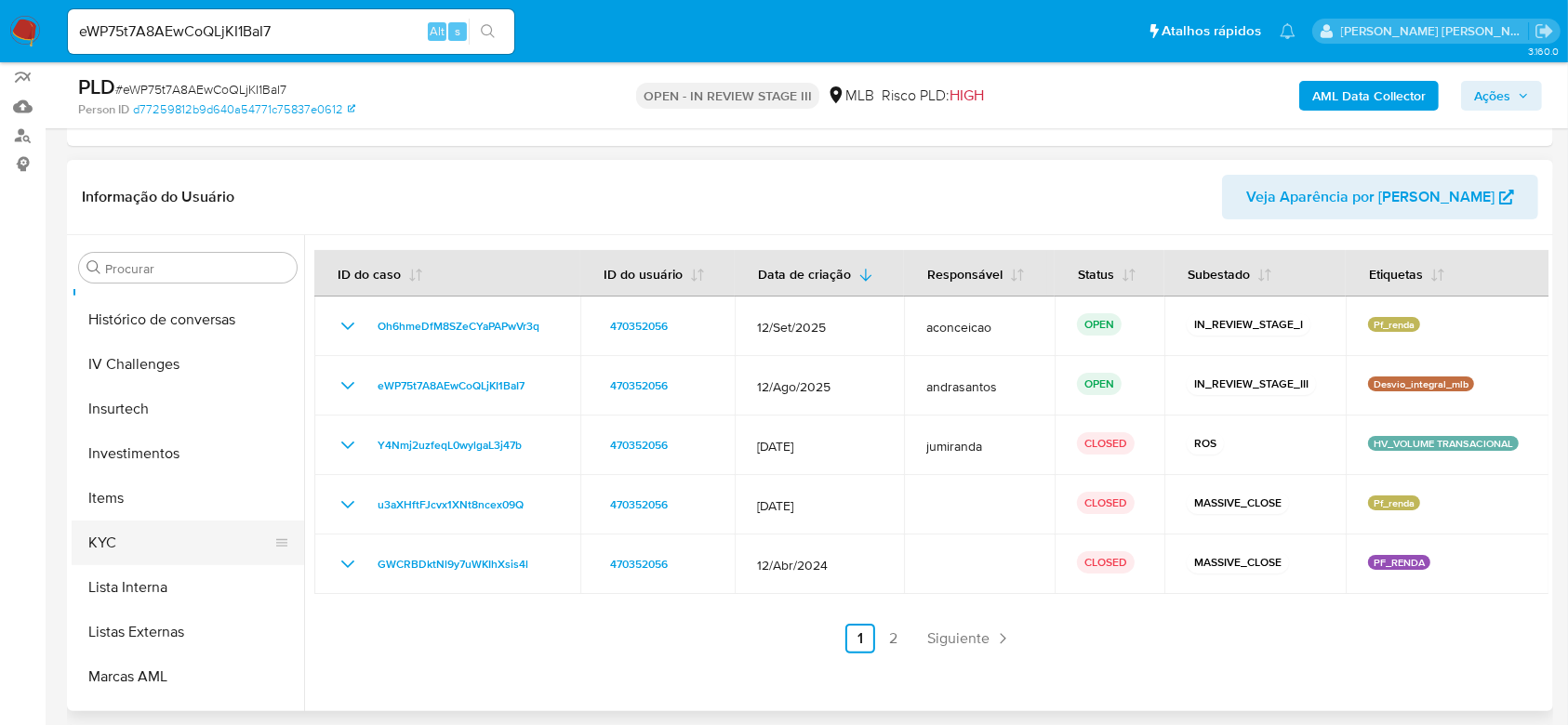
click at [151, 553] on button "KYC" at bounding box center [180, 543] width 217 height 44
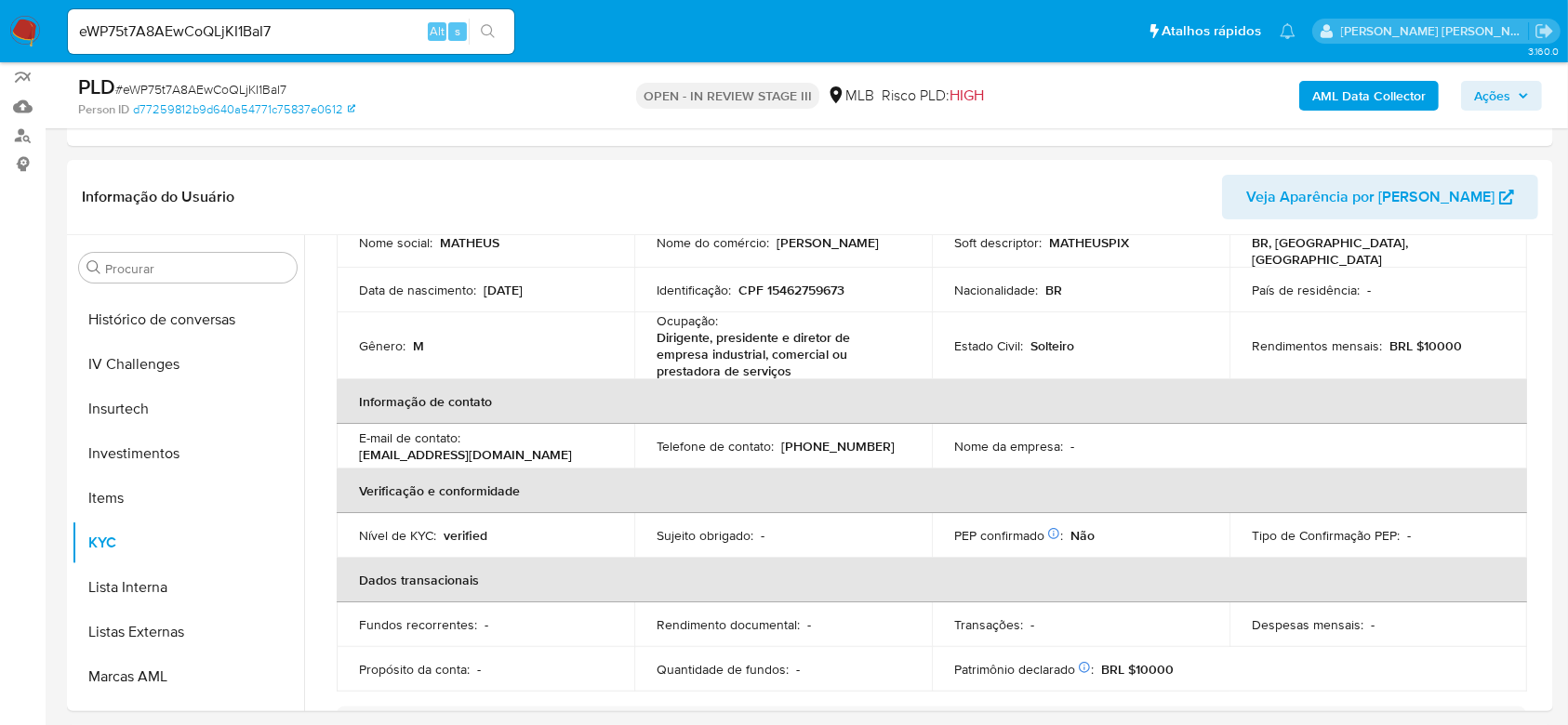
scroll to position [194, 0]
click at [187, 33] on input "eWP75t7A8AEwCoQLjKI1BaI7" at bounding box center [291, 32] width 447 height 24
paste input "dMoLHVWN3ZfucbMkWC8aOWUz"
type input "dMoLHVWN3ZfucbMkWC8aOWUz"
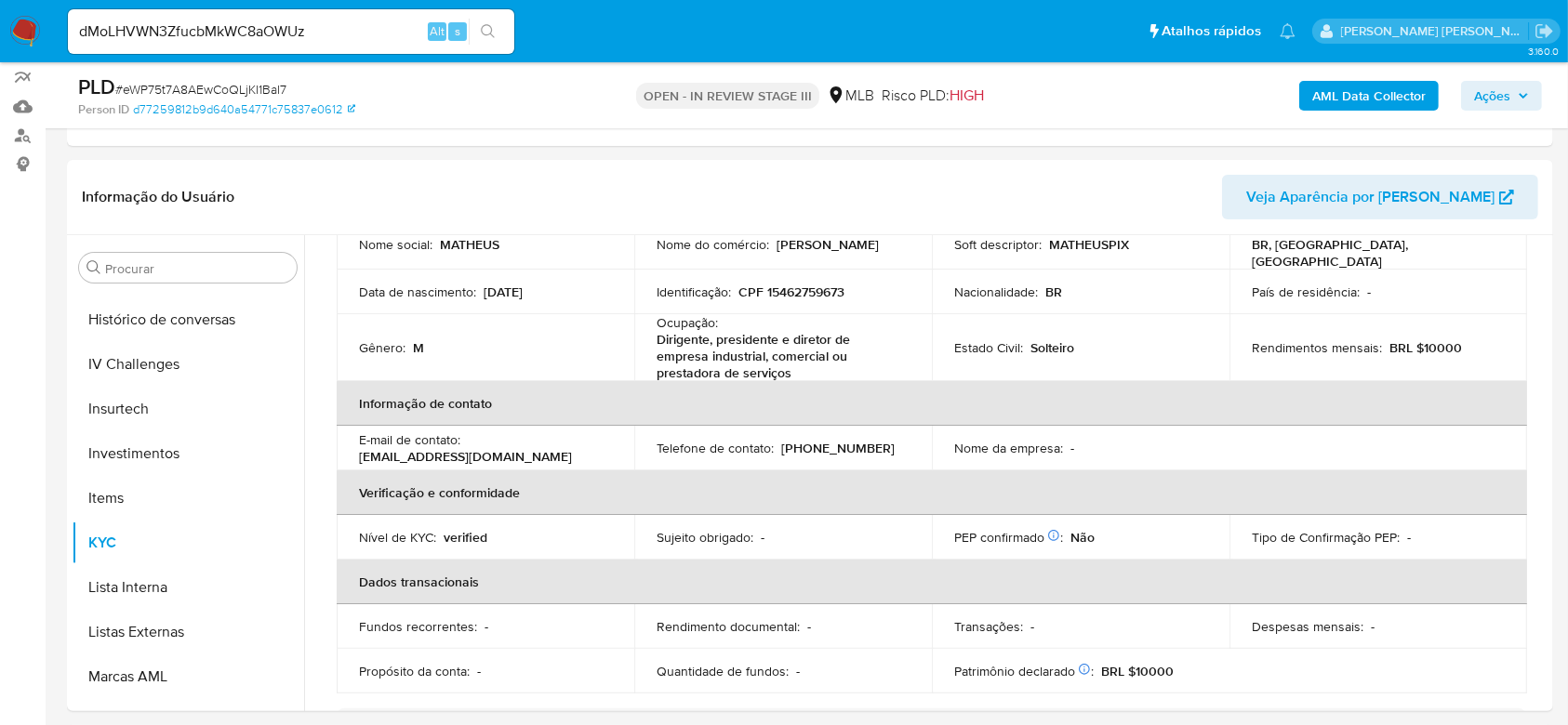
click at [498, 36] on button "search-icon" at bounding box center [487, 32] width 39 height 26
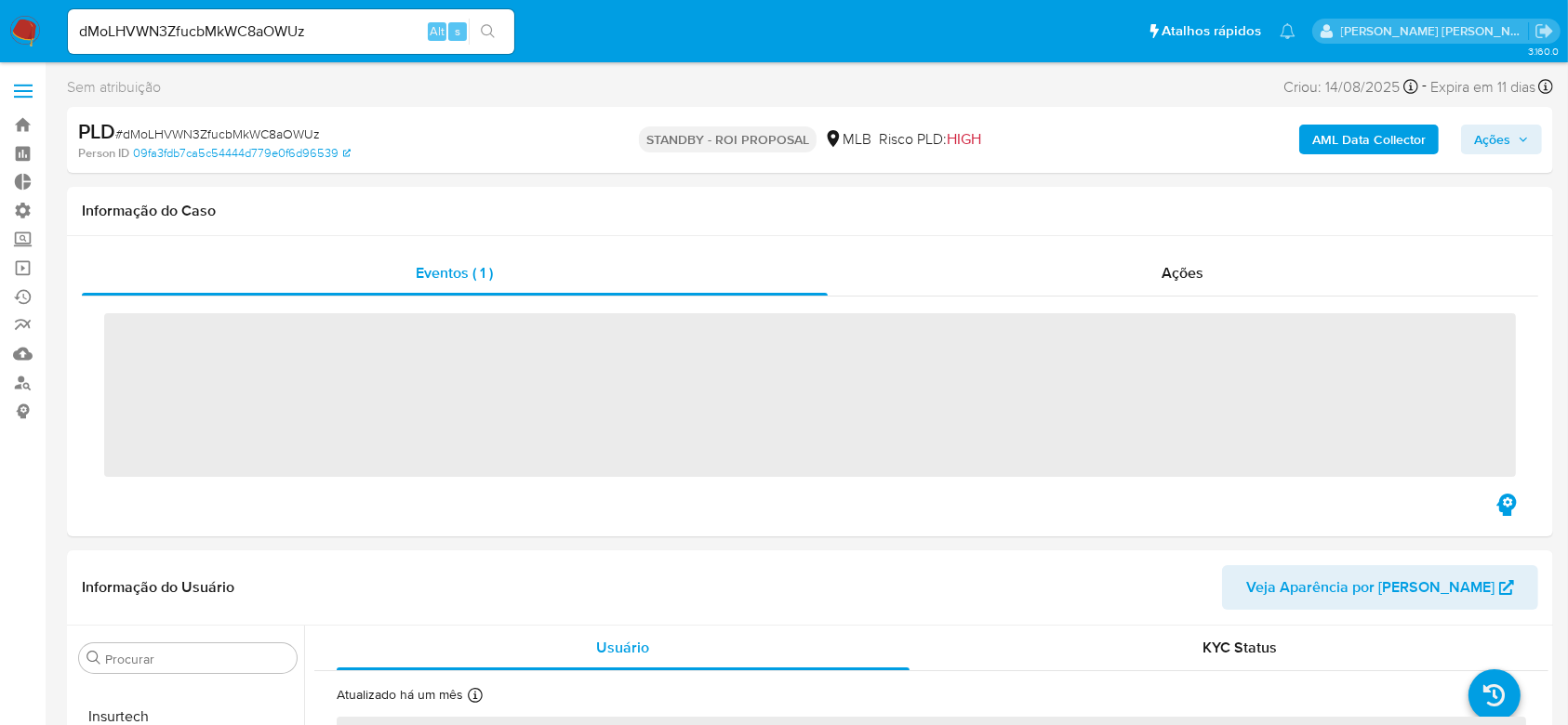
scroll to position [875, 0]
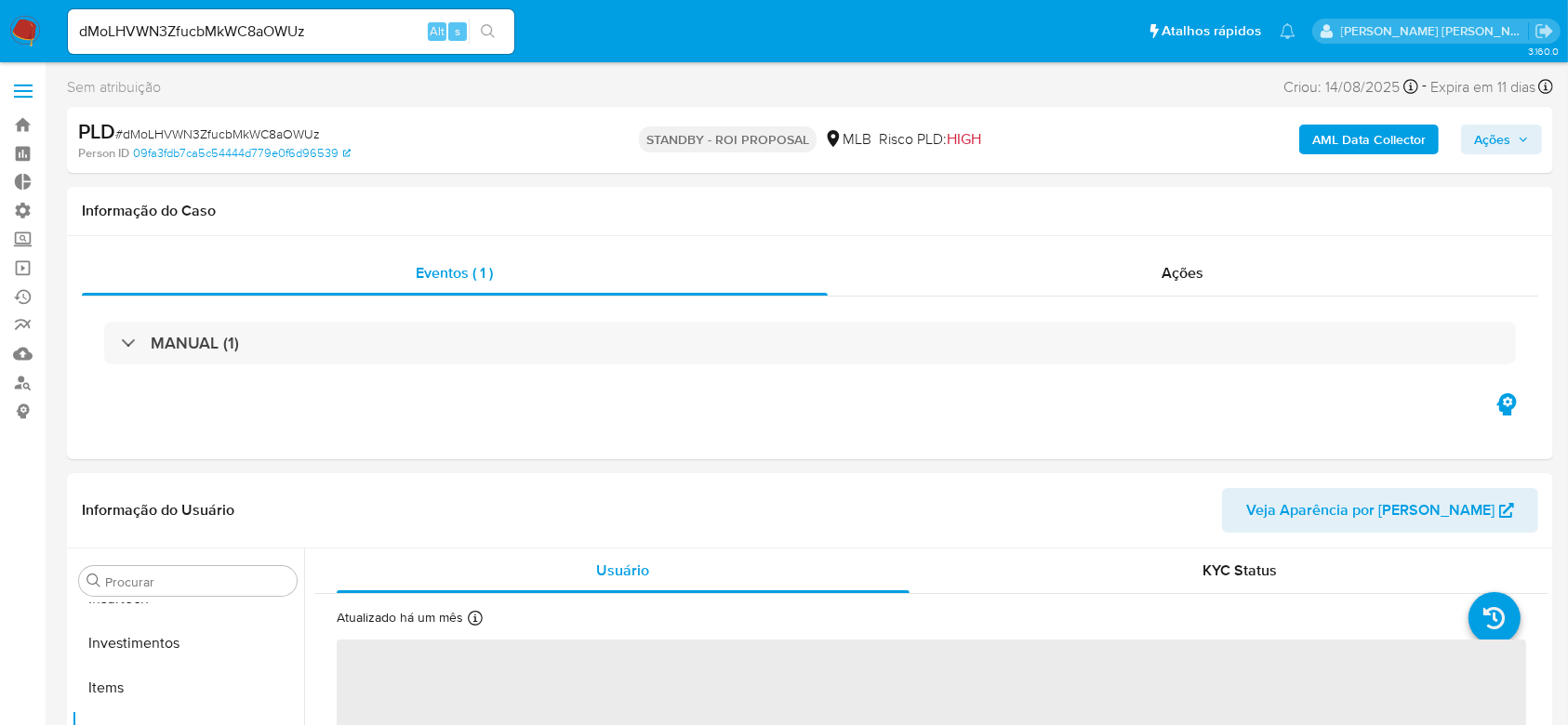
select select "10"
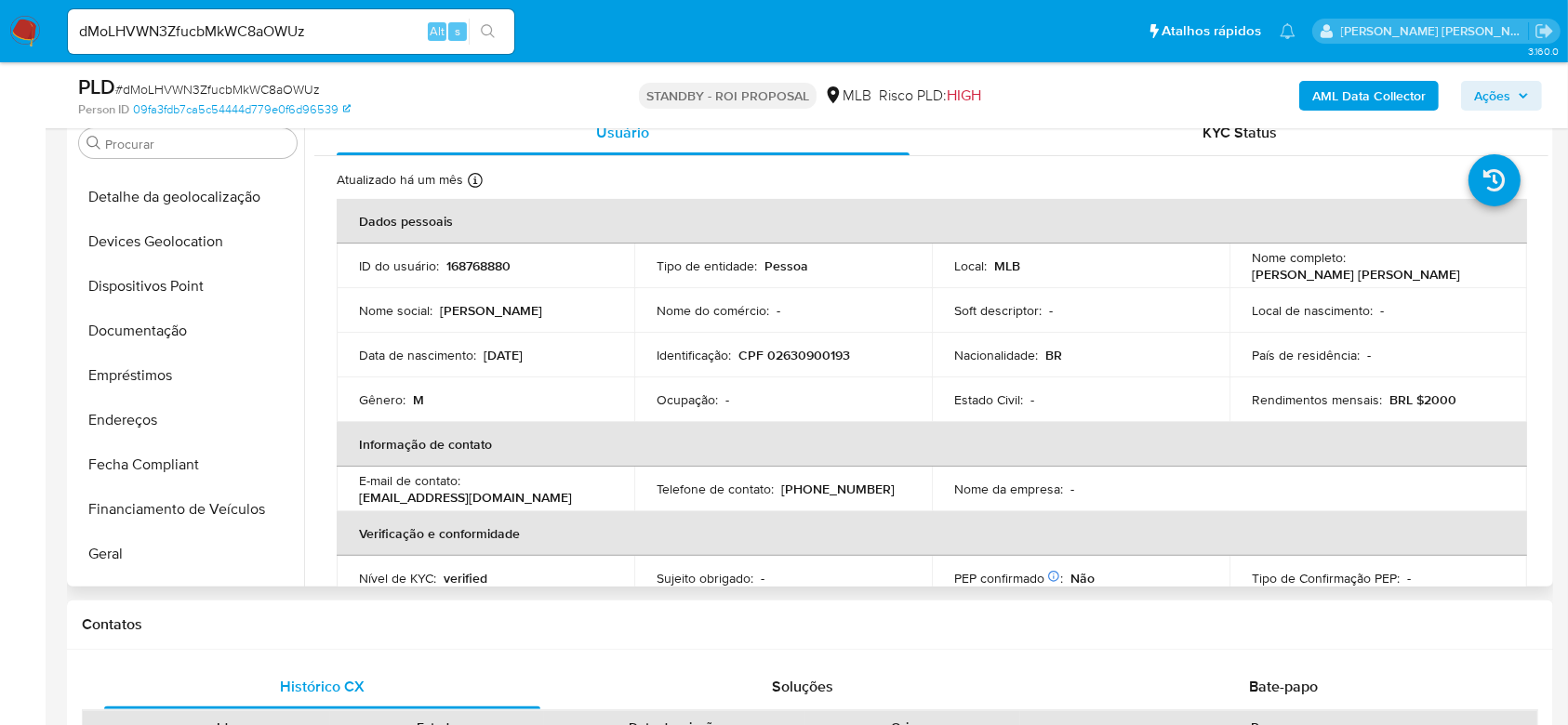
scroll to position [255, 0]
click at [171, 342] on button "Documentação" at bounding box center [180, 334] width 217 height 44
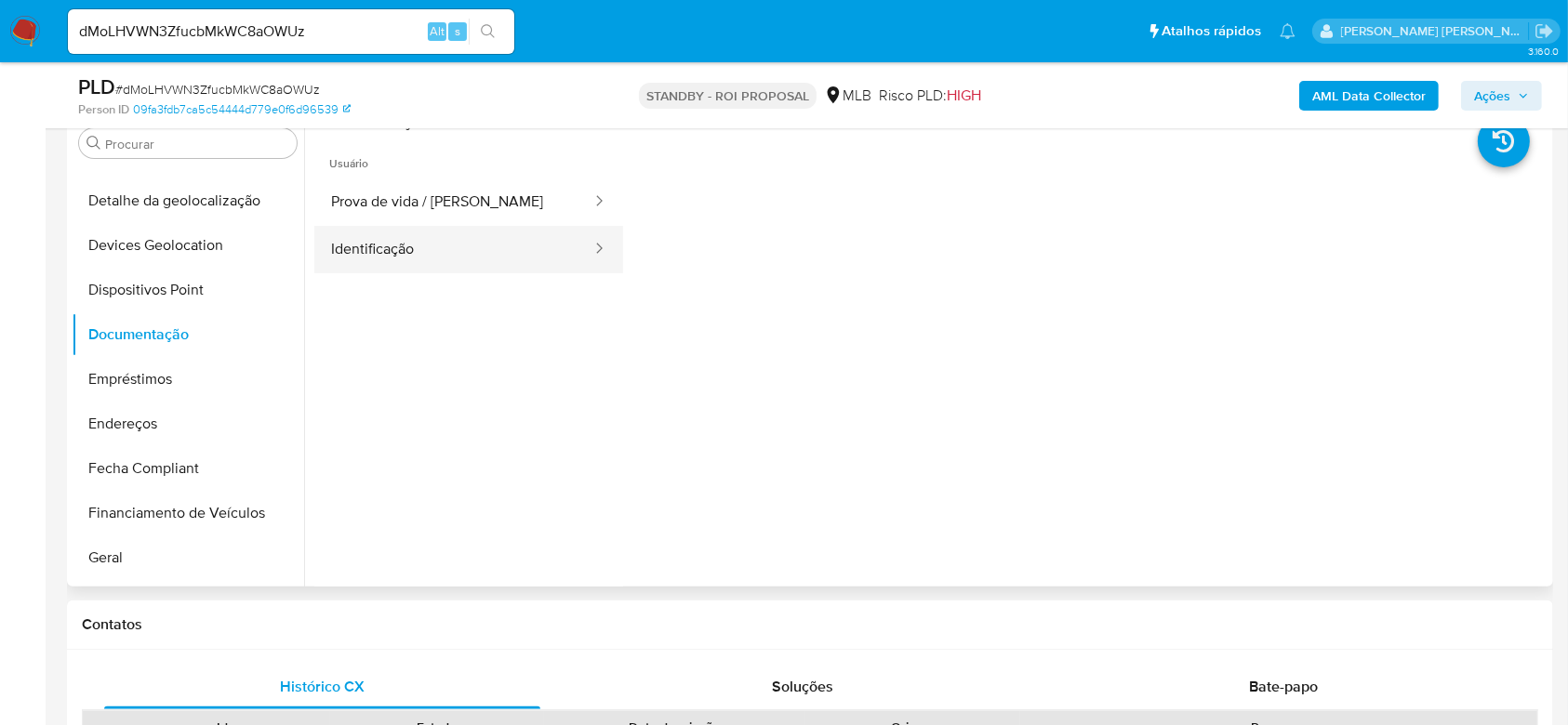
drag, startPoint x: 443, startPoint y: 214, endPoint x: 444, endPoint y: 226, distance: 12.0
click at [444, 226] on ul "Prova de vida / Selfie Identificação" at bounding box center [468, 226] width 309 height 95
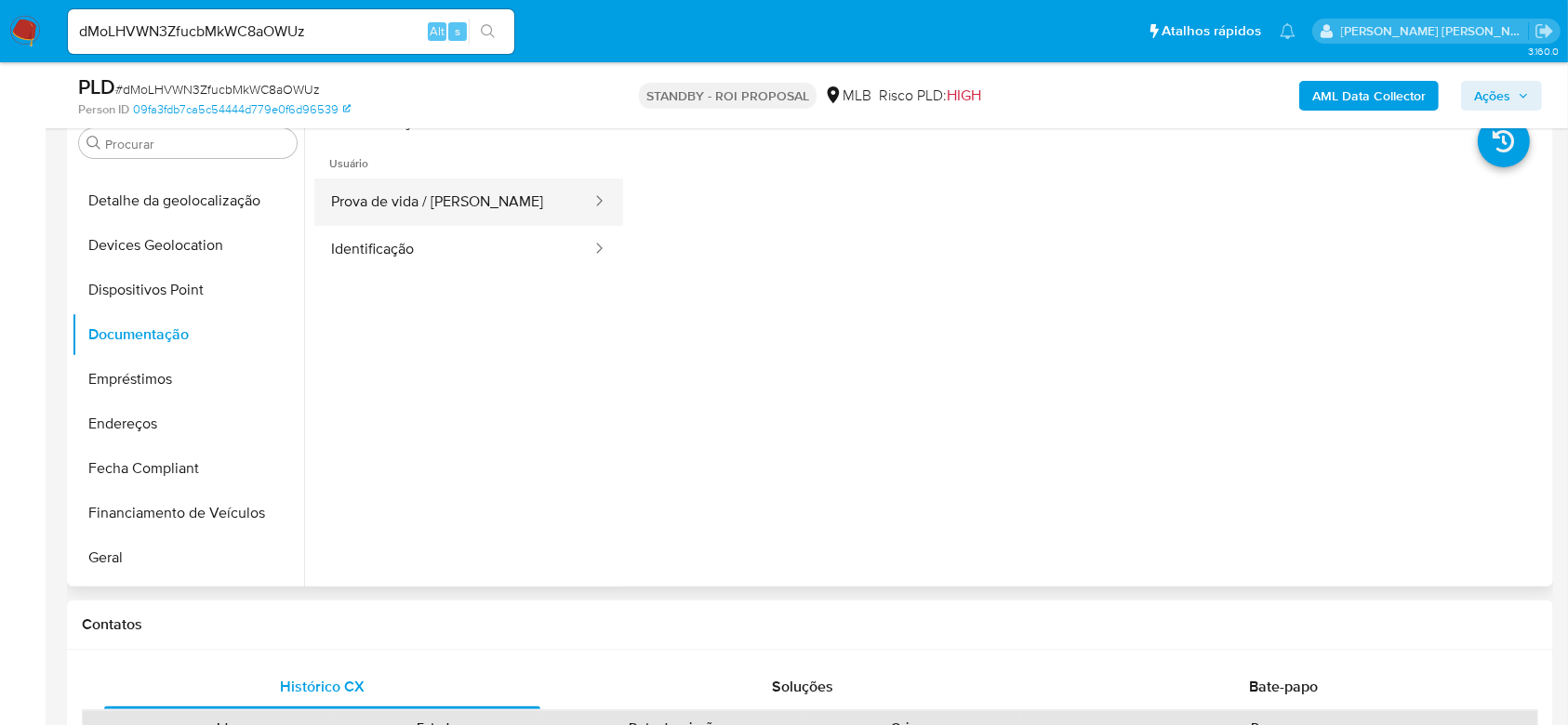
click at [449, 205] on button "Prova de vida / [PERSON_NAME]" at bounding box center [453, 202] width 279 height 47
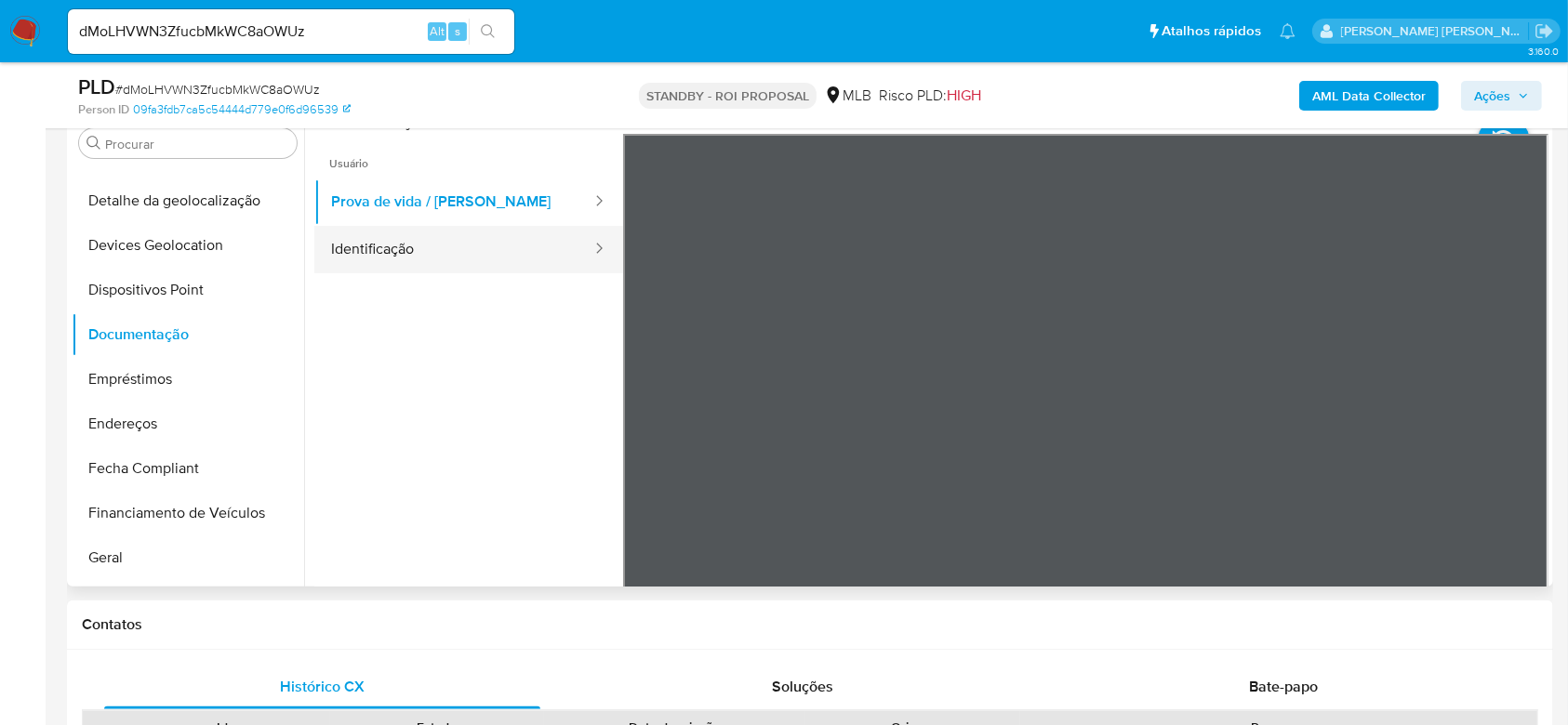
click at [380, 249] on button "Identificação" at bounding box center [453, 249] width 279 height 47
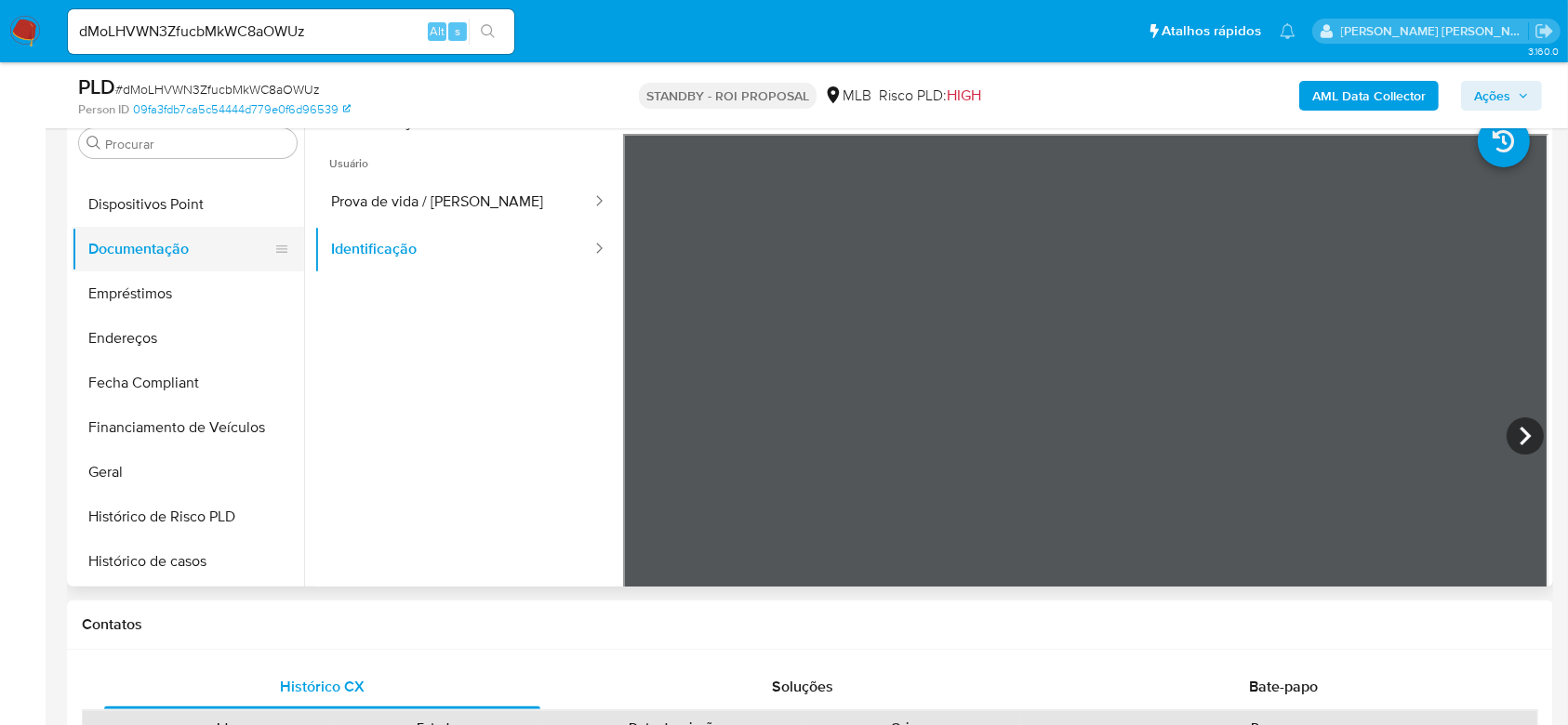
scroll to position [379, 0]
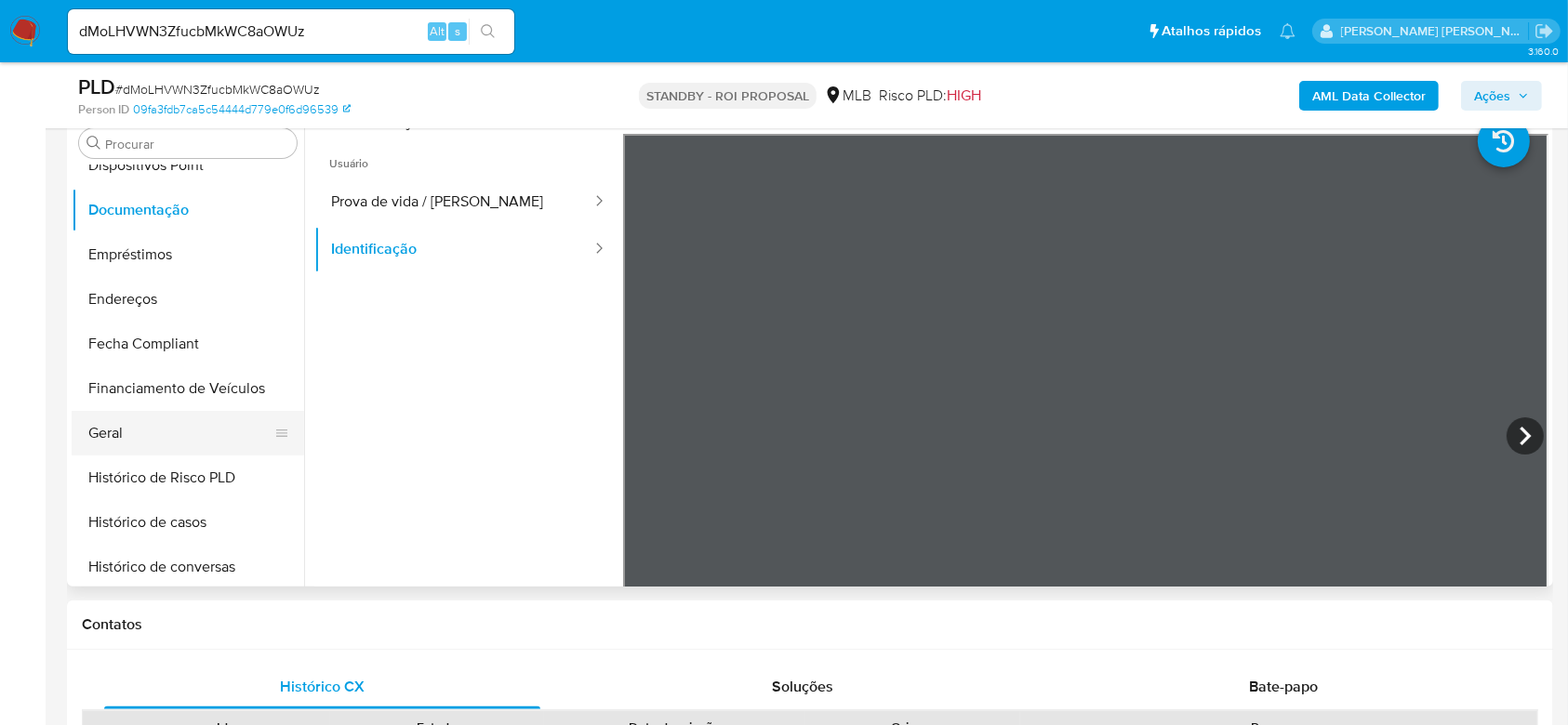
click at [128, 435] on button "Geral" at bounding box center [180, 433] width 217 height 44
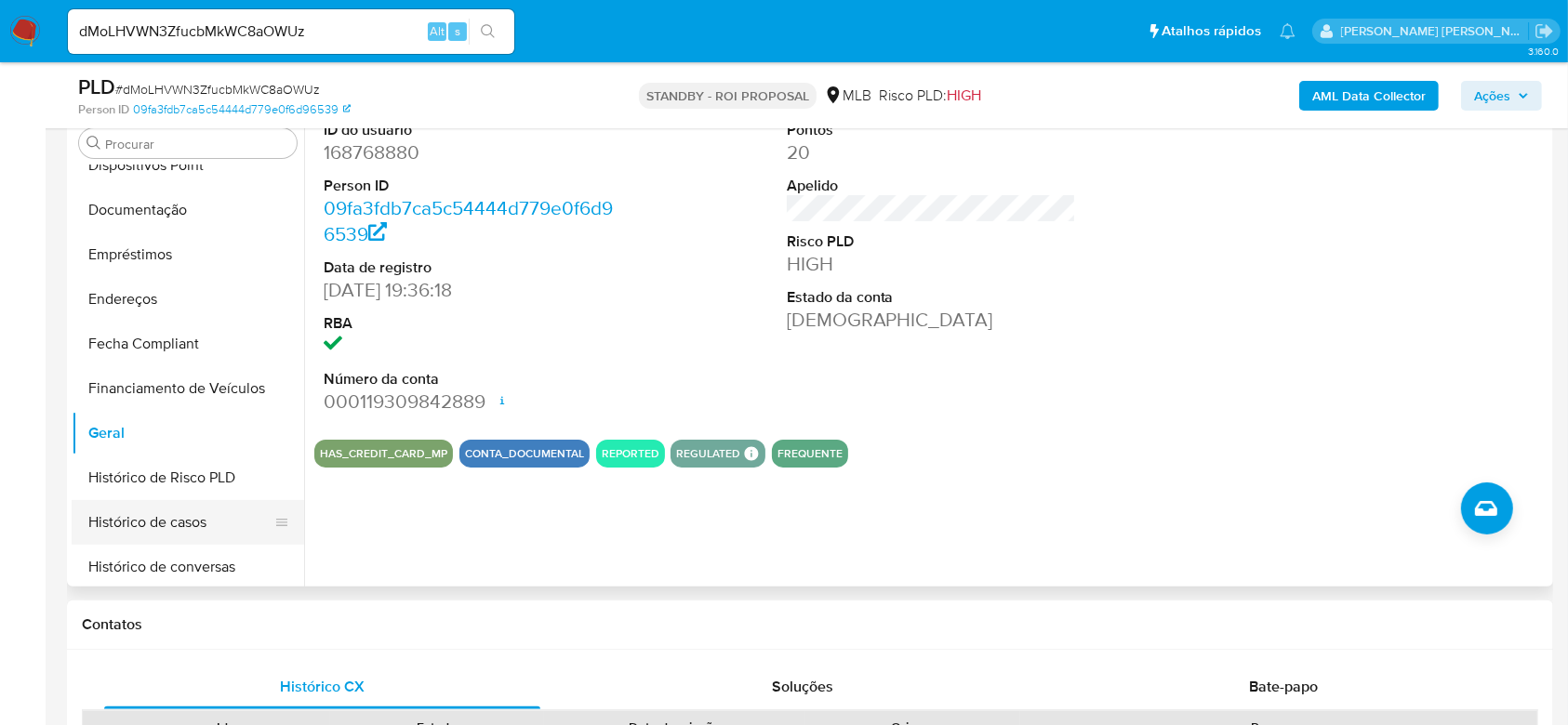
click at [179, 517] on button "Histórico de casos" at bounding box center [180, 522] width 217 height 44
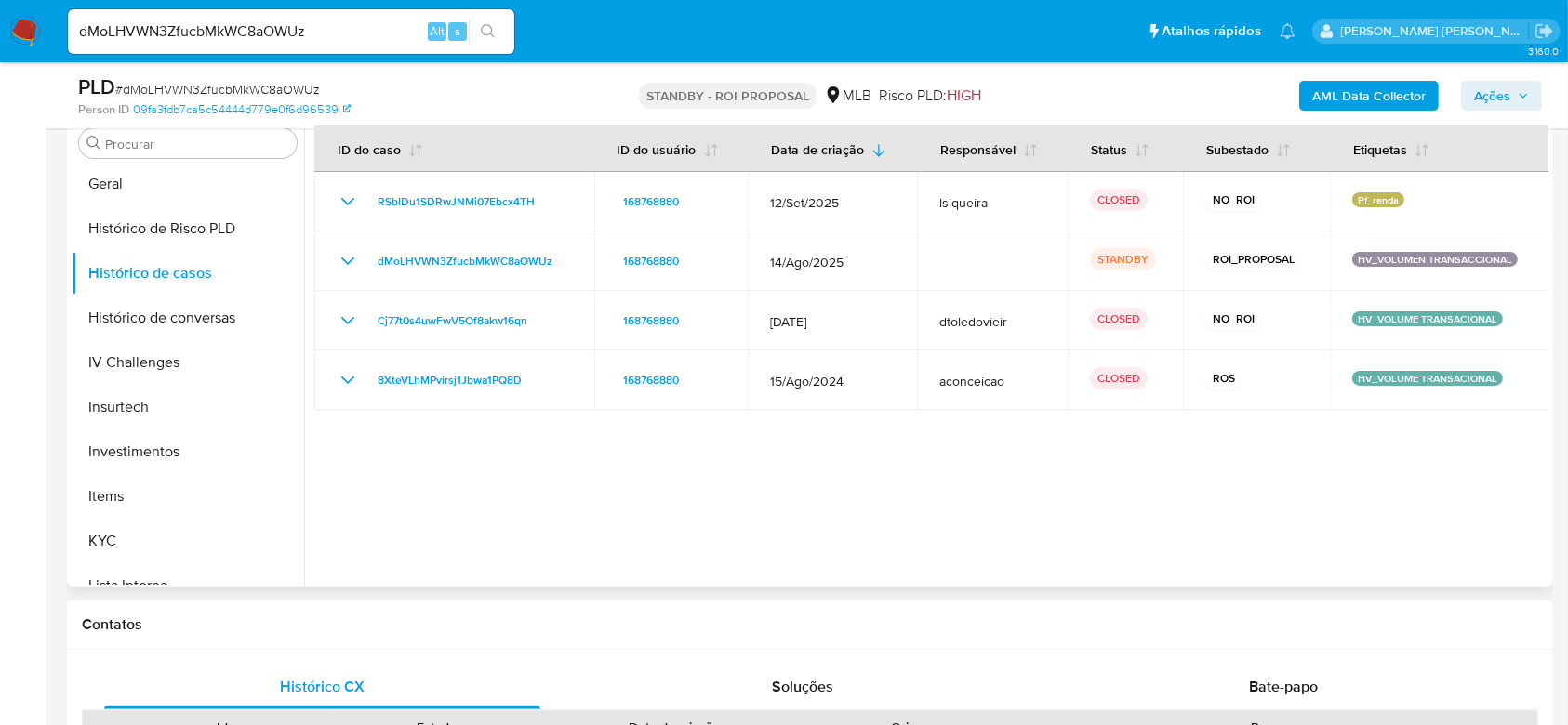
scroll to position [751, 0]
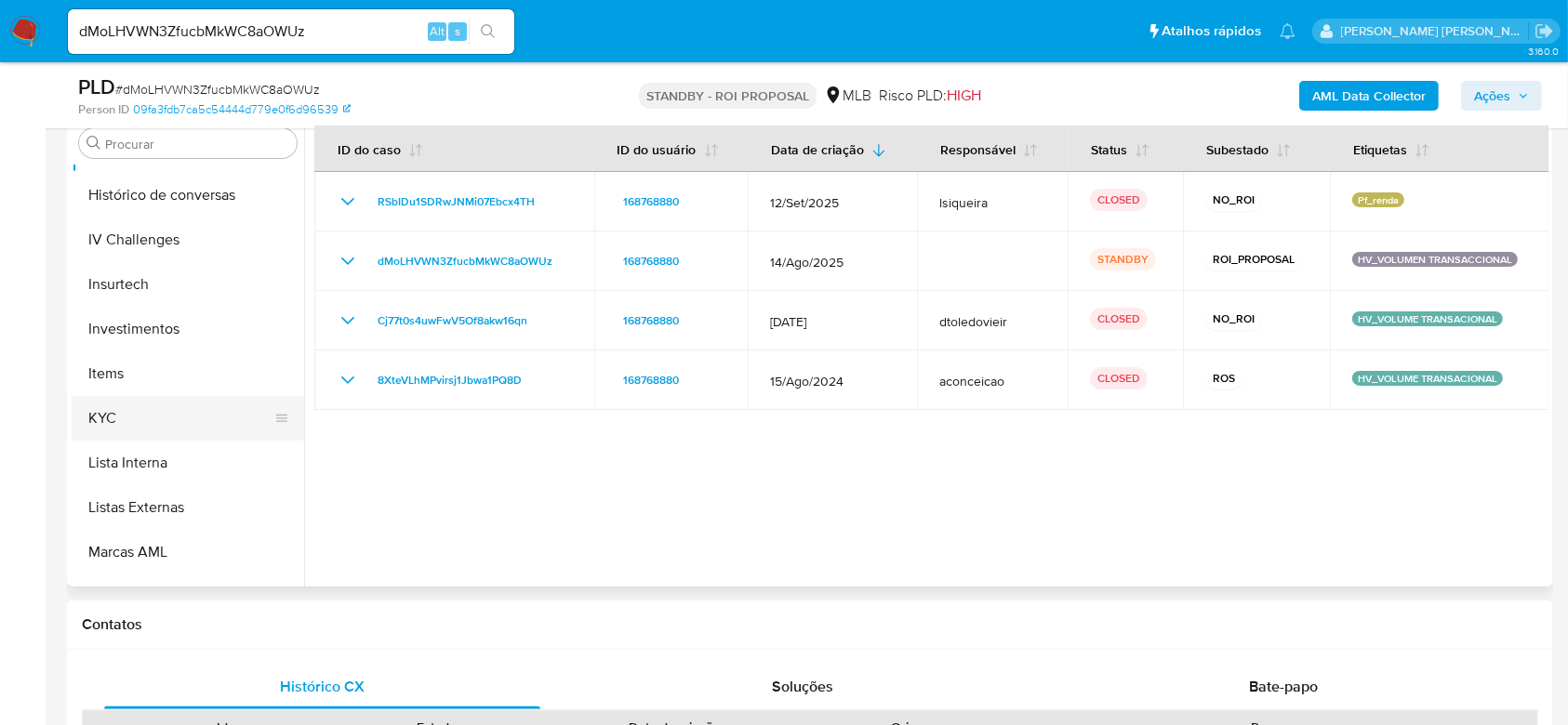
click at [129, 418] on button "KYC" at bounding box center [180, 418] width 217 height 44
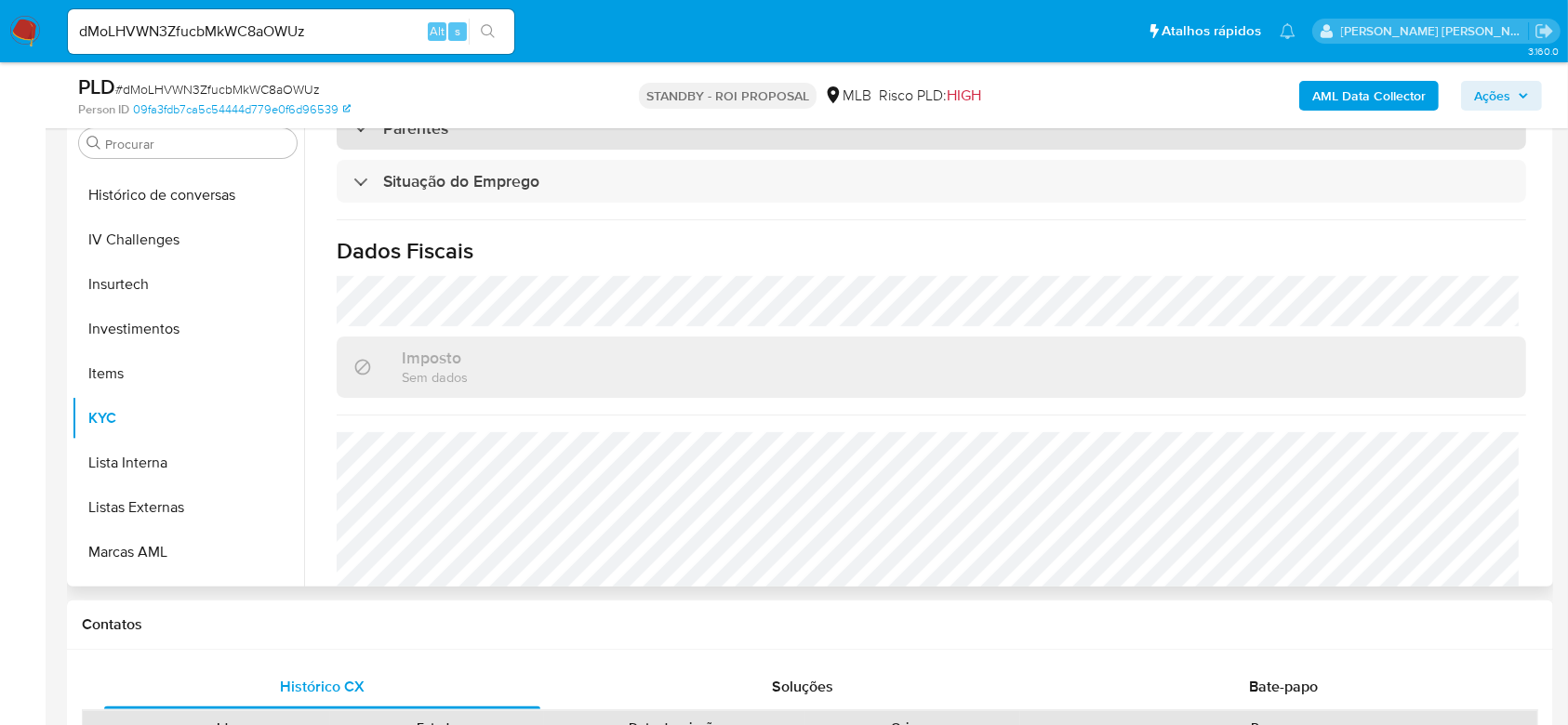
scroll to position [790, 0]
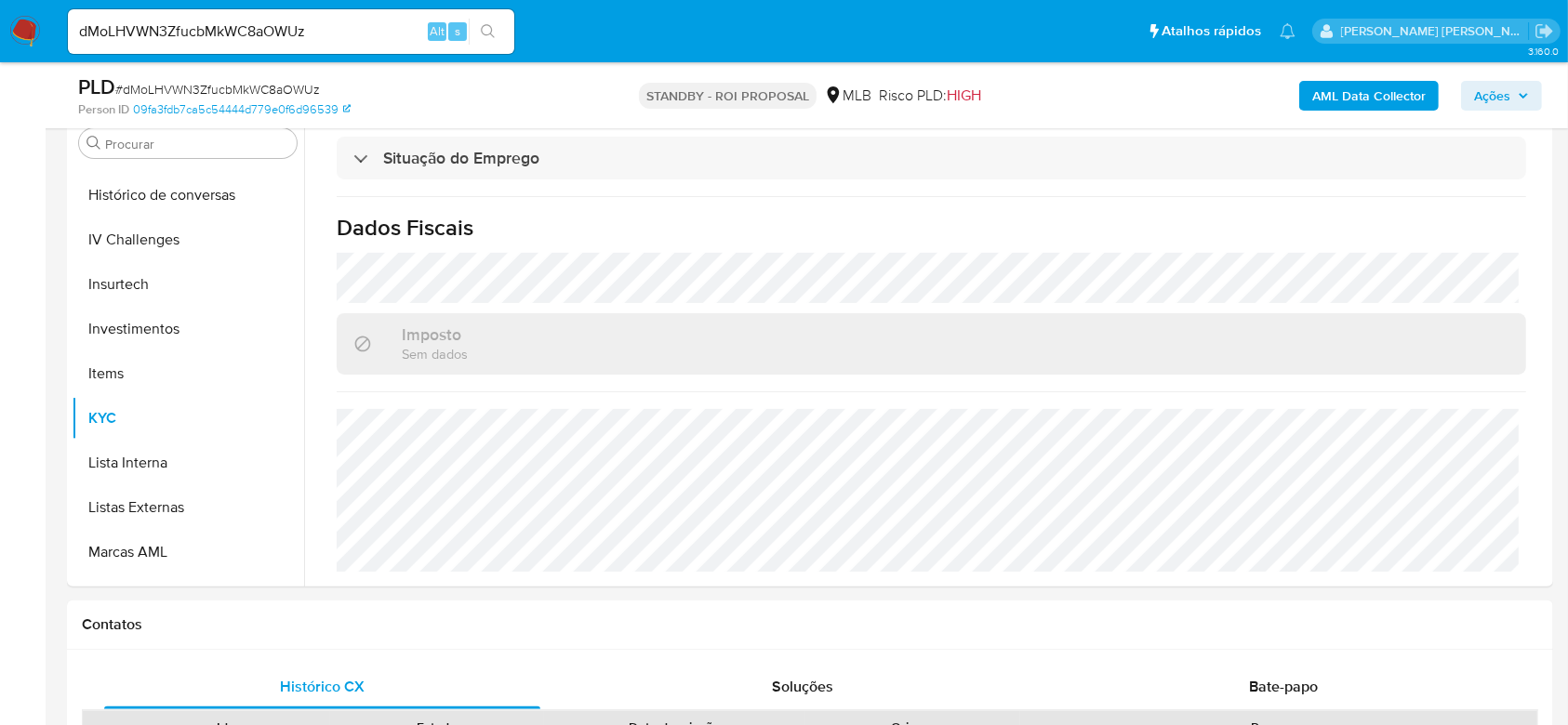
click at [226, 26] on input "dMoLHVWN3ZfucbMkWC8aOWUz" at bounding box center [291, 32] width 447 height 24
paste input "jMHdGMD0UyKdPUU9m7726v6W"
type input "jMHdGMD0UyKdPUU9m7726v6W"
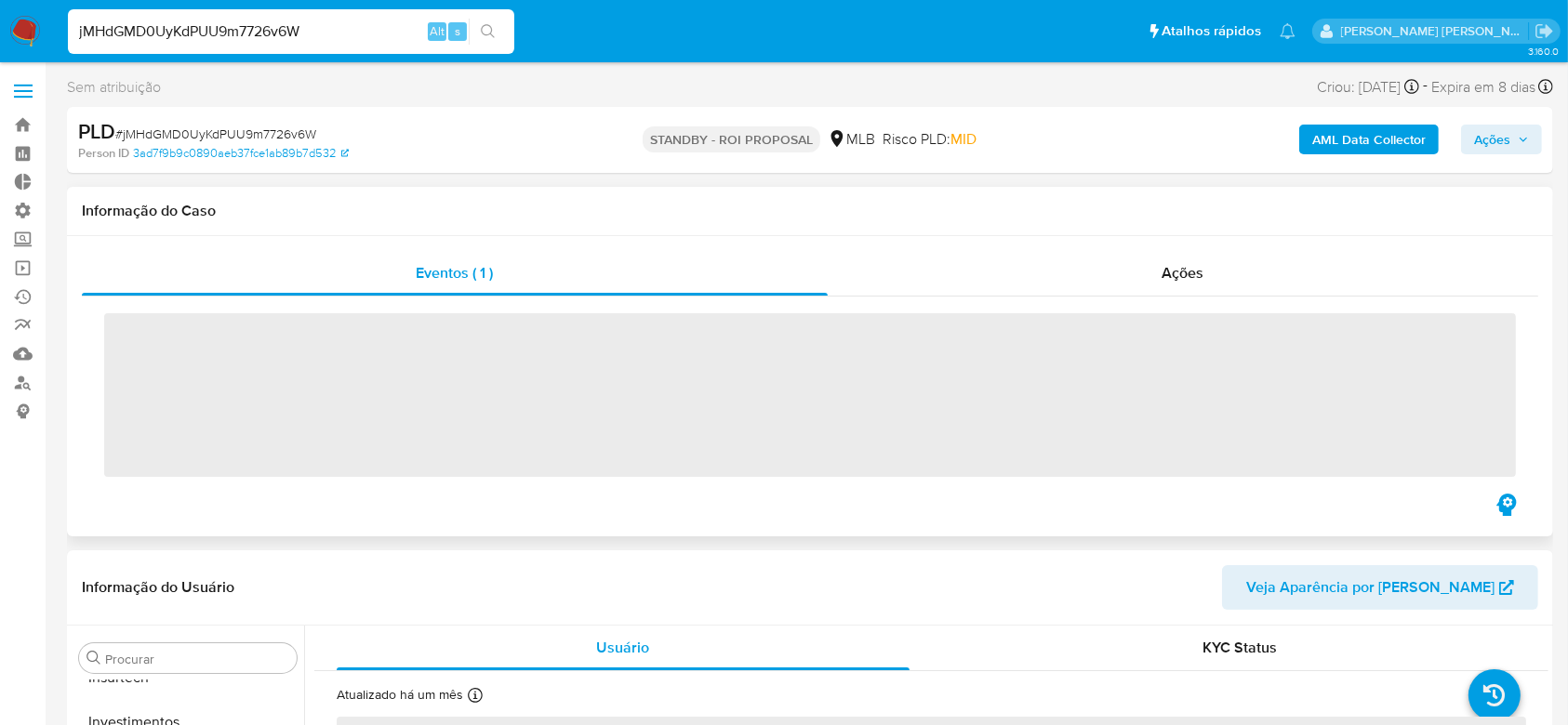
scroll to position [875, 0]
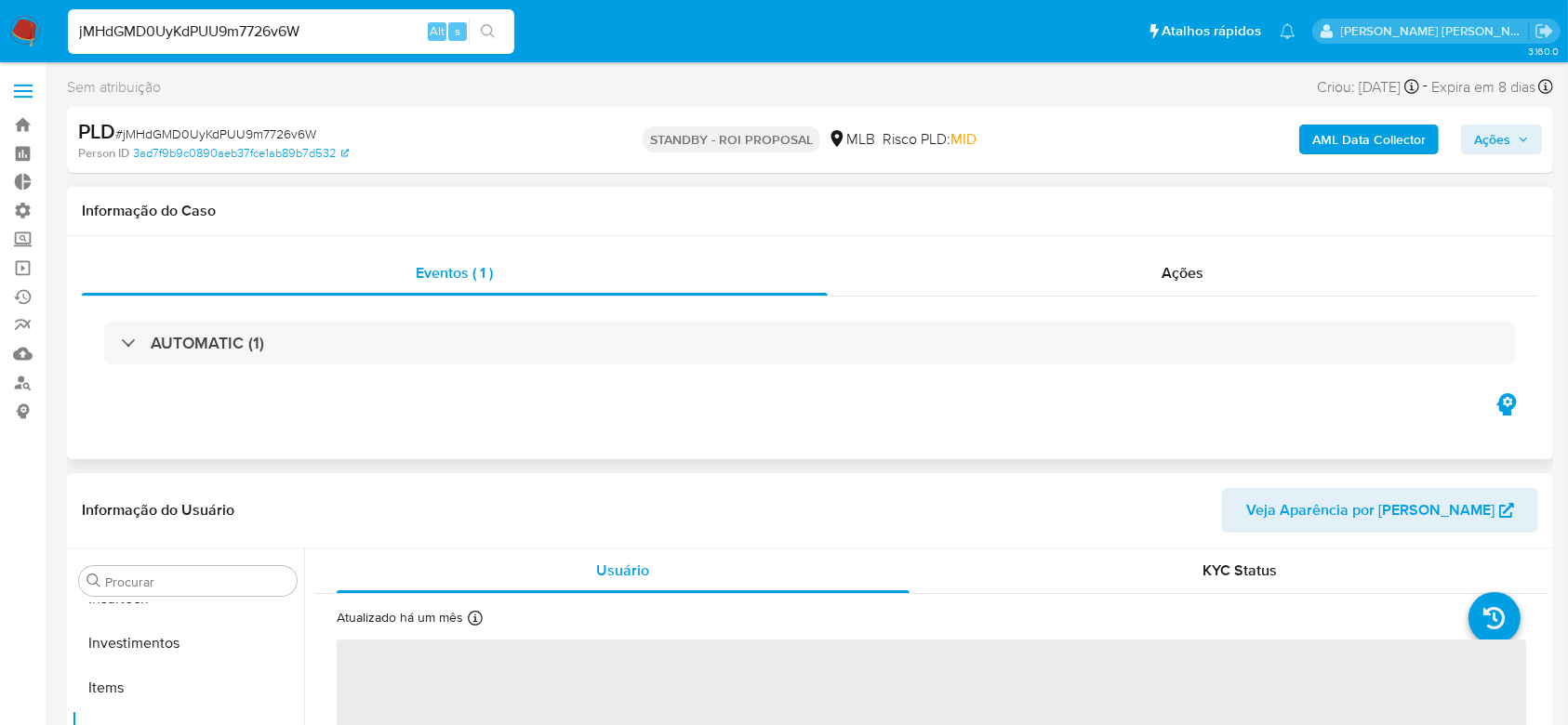
select select "10"
